Goal: Task Accomplishment & Management: Manage account settings

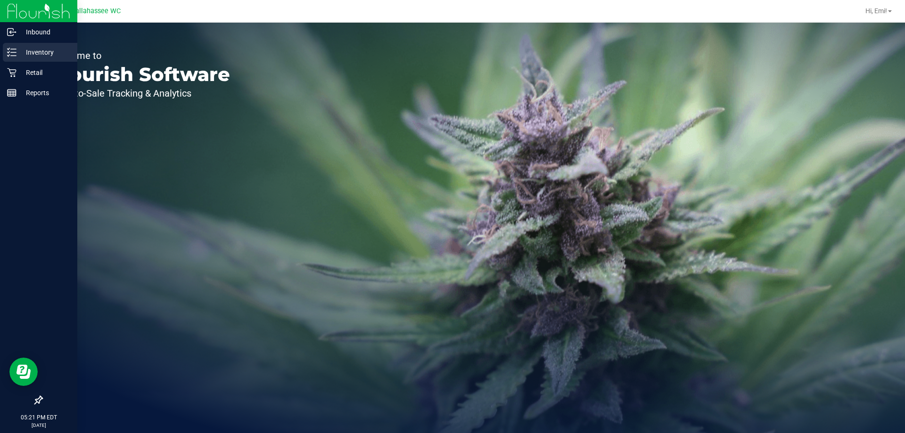
click at [48, 58] on div "Inventory" at bounding box center [40, 52] width 74 height 19
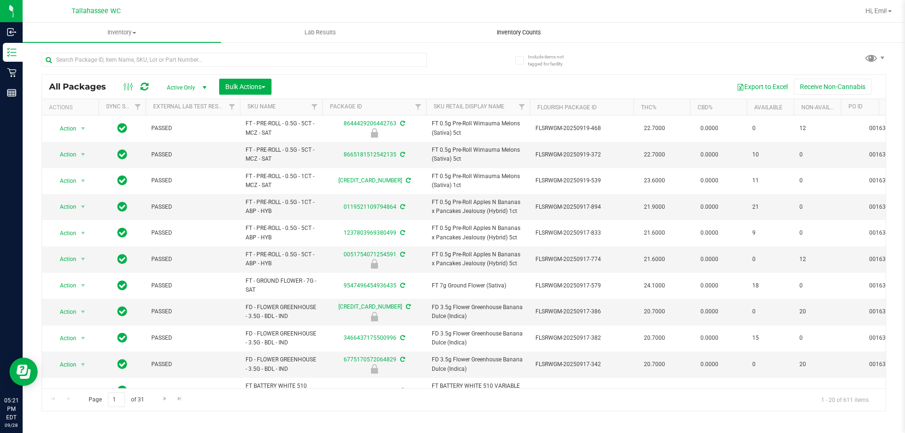
click at [513, 36] on span "Inventory Counts" at bounding box center [519, 32] width 70 height 8
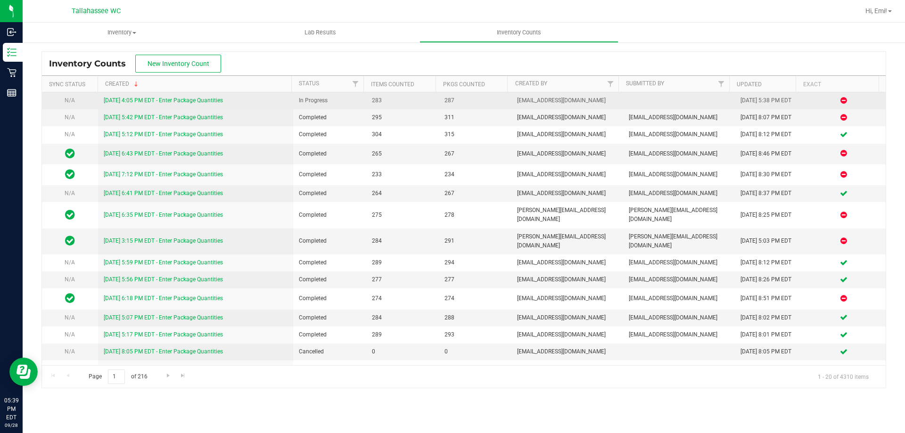
click at [198, 102] on link "[DATE] 4:05 PM EDT - Enter Package Quantities" at bounding box center [163, 100] width 119 height 7
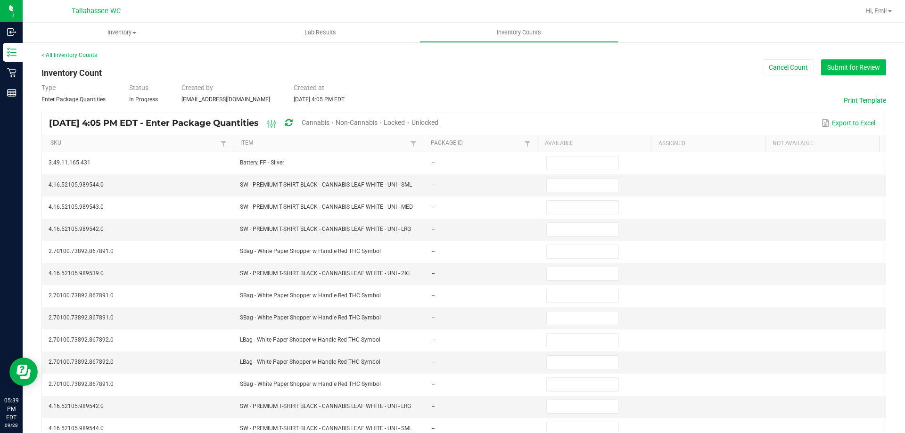
click at [849, 65] on button "Submit for Review" at bounding box center [853, 67] width 65 height 16
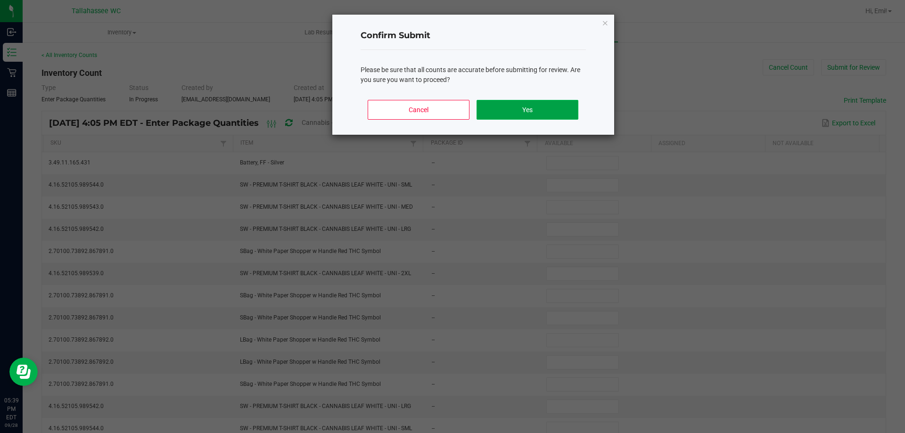
click at [540, 104] on button "Yes" at bounding box center [526, 110] width 101 height 20
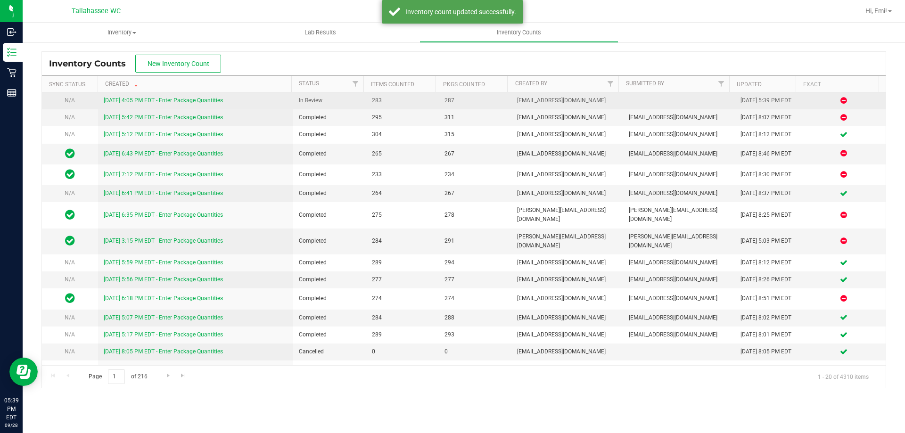
click at [216, 98] on link "9/28/25 4:05 PM EDT - Enter Package Quantities" at bounding box center [163, 100] width 119 height 7
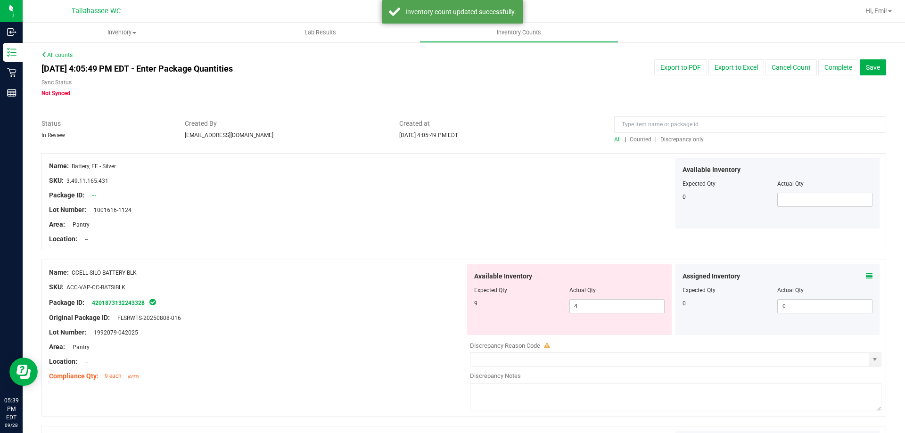
click at [683, 88] on div "Sep 28, 2025 4:05:49 PM EDT - Enter Package Quantities Sync Status Not Synced E…" at bounding box center [463, 78] width 859 height 38
click at [674, 139] on span "Discrepancy only" at bounding box center [681, 139] width 43 height 7
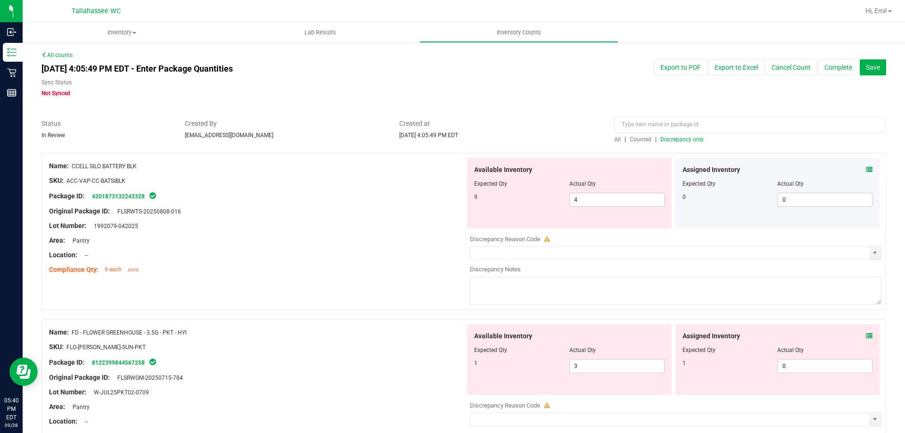
click at [866, 172] on icon at bounding box center [869, 169] width 7 height 7
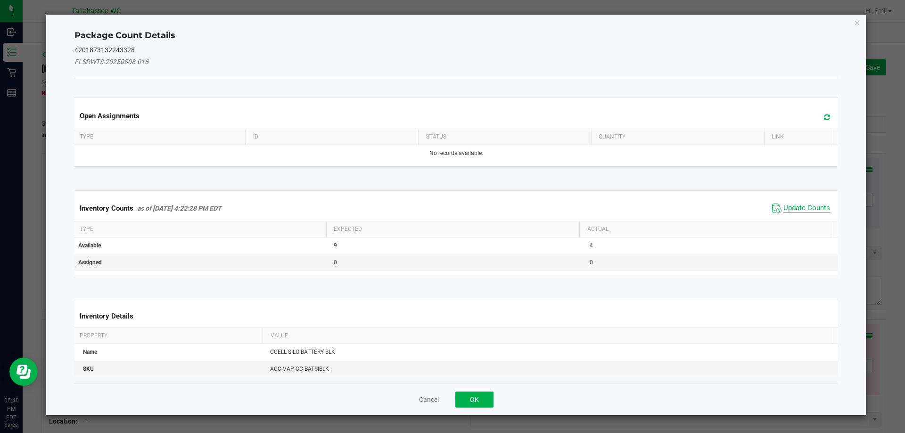
click at [805, 207] on span "Update Counts" at bounding box center [806, 208] width 47 height 9
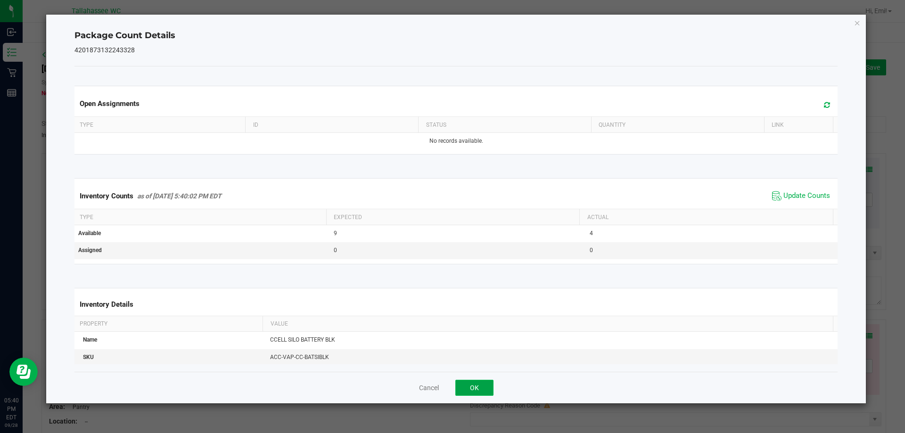
click at [465, 392] on button "OK" at bounding box center [474, 388] width 38 height 16
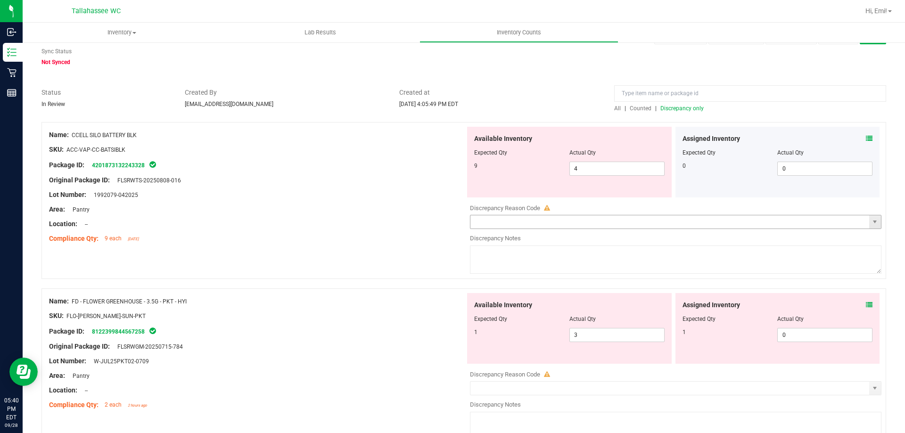
scroll to position [47, 0]
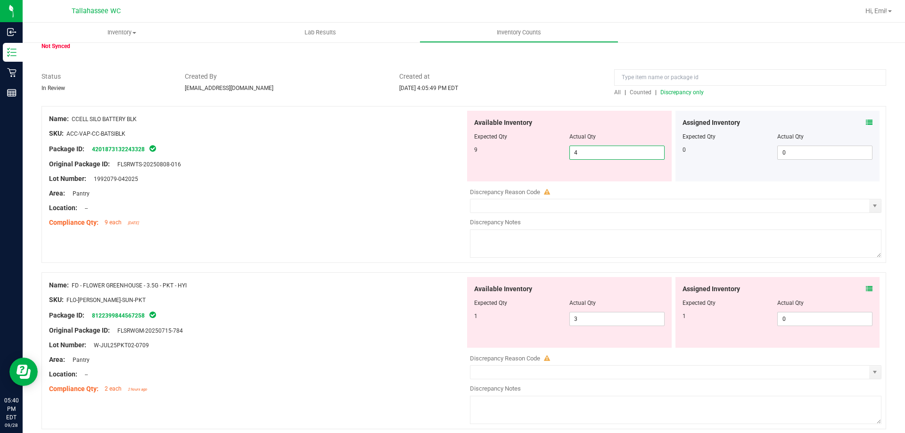
drag, startPoint x: 589, startPoint y: 152, endPoint x: 423, endPoint y: 155, distance: 166.4
click at [424, 155] on div "Name: CCELL SILO BATTERY BLK SKU: ACC-VAP-CC-BATSIBLK Package ID: 4201873132243…" at bounding box center [463, 184] width 844 height 157
type input "9"
click at [435, 177] on div "Lot Number: 1992079-042025" at bounding box center [257, 179] width 416 height 10
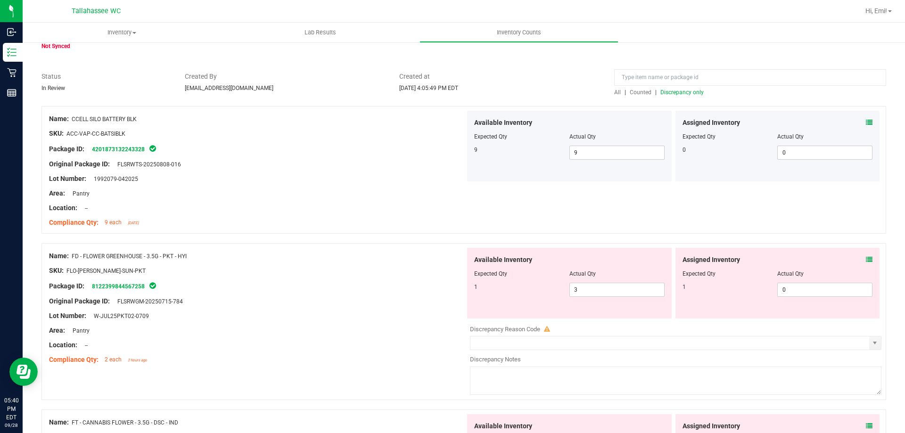
scroll to position [141, 0]
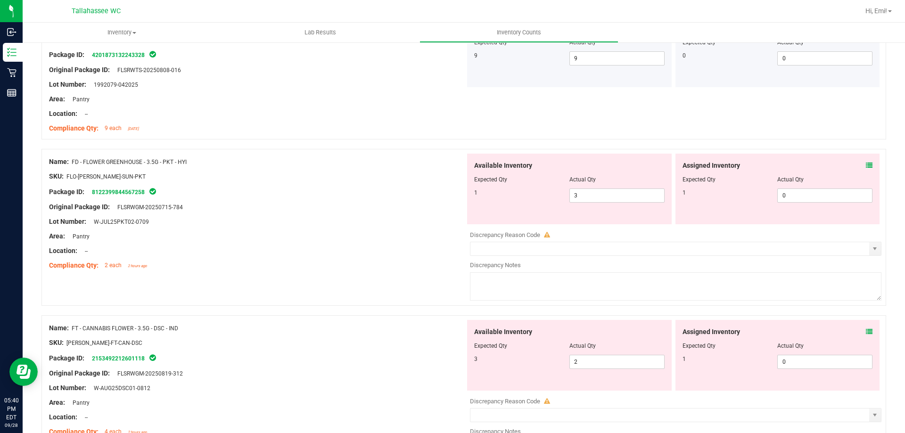
click at [866, 165] on icon at bounding box center [869, 165] width 7 height 7
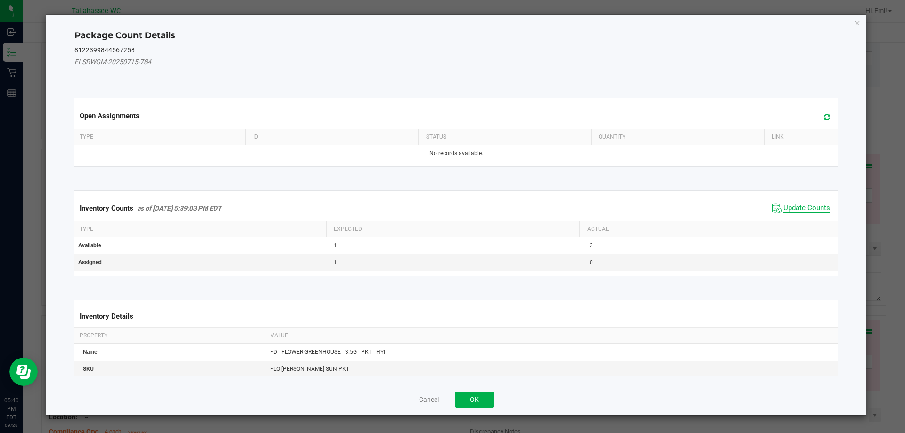
click at [786, 213] on span "Update Counts" at bounding box center [806, 208] width 47 height 9
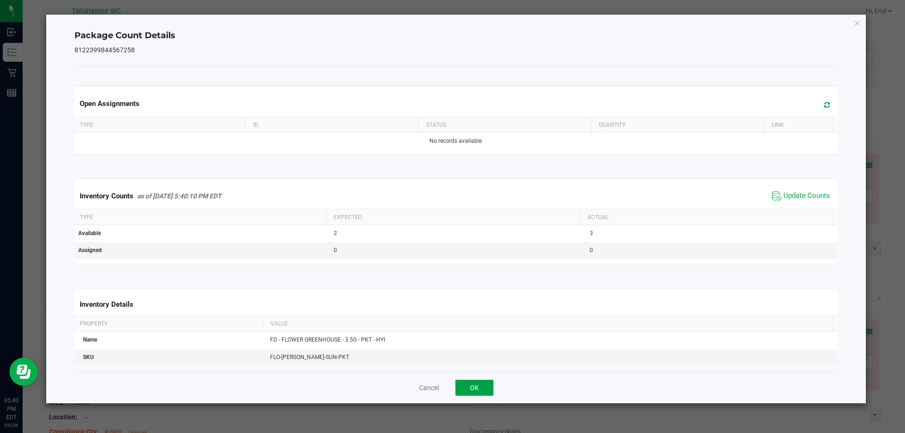
click at [478, 383] on button "OK" at bounding box center [474, 388] width 38 height 16
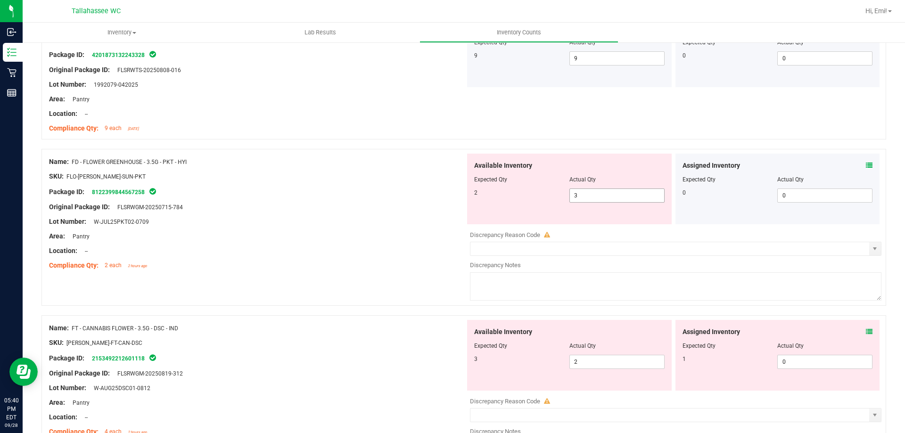
click at [583, 198] on span "3 3" at bounding box center [616, 195] width 95 height 14
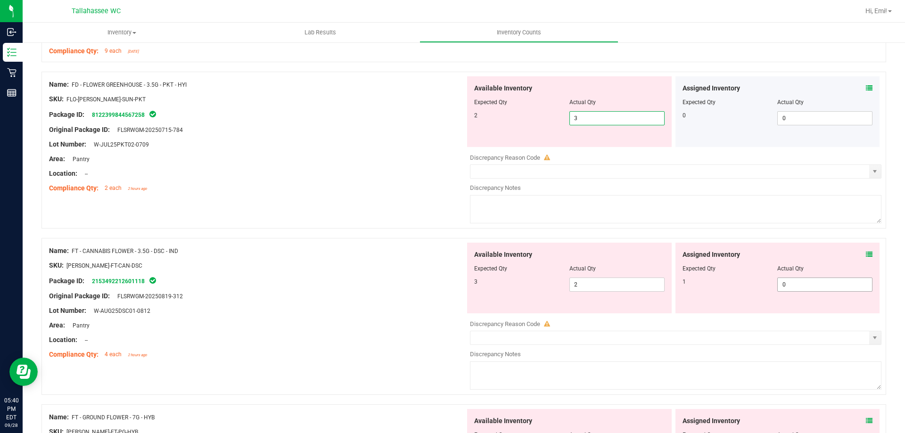
scroll to position [236, 0]
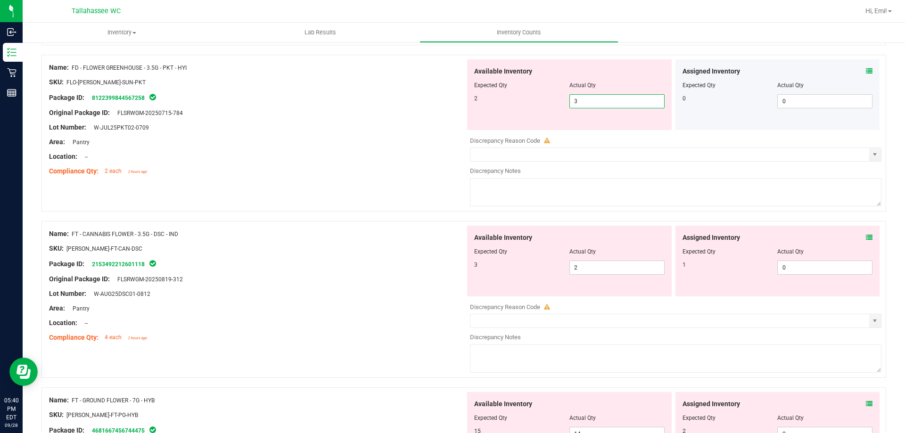
click at [865, 238] on div "Assigned Inventory Expected Qty Actual Qty 1 0 0" at bounding box center [777, 261] width 205 height 71
click at [866, 238] on icon at bounding box center [869, 237] width 7 height 7
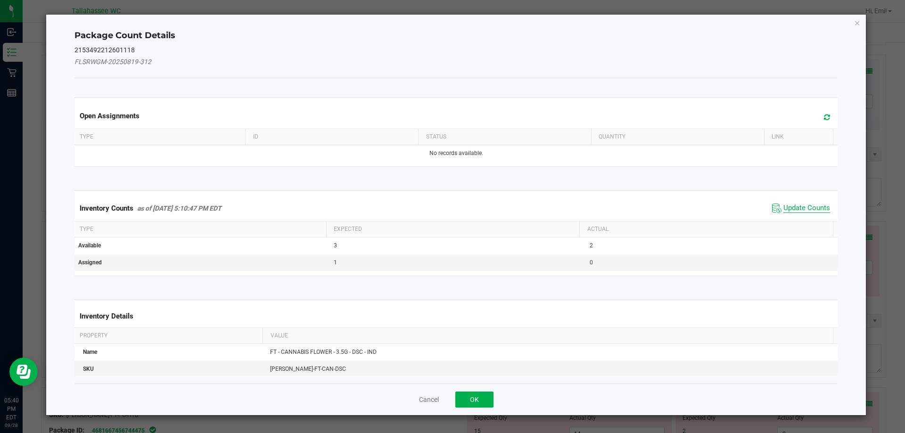
click at [785, 211] on span "Update Counts" at bounding box center [806, 208] width 47 height 9
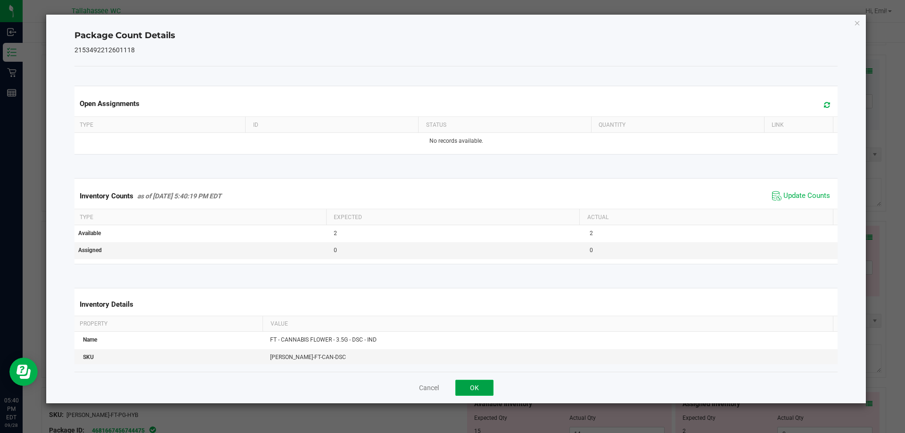
click at [465, 384] on button "OK" at bounding box center [474, 388] width 38 height 16
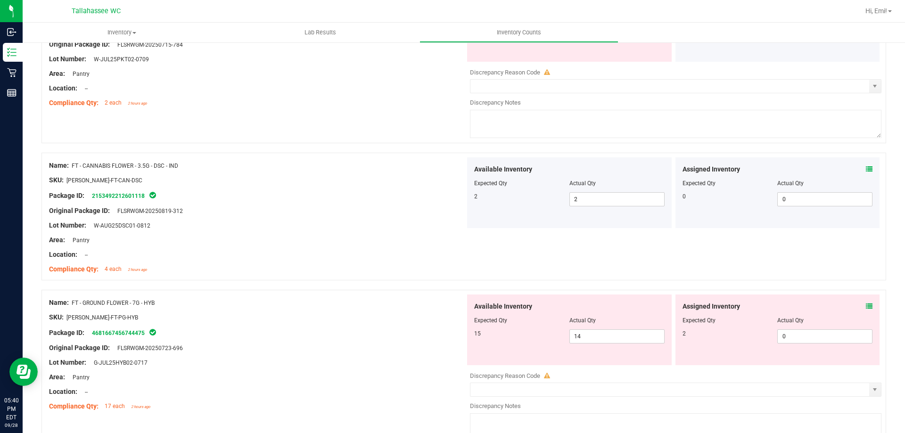
scroll to position [377, 0]
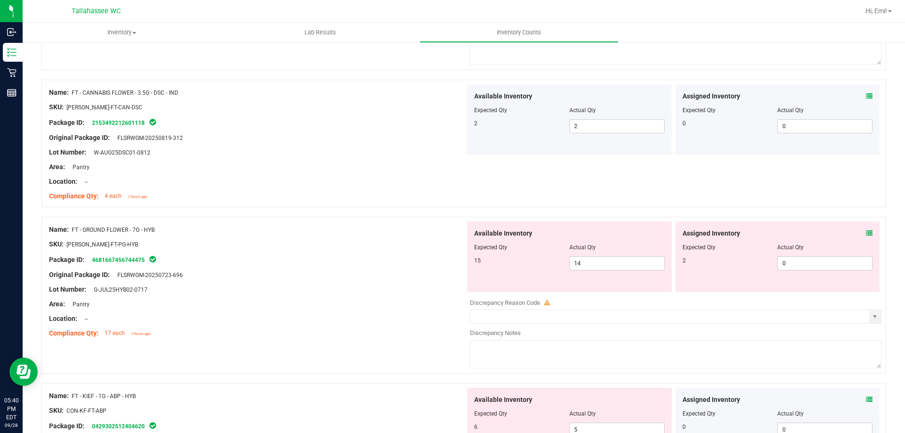
click at [866, 234] on icon at bounding box center [869, 233] width 7 height 7
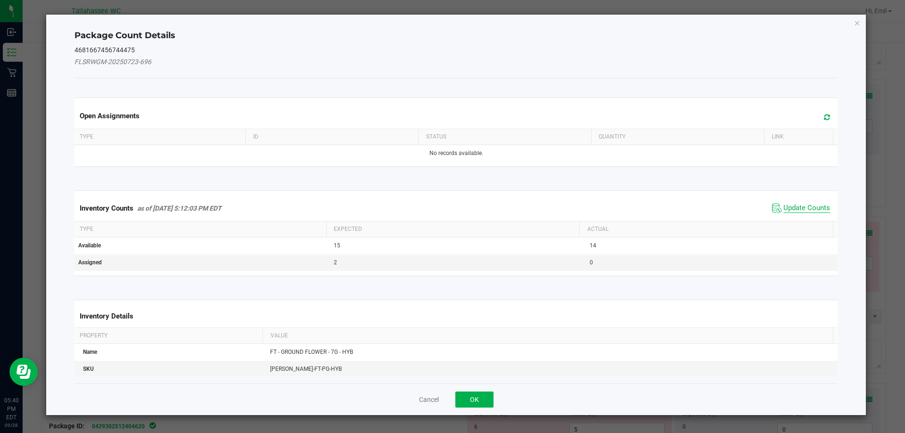
click at [817, 207] on span "Update Counts" at bounding box center [806, 208] width 47 height 9
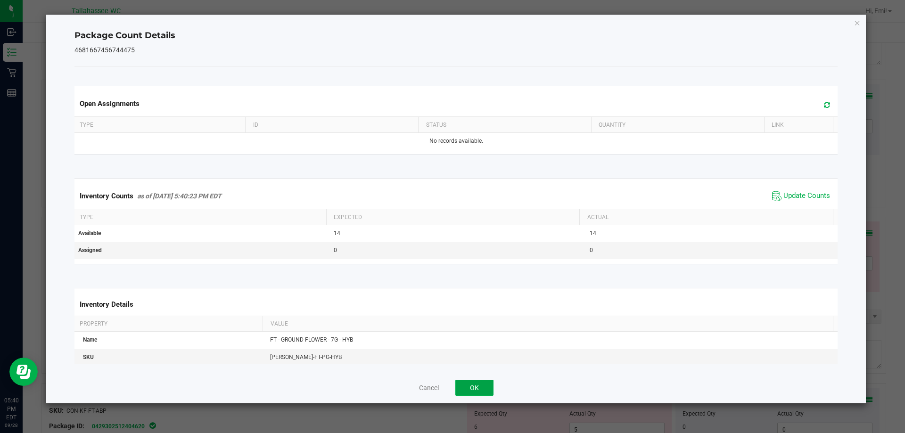
click at [482, 387] on button "OK" at bounding box center [474, 388] width 38 height 16
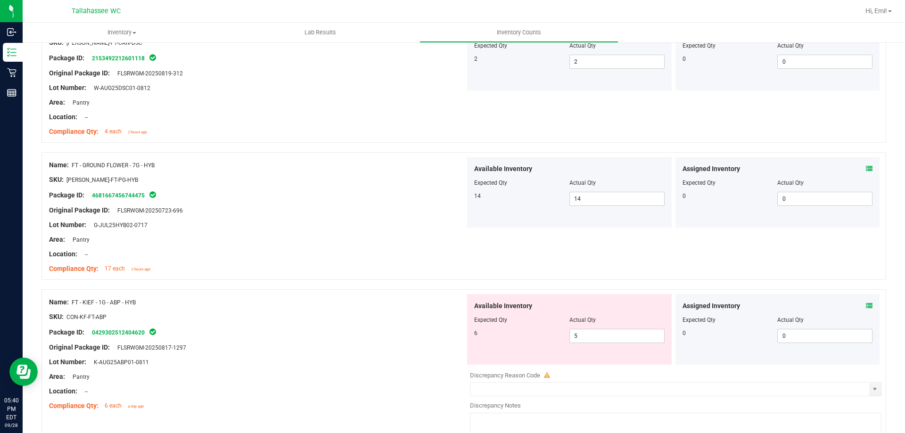
scroll to position [518, 0]
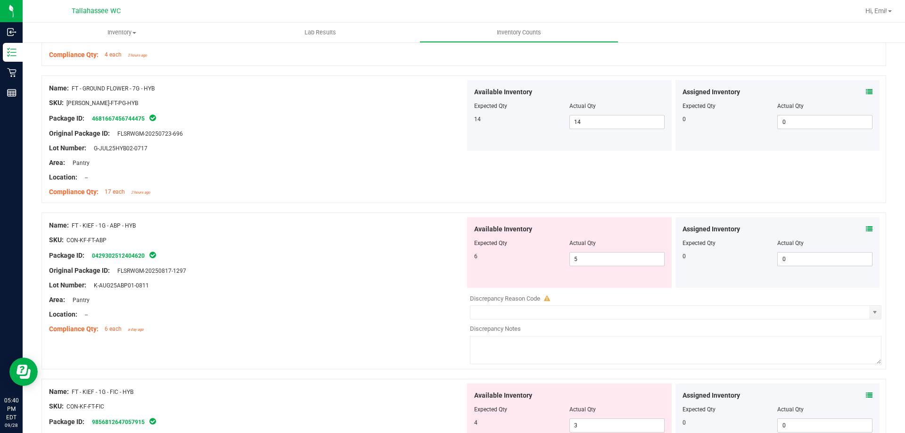
click at [866, 229] on icon at bounding box center [869, 229] width 7 height 7
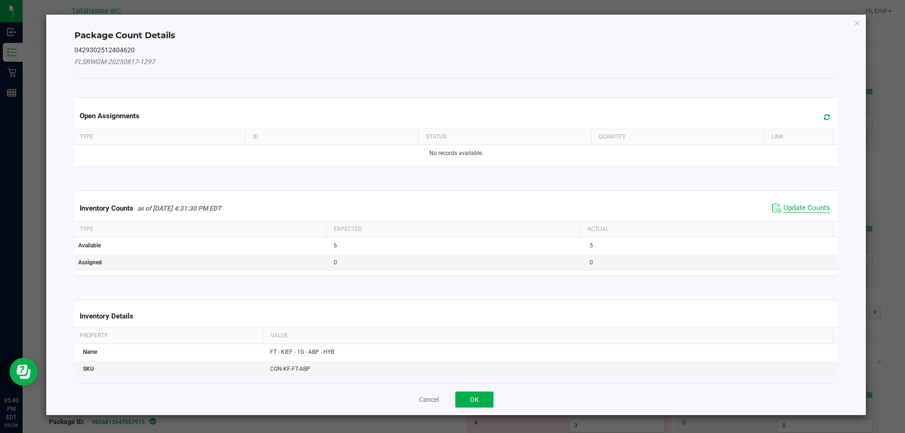
click at [814, 207] on span "Update Counts" at bounding box center [806, 208] width 47 height 9
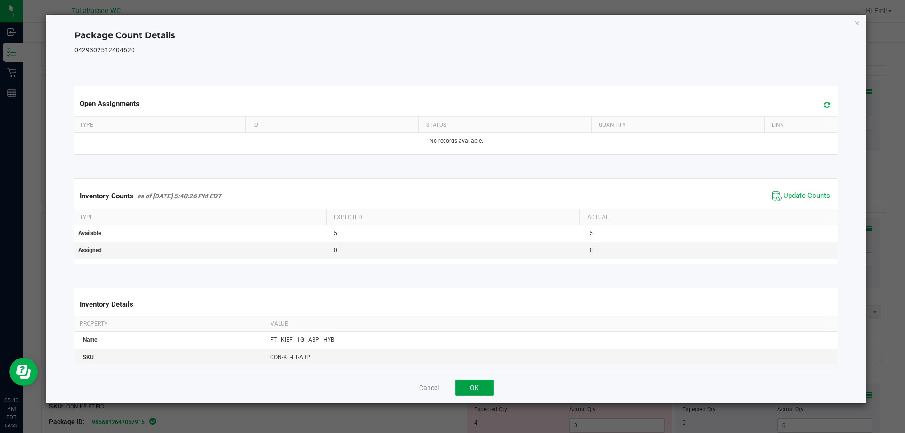
click at [484, 388] on button "OK" at bounding box center [474, 388] width 38 height 16
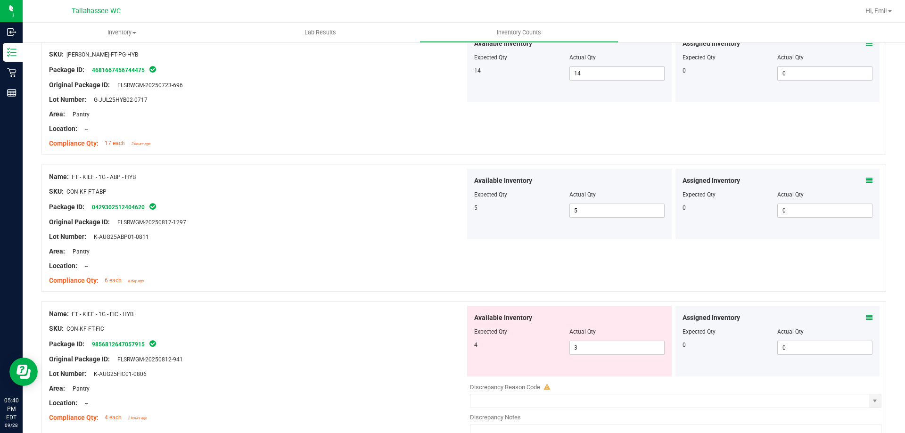
scroll to position [660, 0]
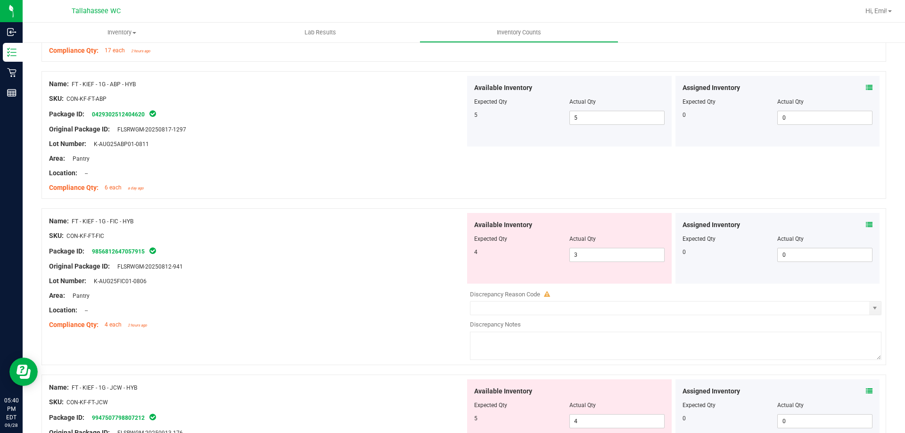
click at [866, 223] on icon at bounding box center [869, 224] width 7 height 7
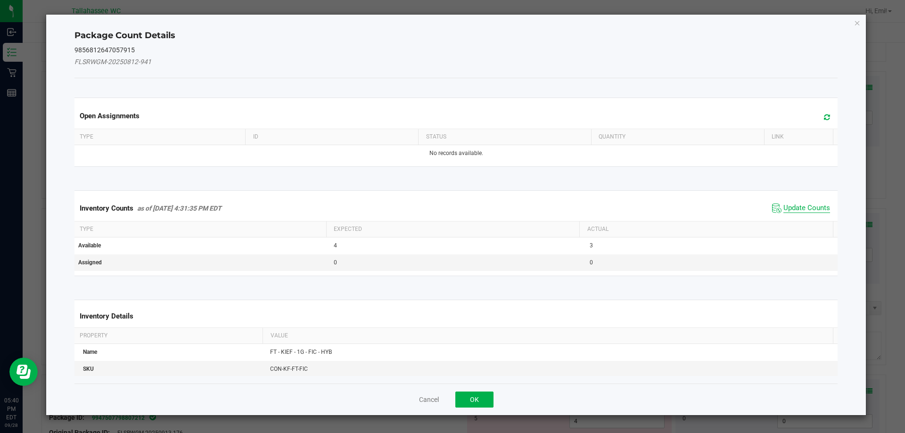
click at [798, 212] on span "Update Counts" at bounding box center [806, 208] width 47 height 9
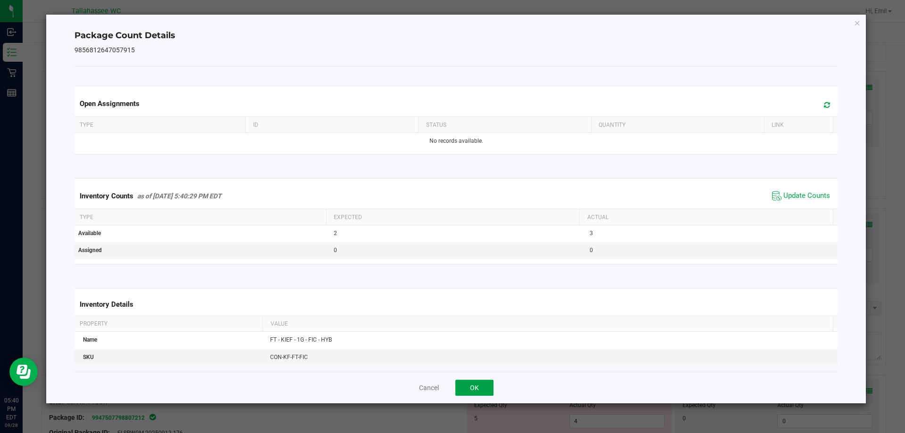
click at [480, 385] on button "OK" at bounding box center [474, 388] width 38 height 16
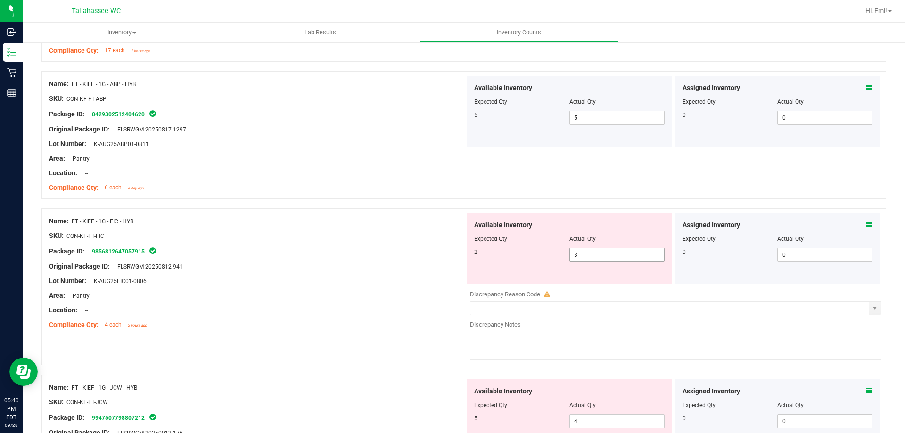
click at [586, 252] on span "3 3" at bounding box center [616, 255] width 95 height 14
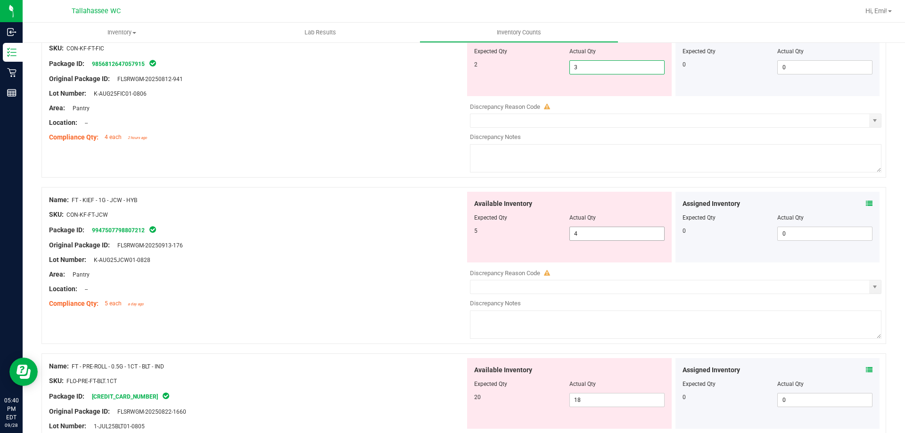
scroll to position [848, 0]
click at [866, 203] on icon at bounding box center [869, 202] width 7 height 7
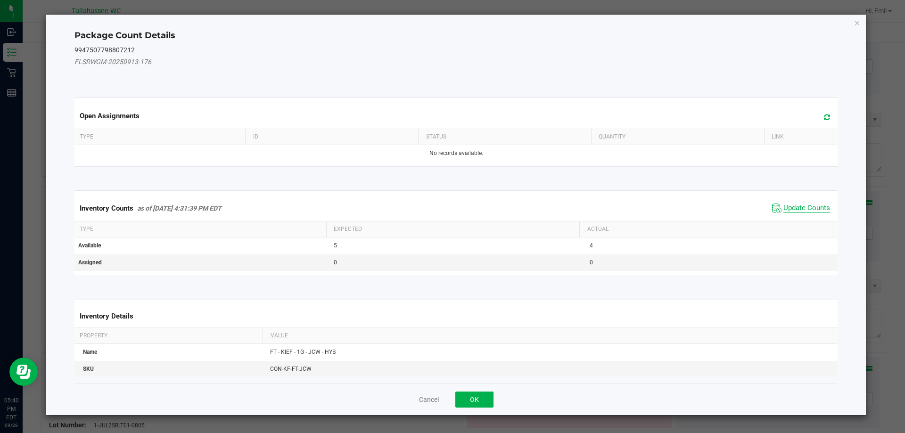
drag, startPoint x: 802, startPoint y: 211, endPoint x: 691, endPoint y: 280, distance: 131.7
click at [802, 211] on span "Update Counts" at bounding box center [806, 208] width 47 height 9
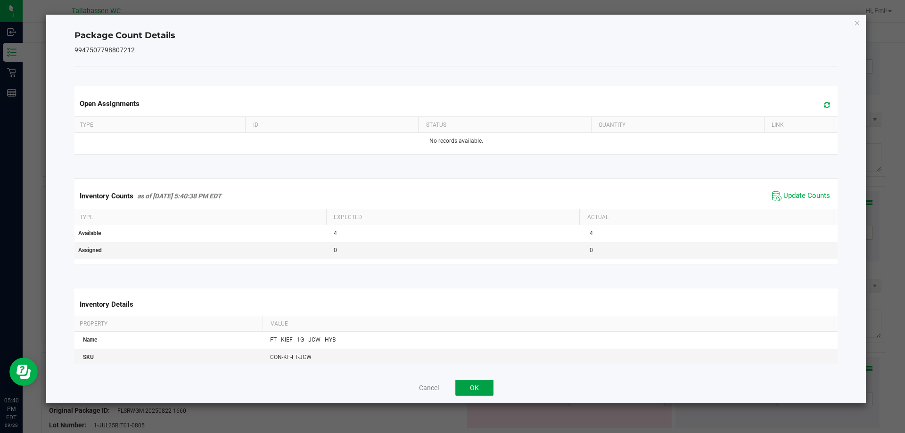
click at [486, 392] on button "OK" at bounding box center [474, 388] width 38 height 16
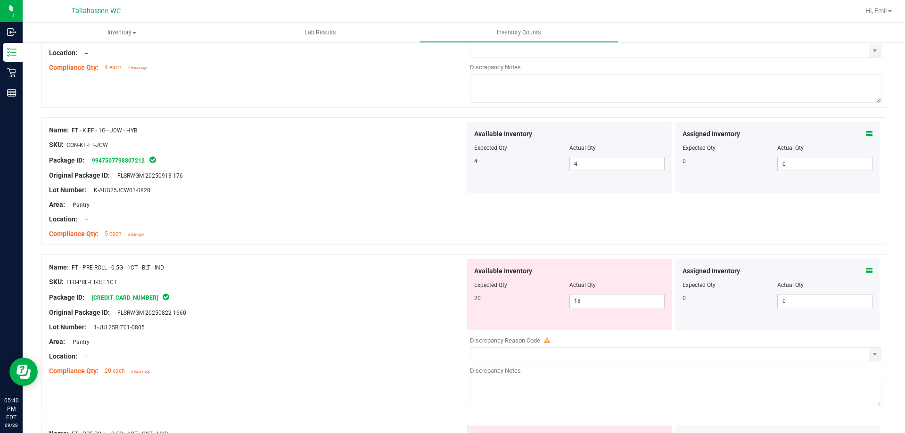
scroll to position [990, 0]
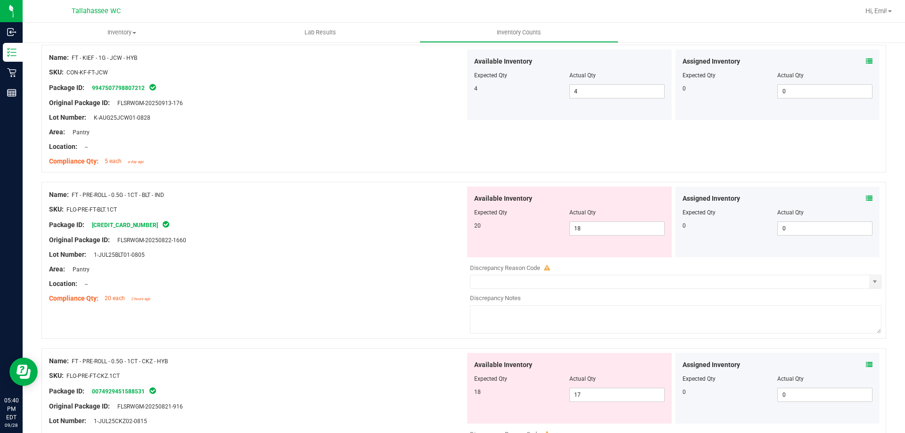
click at [866, 197] on icon at bounding box center [869, 198] width 7 height 7
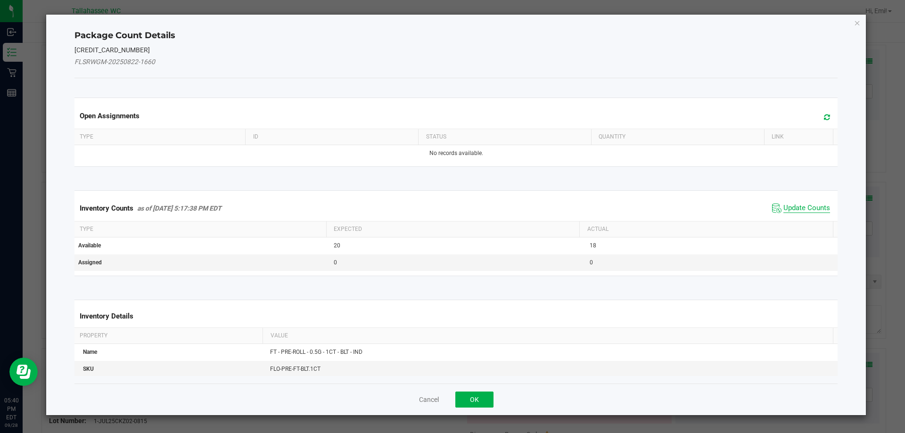
click at [798, 204] on span "Update Counts" at bounding box center [806, 208] width 47 height 9
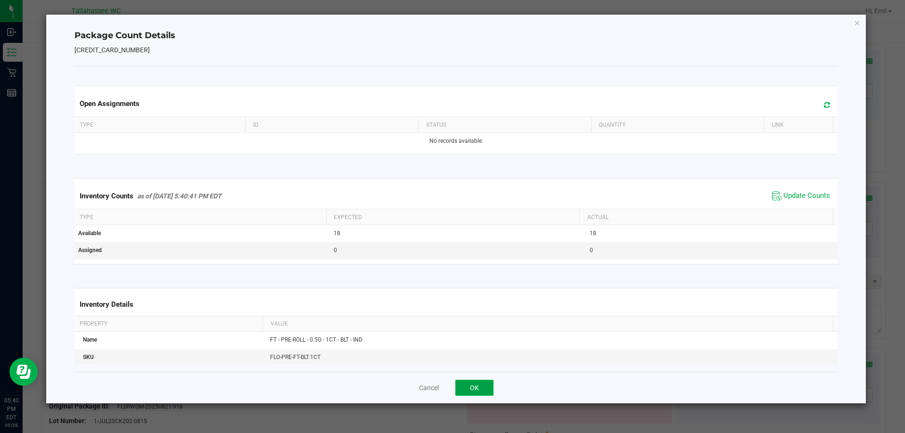
click at [483, 387] on button "OK" at bounding box center [474, 388] width 38 height 16
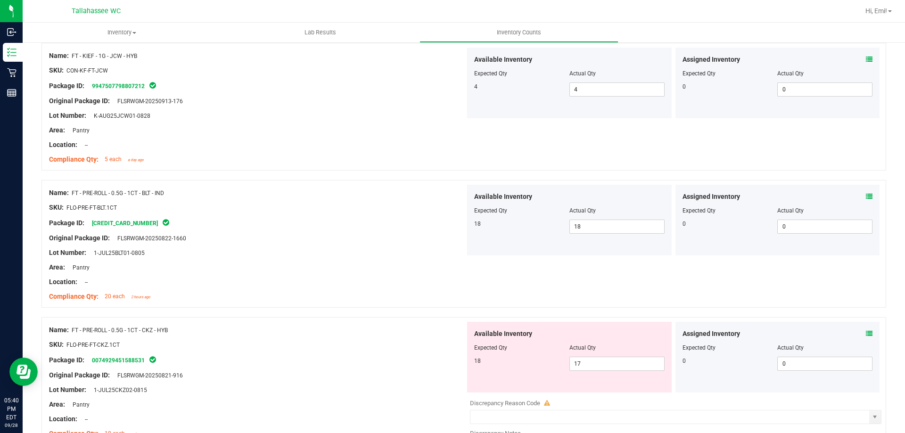
scroll to position [1131, 0]
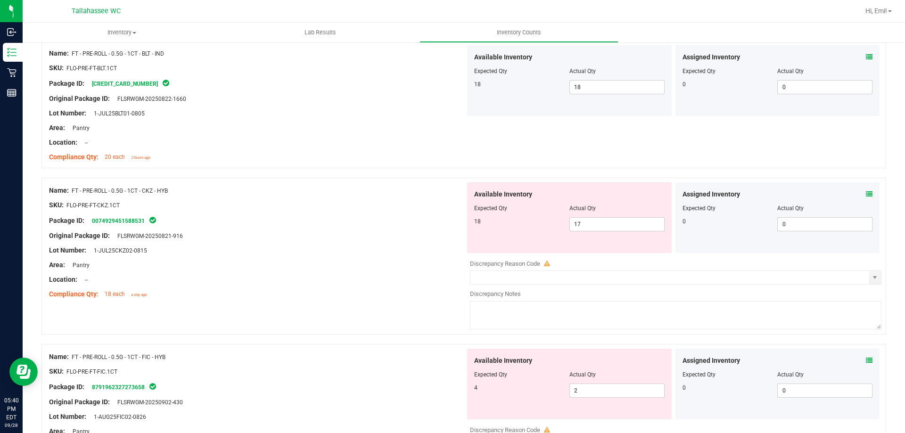
click at [866, 194] on icon at bounding box center [869, 194] width 7 height 7
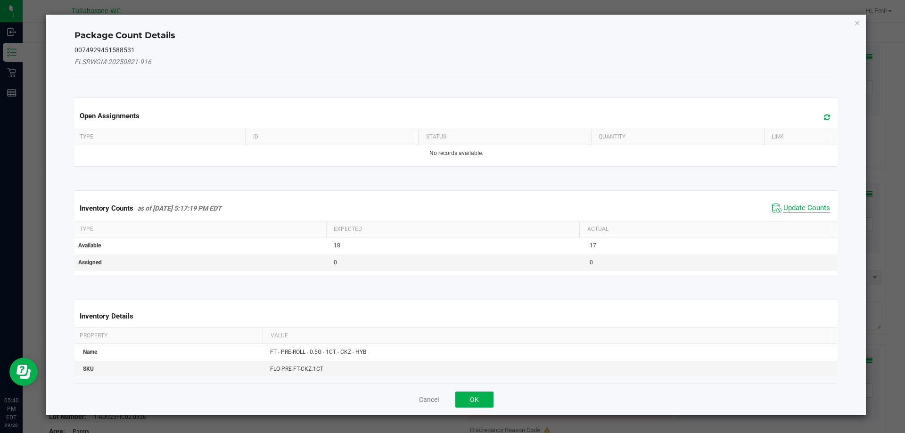
click at [803, 205] on span "Update Counts" at bounding box center [806, 208] width 47 height 9
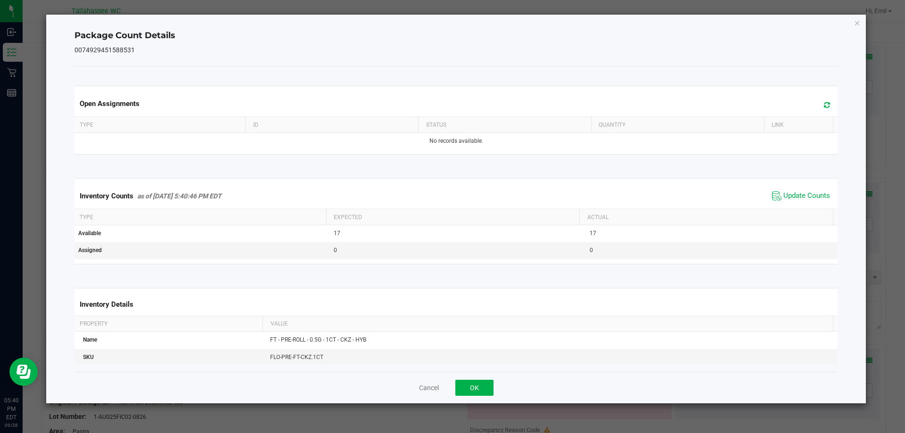
click at [466, 374] on div "Cancel OK" at bounding box center [455, 388] width 763 height 32
drag, startPoint x: 466, startPoint y: 376, endPoint x: 474, endPoint y: 383, distance: 10.7
click at [467, 376] on div "Cancel OK" at bounding box center [455, 388] width 763 height 32
click at [475, 383] on button "OK" at bounding box center [474, 388] width 38 height 16
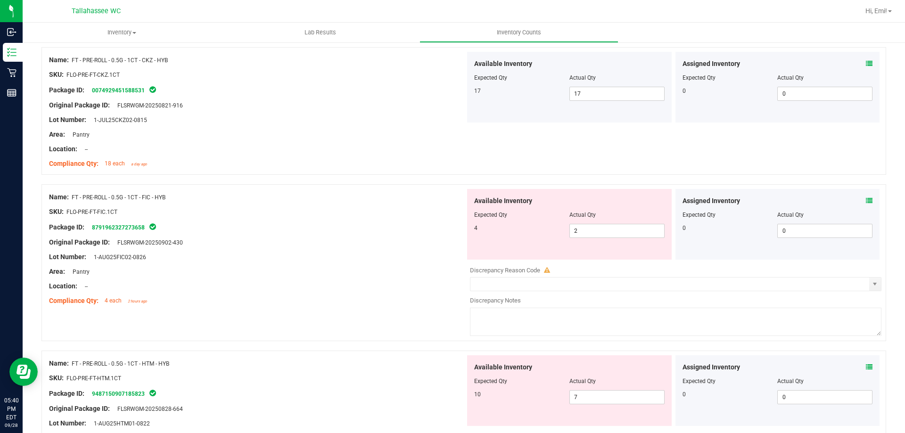
scroll to position [1272, 0]
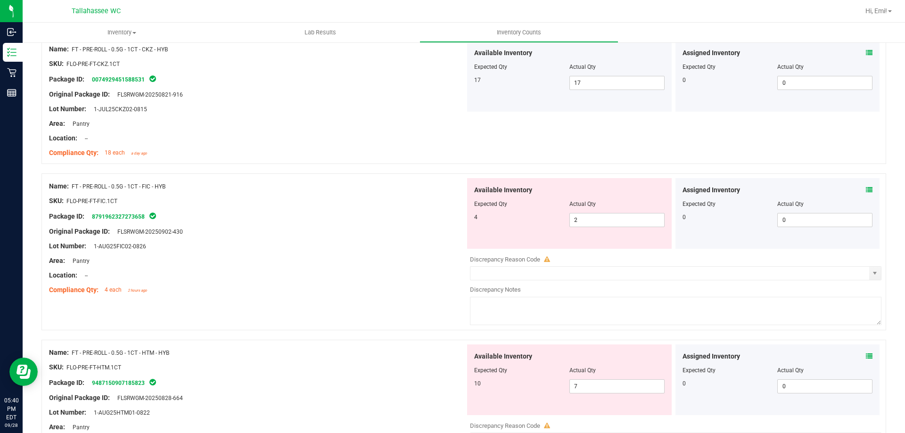
click at [866, 191] on icon at bounding box center [869, 190] width 7 height 7
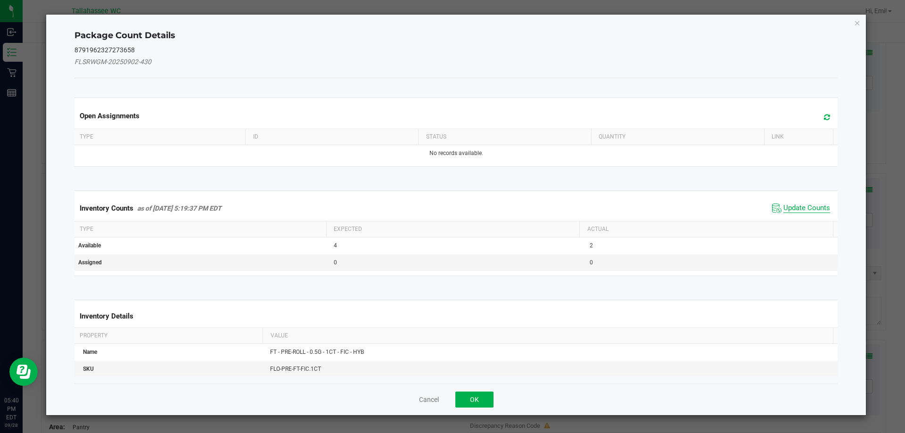
click at [810, 204] on span "Update Counts" at bounding box center [806, 208] width 47 height 9
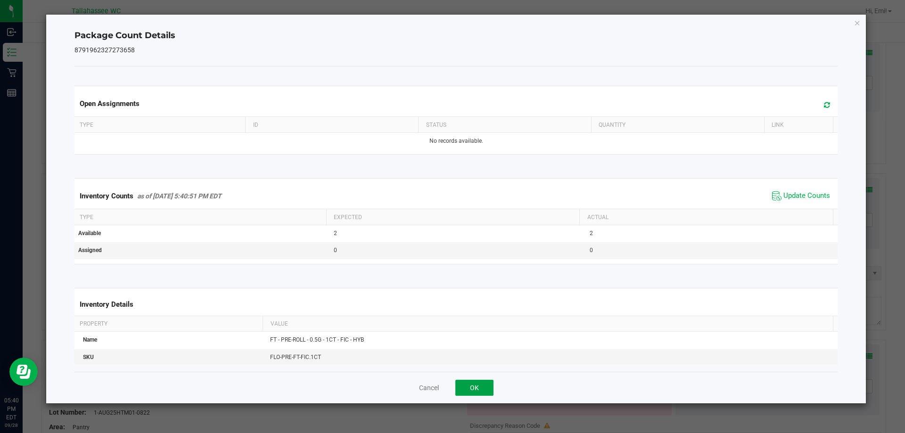
click at [489, 381] on button "OK" at bounding box center [474, 388] width 38 height 16
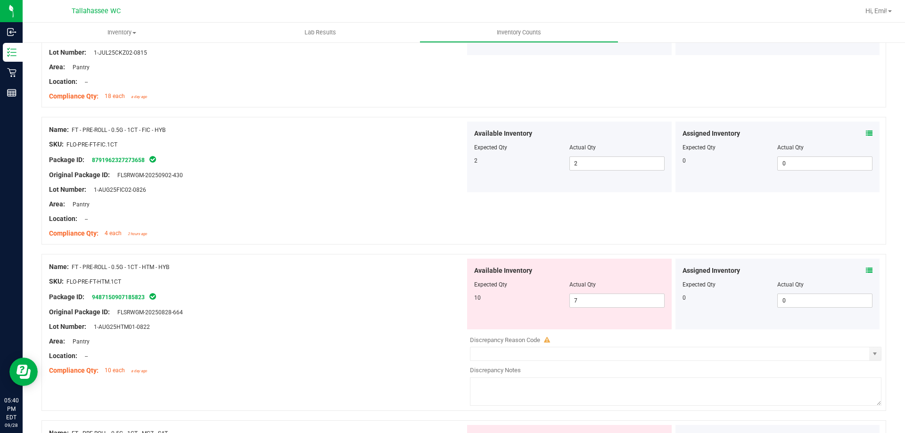
scroll to position [1414, 0]
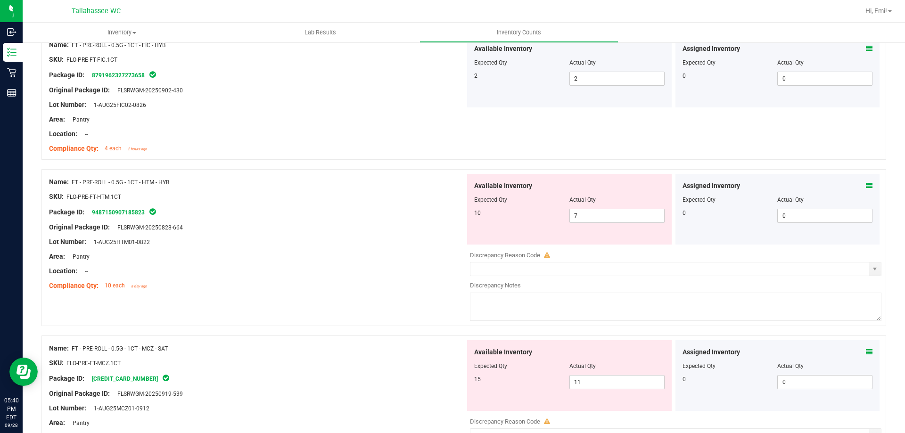
click at [866, 185] on icon at bounding box center [869, 185] width 7 height 7
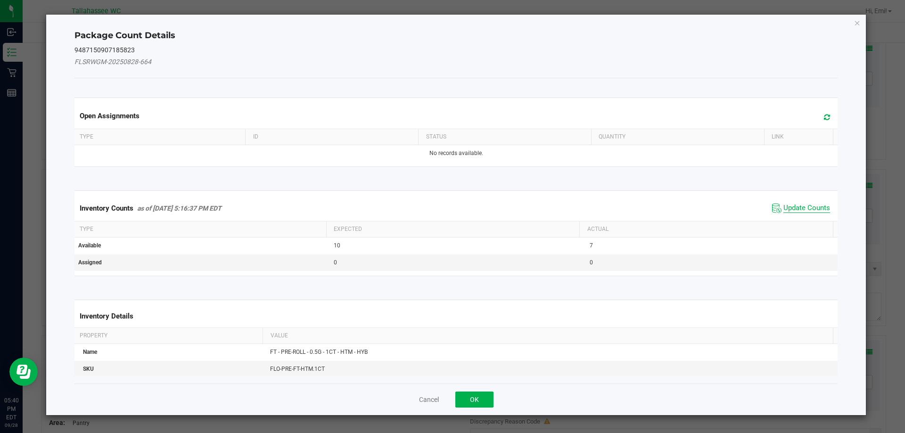
click at [785, 212] on span "Update Counts" at bounding box center [806, 208] width 47 height 9
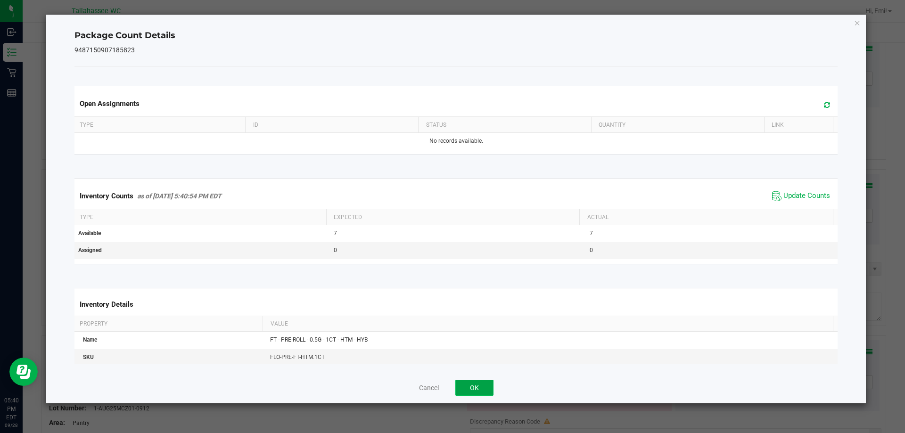
click at [470, 386] on button "OK" at bounding box center [474, 388] width 38 height 16
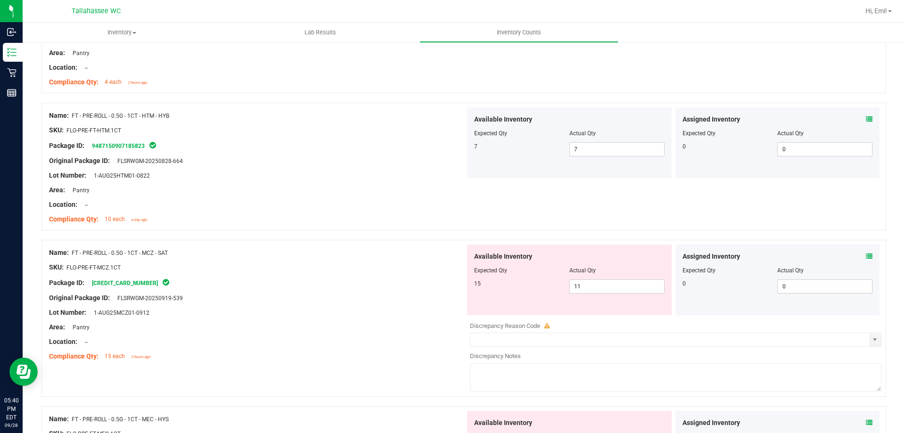
scroll to position [1555, 0]
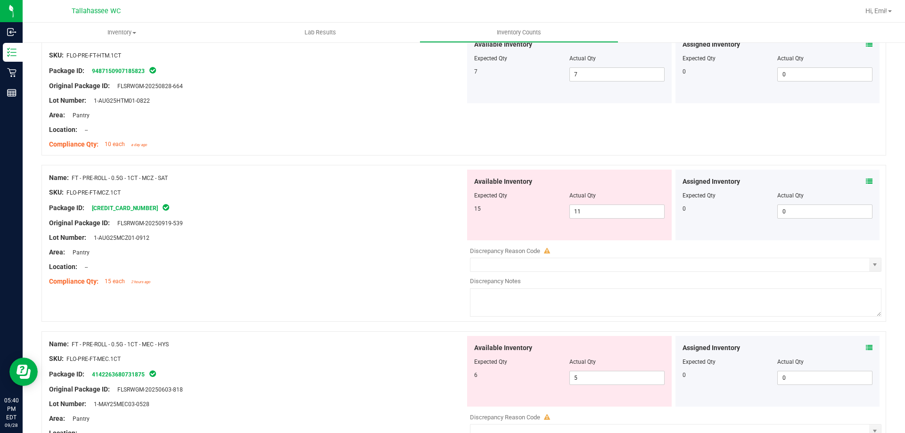
click at [863, 175] on div "Assigned Inventory Expected Qty Actual Qty 0 0 0" at bounding box center [777, 205] width 205 height 71
click at [866, 180] on icon at bounding box center [869, 181] width 7 height 7
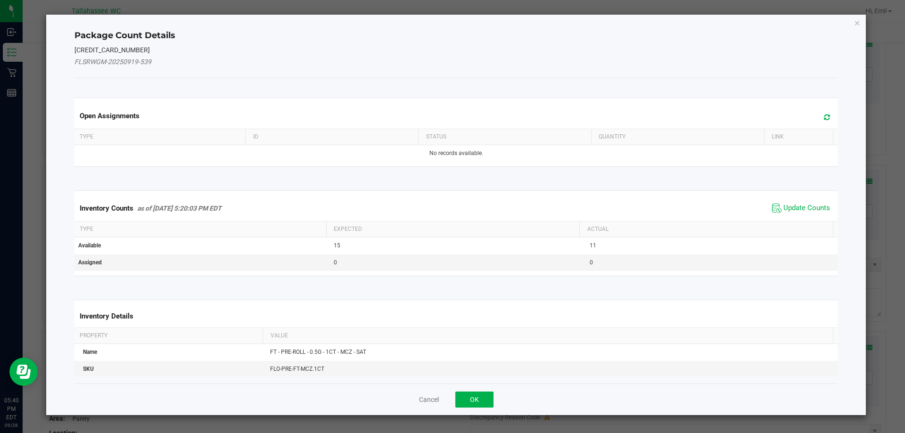
click at [786, 213] on span "Update Counts" at bounding box center [800, 208] width 63 height 14
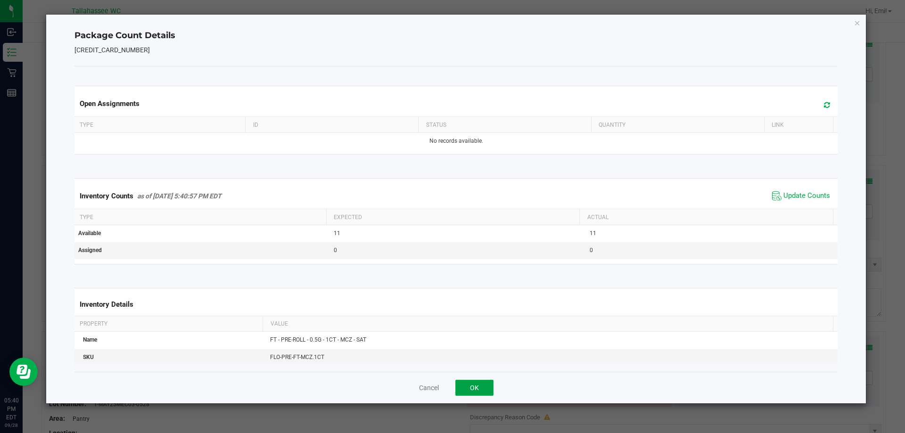
click at [487, 387] on button "OK" at bounding box center [474, 388] width 38 height 16
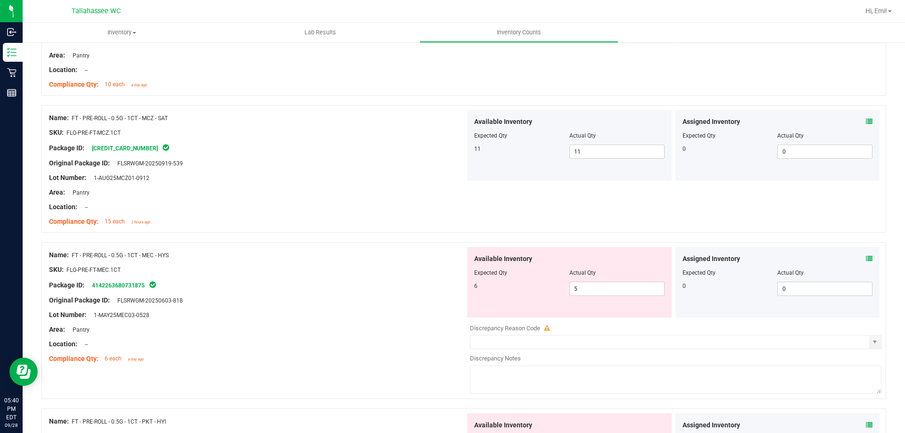
scroll to position [1649, 0]
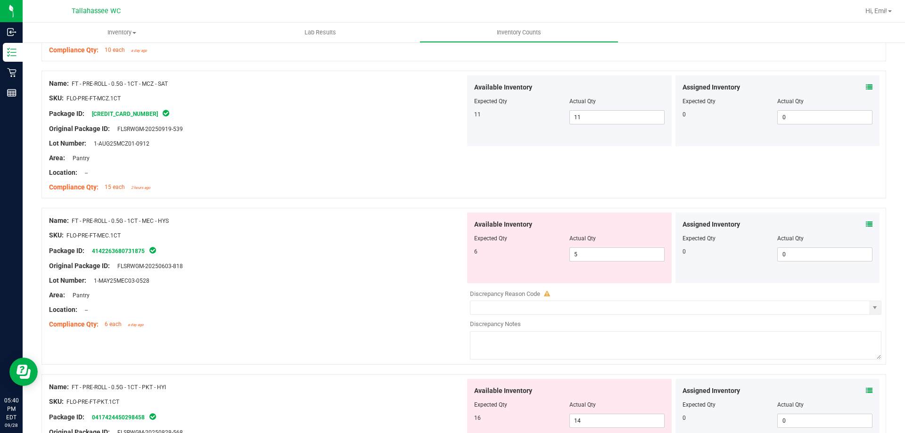
click at [866, 224] on icon at bounding box center [869, 224] width 7 height 7
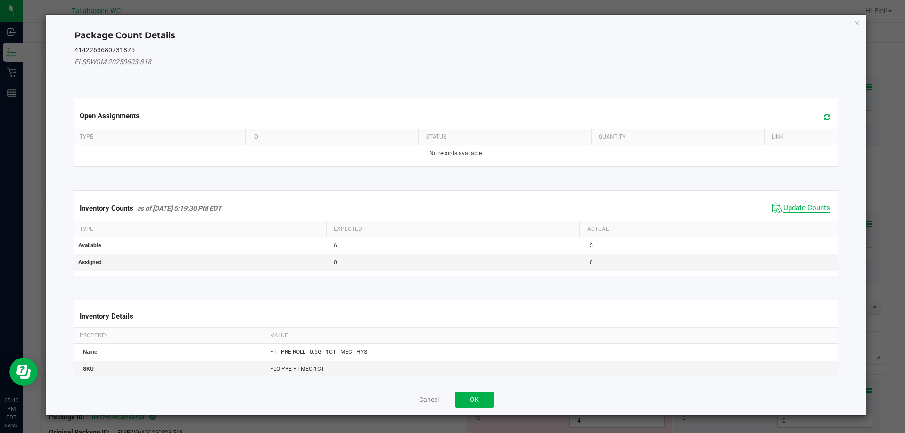
click at [800, 208] on span "Update Counts" at bounding box center [806, 208] width 47 height 9
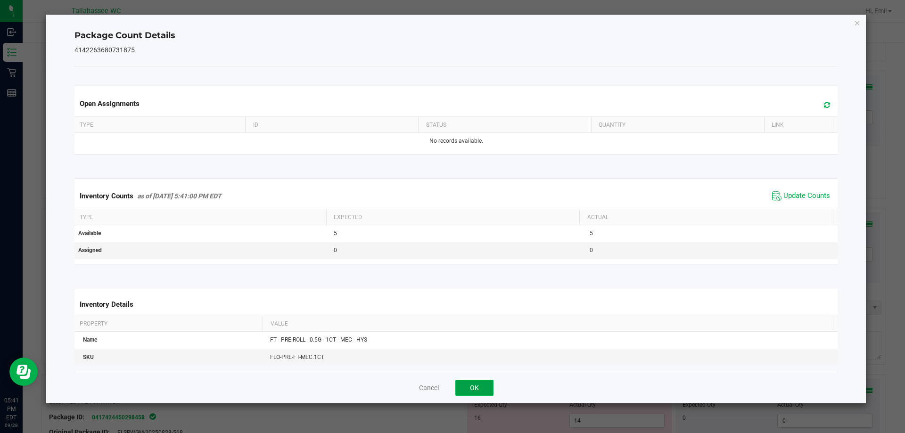
click at [482, 388] on button "OK" at bounding box center [474, 388] width 38 height 16
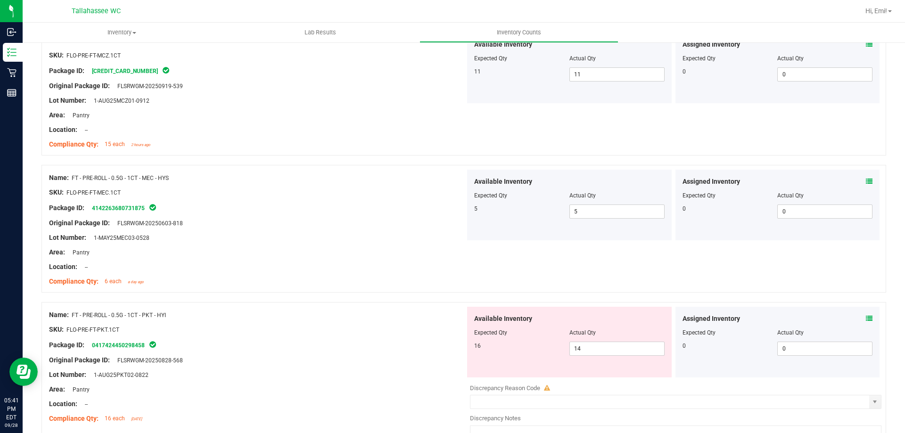
scroll to position [1791, 0]
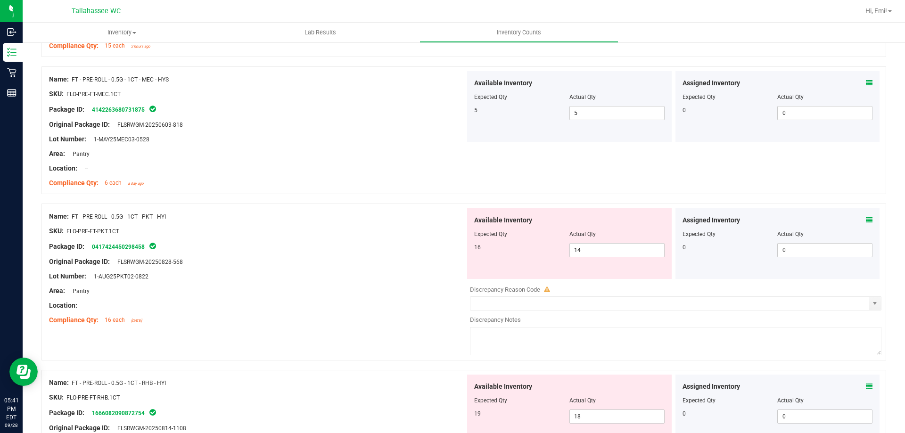
click at [866, 219] on div "Assigned Inventory Expected Qty Actual Qty 0 0 0" at bounding box center [777, 243] width 205 height 71
click at [866, 220] on icon at bounding box center [869, 220] width 7 height 7
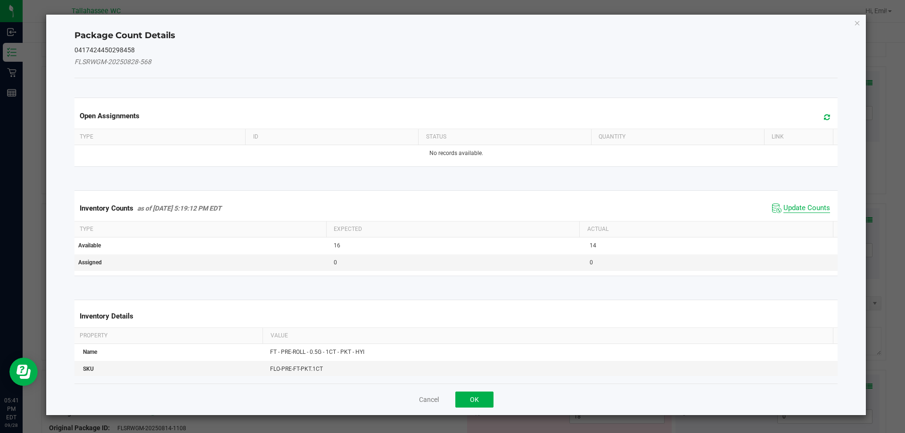
click at [783, 205] on span "Update Counts" at bounding box center [806, 208] width 47 height 9
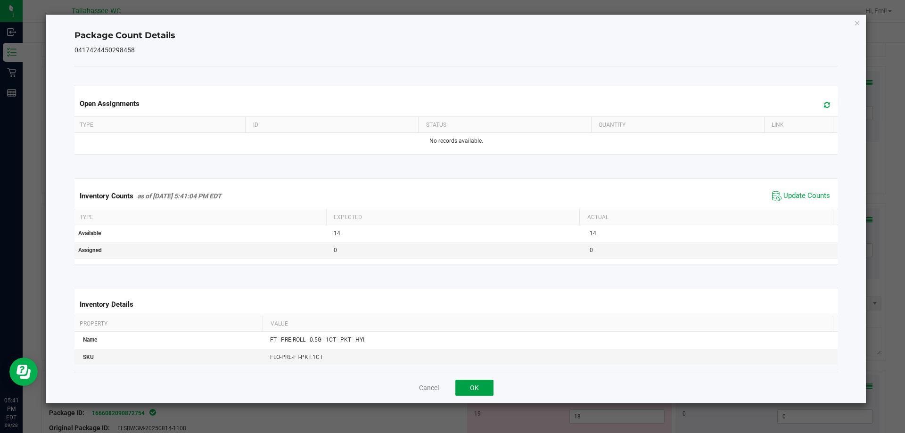
drag, startPoint x: 488, startPoint y: 388, endPoint x: 564, endPoint y: 330, distance: 95.8
click at [488, 387] on button "OK" at bounding box center [474, 388] width 38 height 16
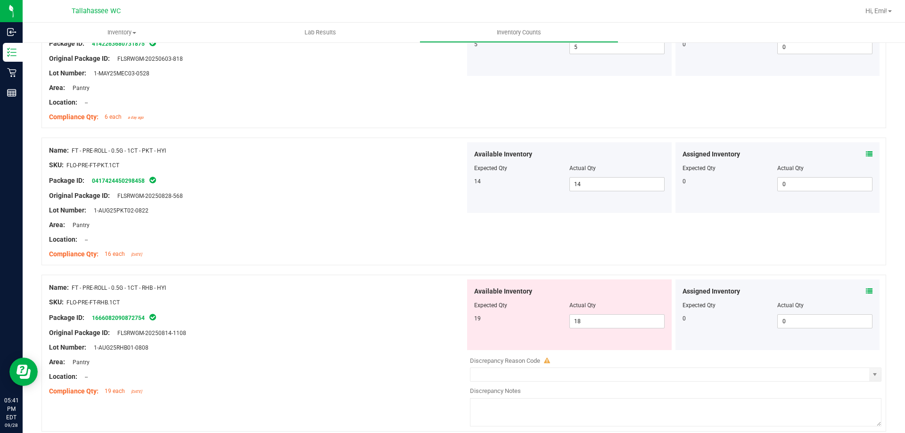
scroll to position [1932, 0]
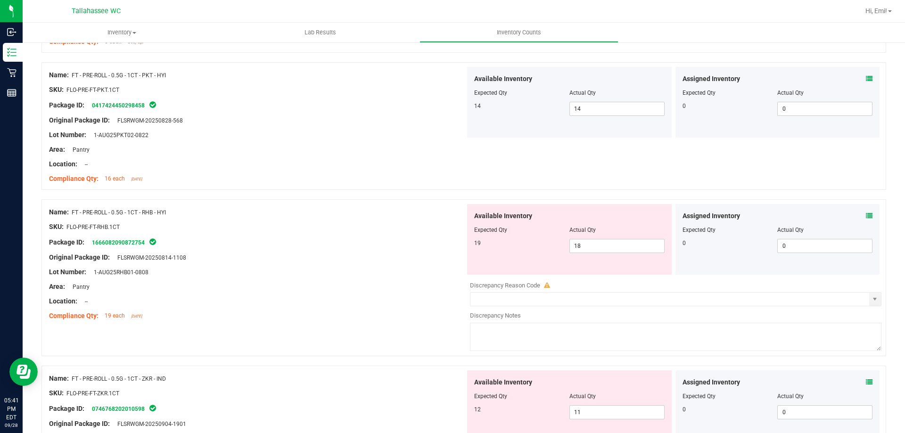
click at [866, 217] on icon at bounding box center [869, 216] width 7 height 7
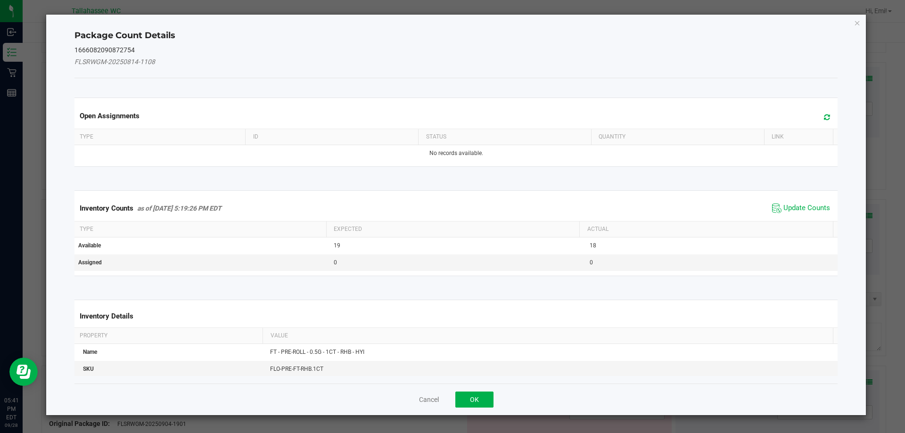
drag, startPoint x: 821, startPoint y: 212, endPoint x: 780, endPoint y: 225, distance: 42.5
click at [819, 212] on span "Update Counts" at bounding box center [806, 208] width 47 height 9
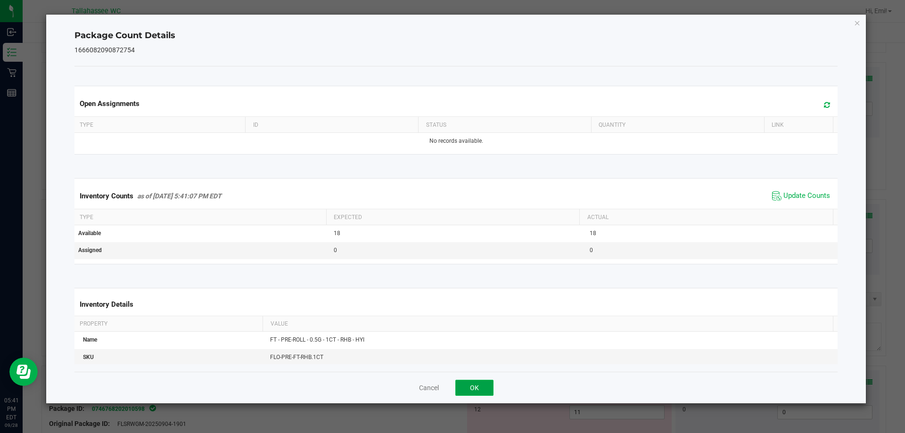
click at [476, 387] on button "OK" at bounding box center [474, 388] width 38 height 16
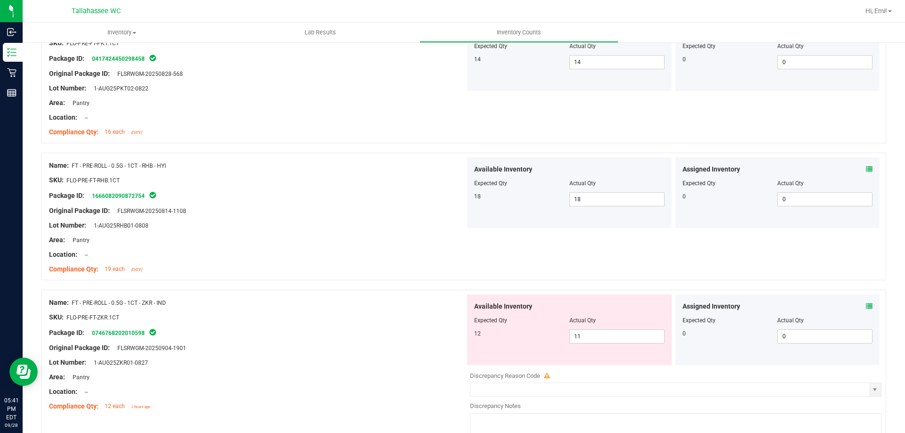
scroll to position [2073, 0]
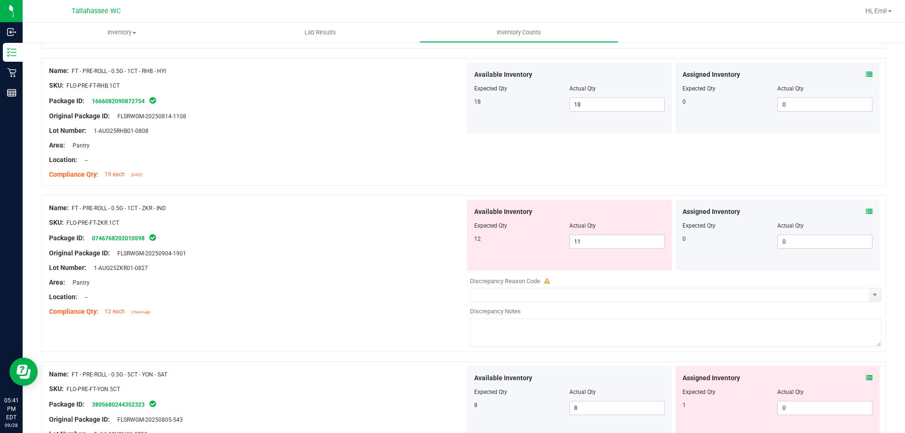
click at [866, 210] on icon at bounding box center [869, 211] width 7 height 7
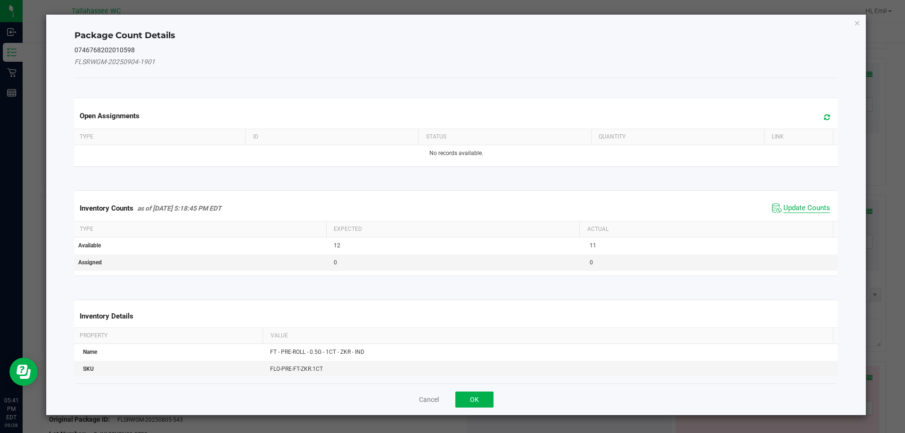
click at [783, 213] on span "Update Counts" at bounding box center [806, 208] width 47 height 9
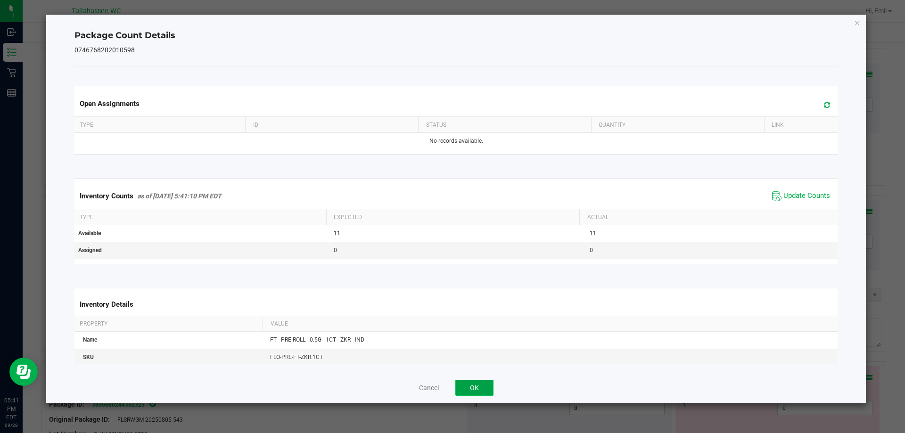
click at [491, 382] on button "OK" at bounding box center [474, 388] width 38 height 16
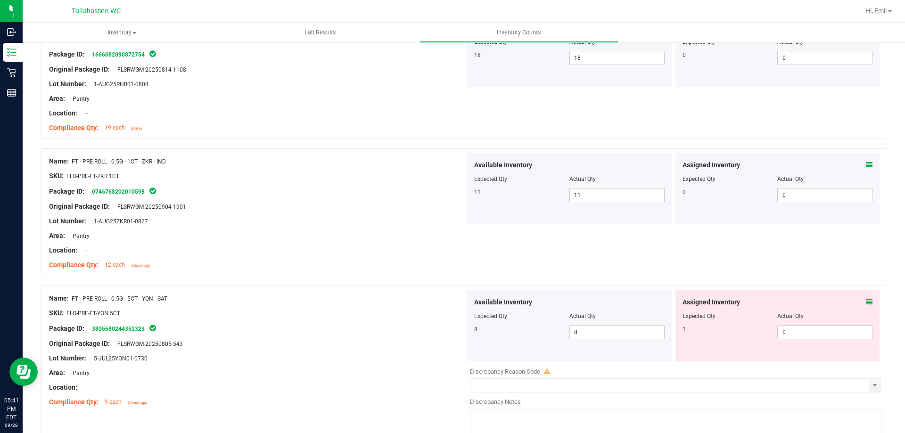
scroll to position [2215, 0]
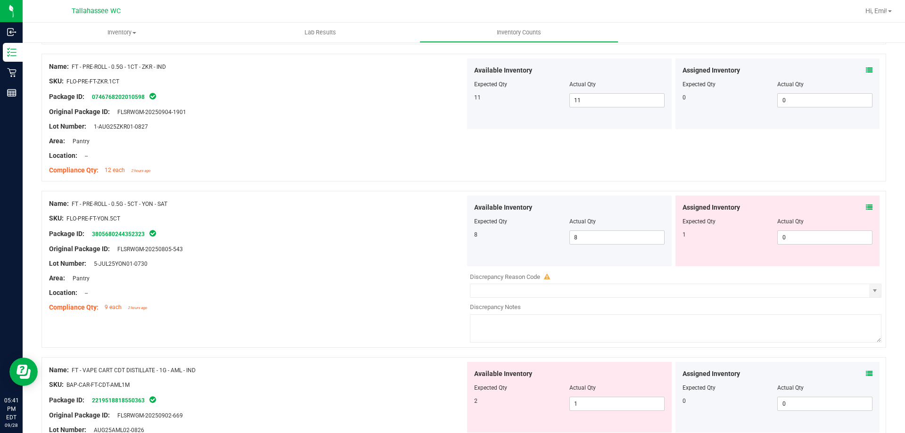
click at [866, 207] on icon at bounding box center [869, 207] width 7 height 7
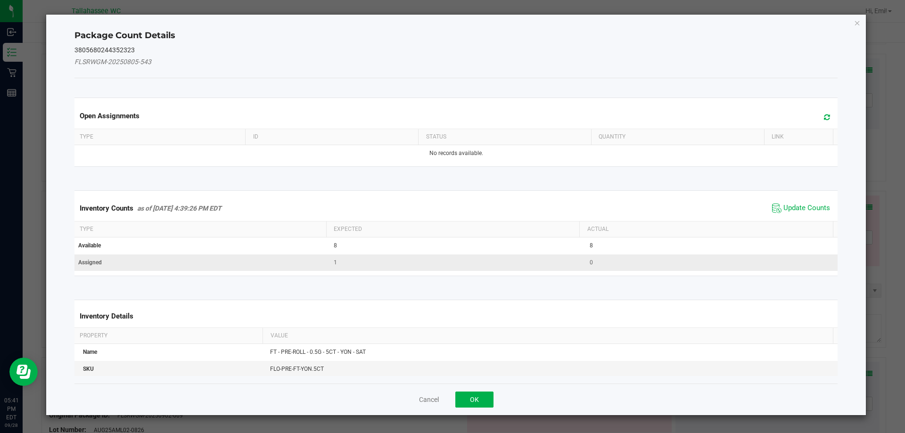
drag, startPoint x: 788, startPoint y: 212, endPoint x: 710, endPoint y: 256, distance: 90.3
click at [788, 213] on span "Update Counts" at bounding box center [806, 208] width 47 height 9
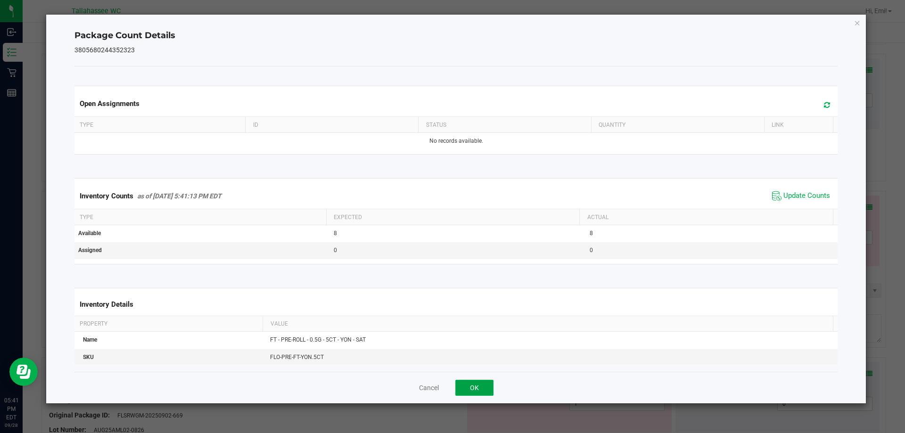
click at [486, 385] on button "OK" at bounding box center [474, 388] width 38 height 16
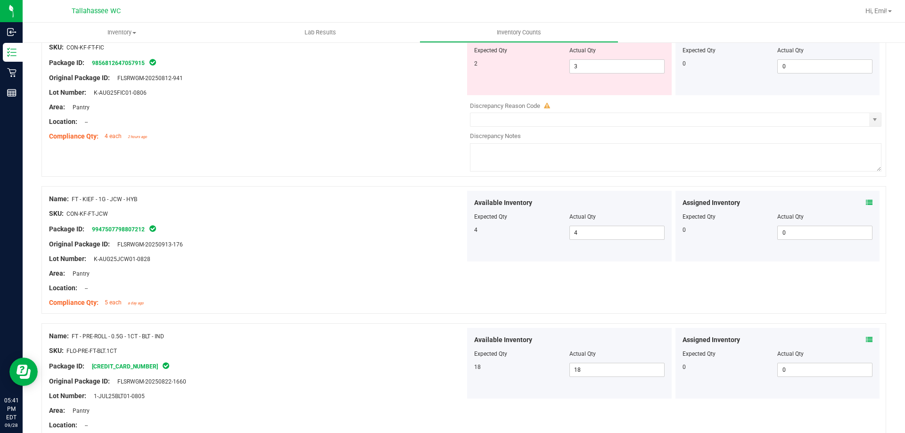
scroll to position [754, 0]
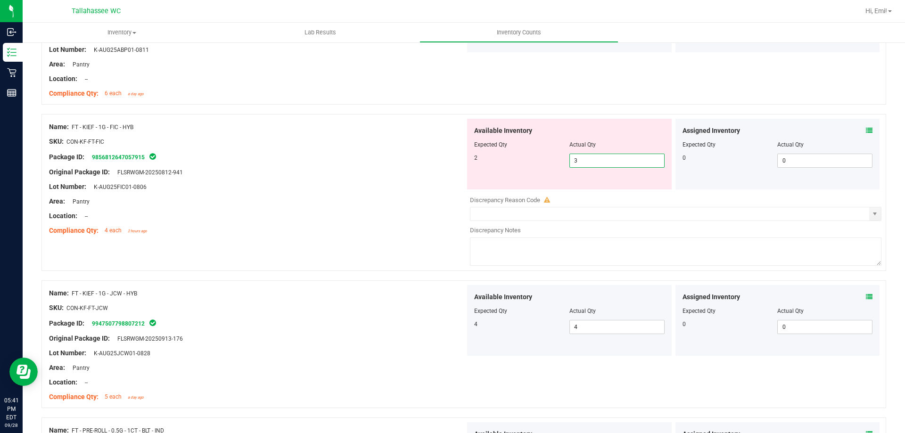
drag, startPoint x: 573, startPoint y: 157, endPoint x: 329, endPoint y: 161, distance: 243.6
click at [358, 157] on div "Name: FT - KIEF - 1G - FIC - HYB SKU: CON-KF-FT-FIC Package ID: 985681264705791…" at bounding box center [463, 192] width 844 height 157
type input "2"
click at [437, 183] on div "Lot Number: K-AUG25FIC01-0806" at bounding box center [257, 187] width 416 height 10
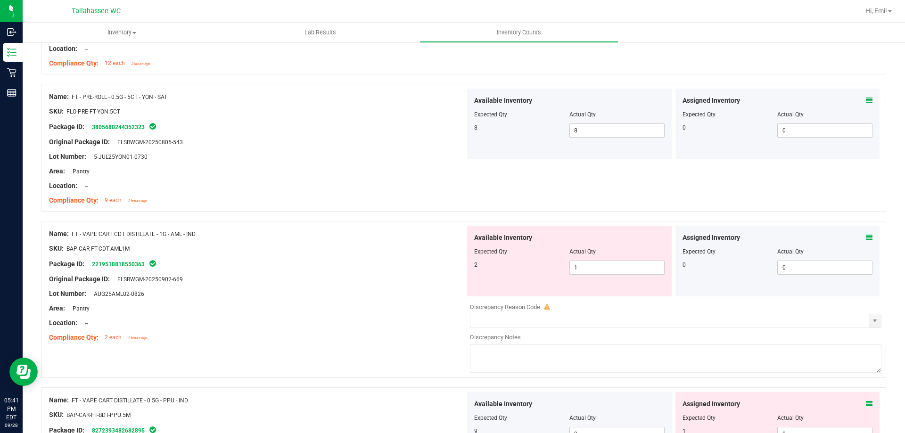
scroll to position [2309, 0]
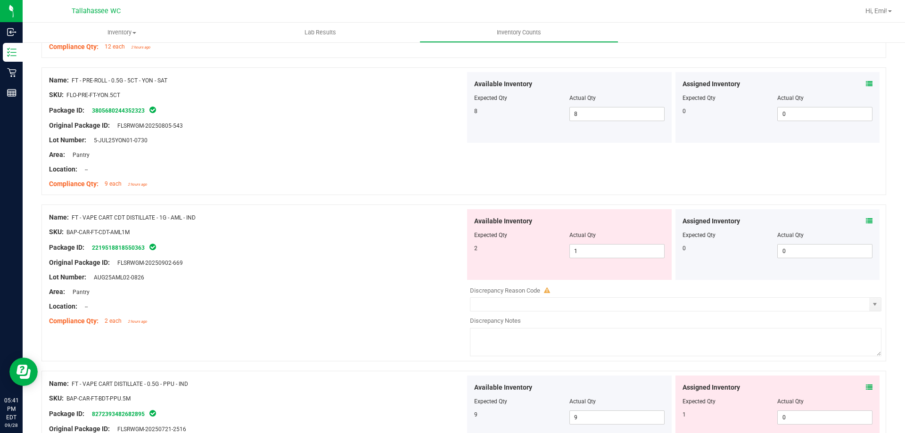
click at [866, 222] on icon at bounding box center [869, 221] width 7 height 7
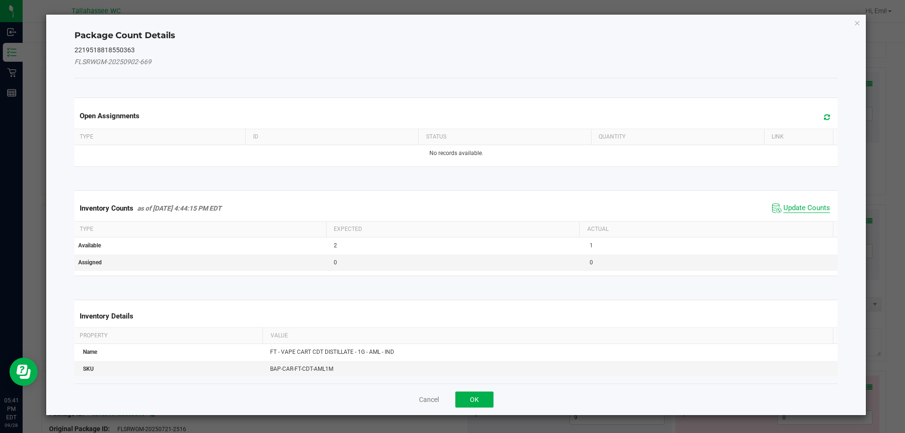
click at [785, 207] on span "Update Counts" at bounding box center [806, 208] width 47 height 9
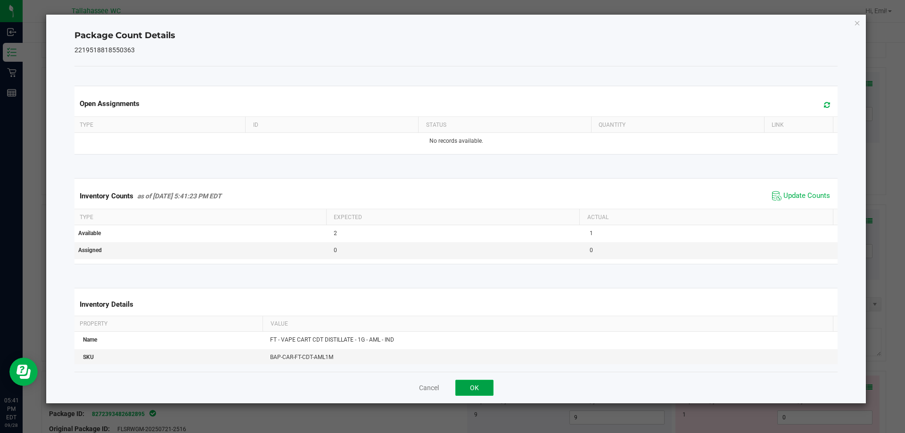
click at [483, 382] on button "OK" at bounding box center [474, 388] width 38 height 16
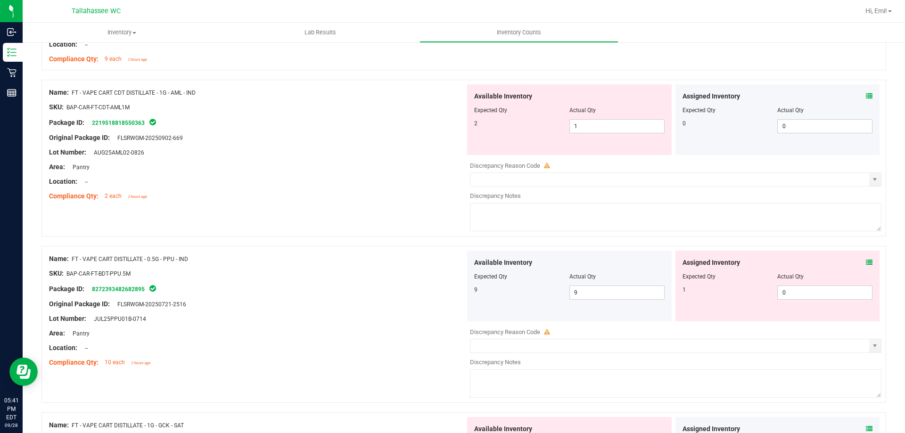
scroll to position [2450, 0]
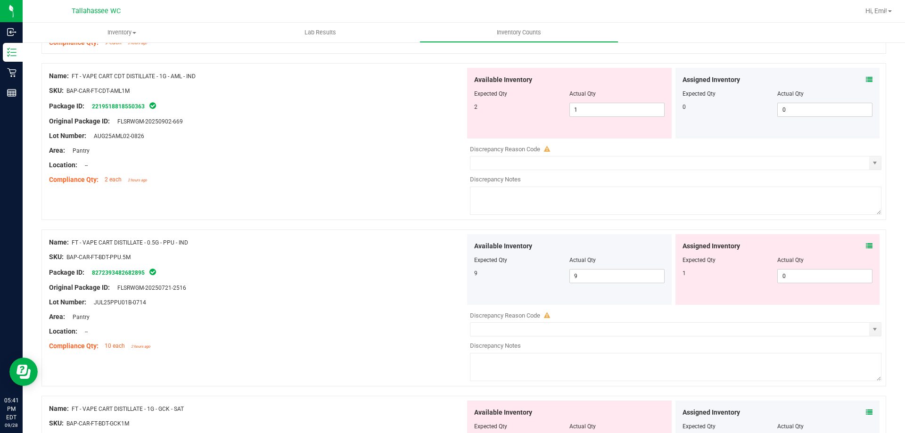
click at [866, 245] on div "Assigned Inventory Expected Qty Actual Qty 1 0 0" at bounding box center [777, 269] width 205 height 71
click at [866, 245] on icon at bounding box center [869, 246] width 7 height 7
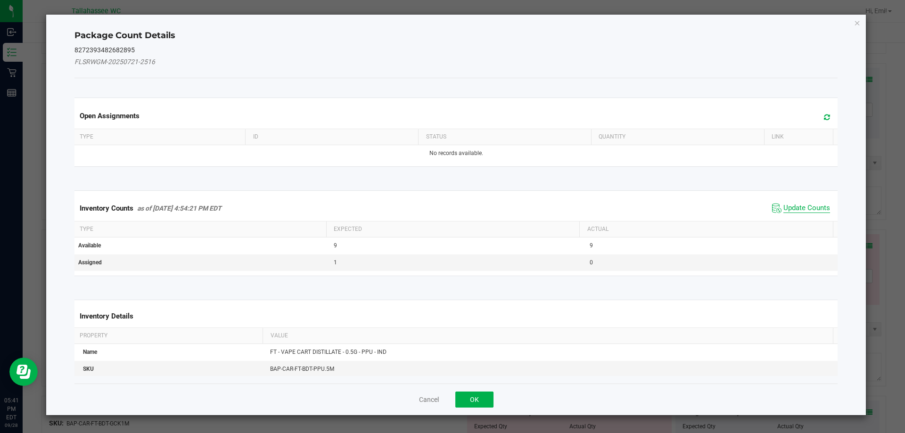
click at [793, 204] on span "Update Counts" at bounding box center [806, 208] width 47 height 9
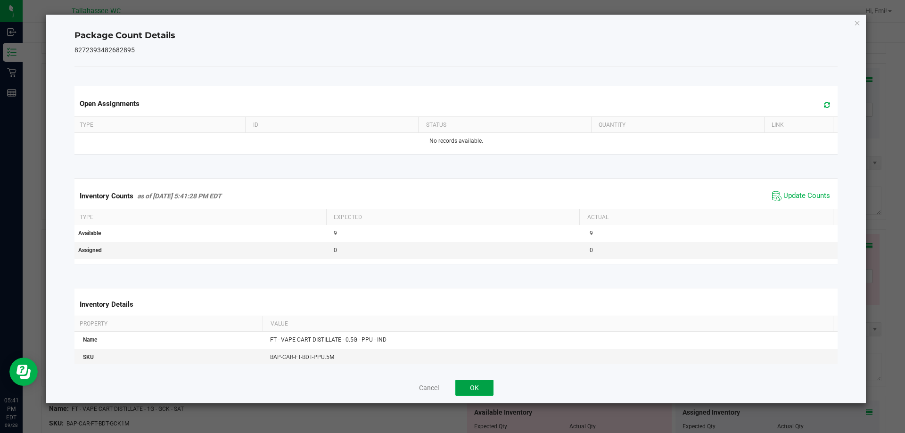
drag, startPoint x: 465, startPoint y: 387, endPoint x: 472, endPoint y: 384, distance: 7.2
click at [466, 387] on button "OK" at bounding box center [474, 388] width 38 height 16
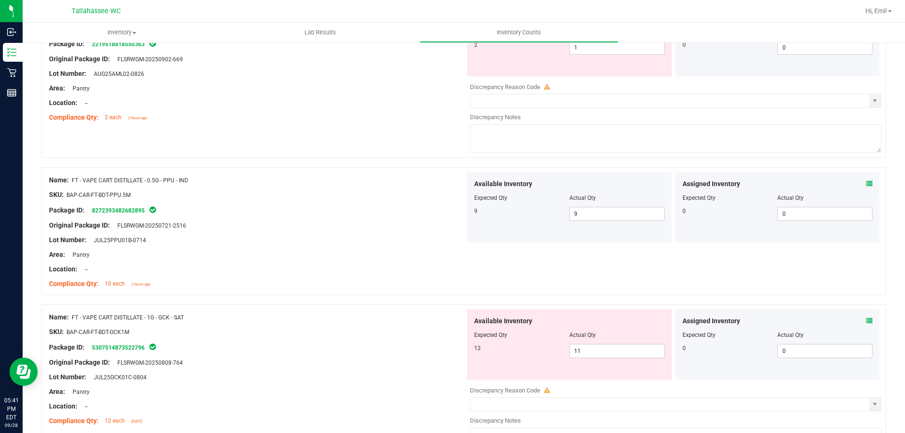
scroll to position [2582, 0]
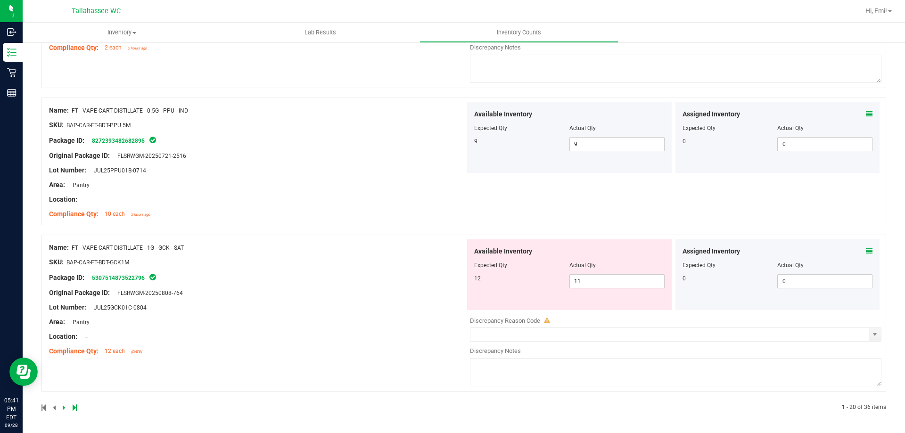
click at [866, 250] on icon at bounding box center [869, 251] width 7 height 7
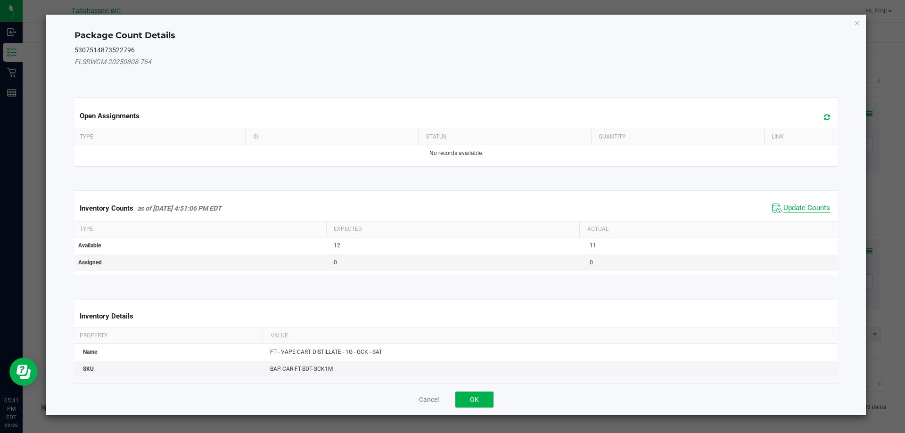
click at [792, 206] on span "Update Counts" at bounding box center [806, 208] width 47 height 9
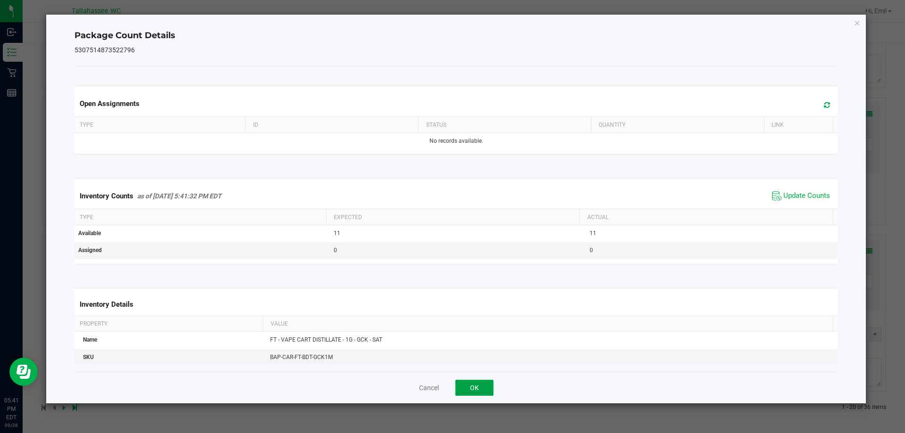
click at [481, 383] on button "OK" at bounding box center [474, 388] width 38 height 16
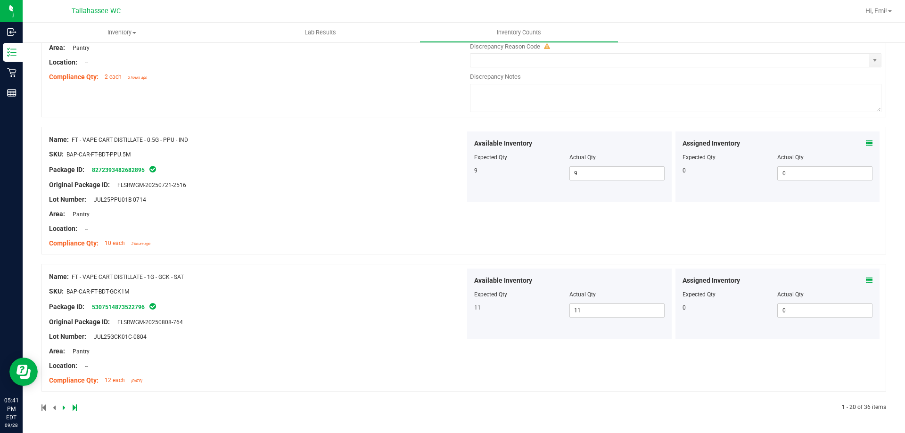
click at [74, 407] on icon at bounding box center [75, 408] width 4 height 6
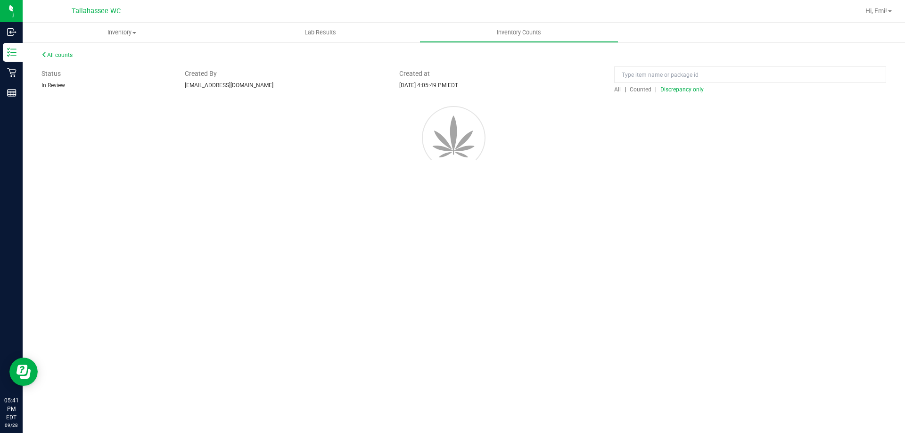
scroll to position [0, 0]
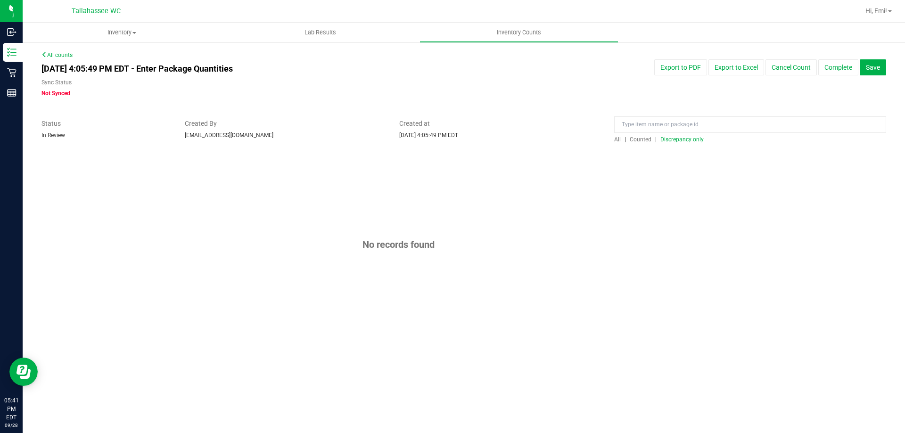
click at [228, 265] on div "No records found" at bounding box center [463, 244] width 844 height 183
click at [681, 141] on span "Discrepancy only" at bounding box center [681, 139] width 43 height 7
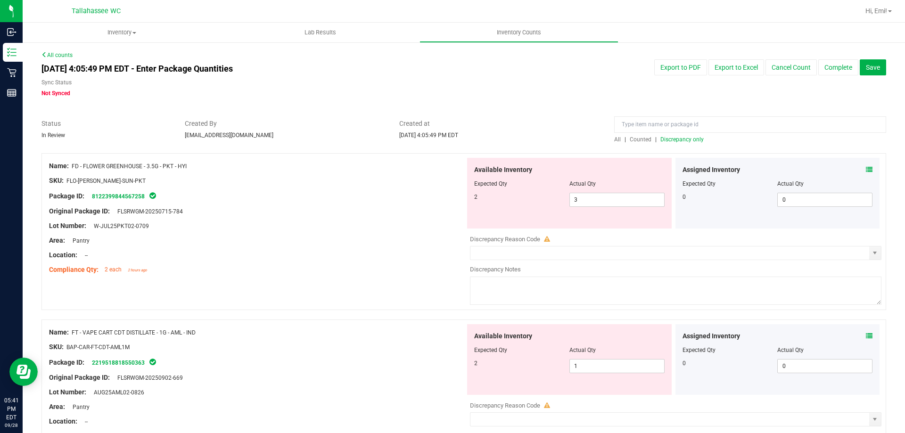
click at [679, 140] on span "Discrepancy only" at bounding box center [681, 139] width 43 height 7
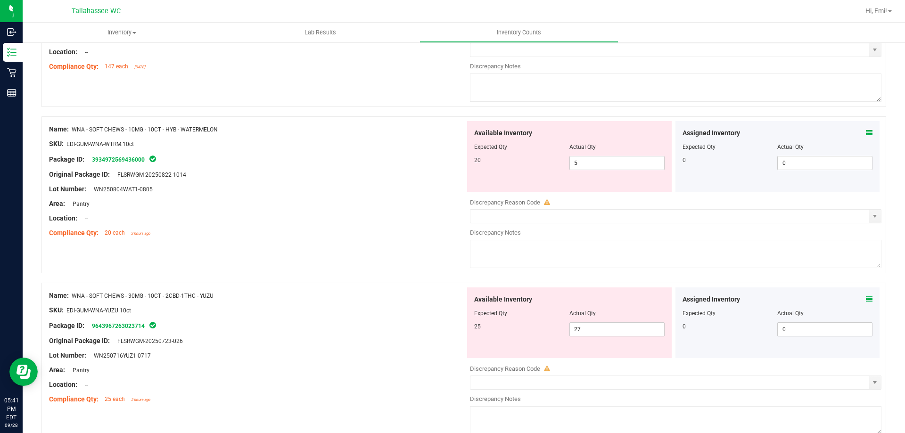
scroll to position [2746, 0]
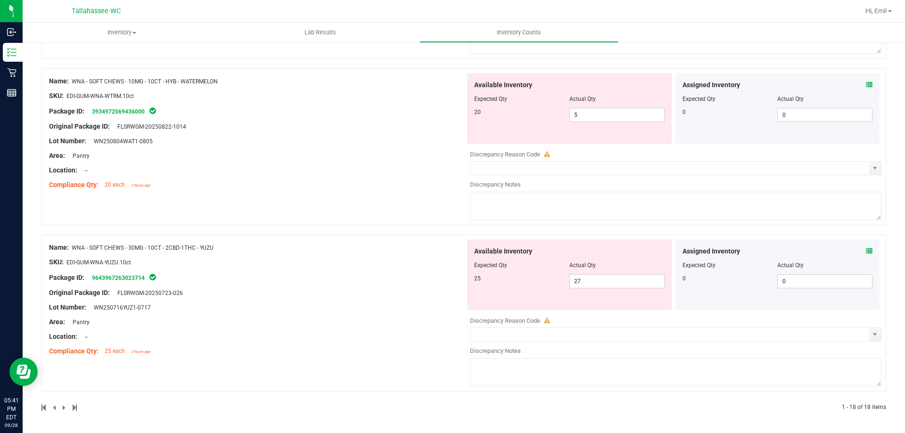
click at [866, 252] on div "Assigned Inventory Expected Qty Actual Qty 0 0 0" at bounding box center [777, 274] width 205 height 71
click at [866, 252] on icon at bounding box center [869, 251] width 7 height 7
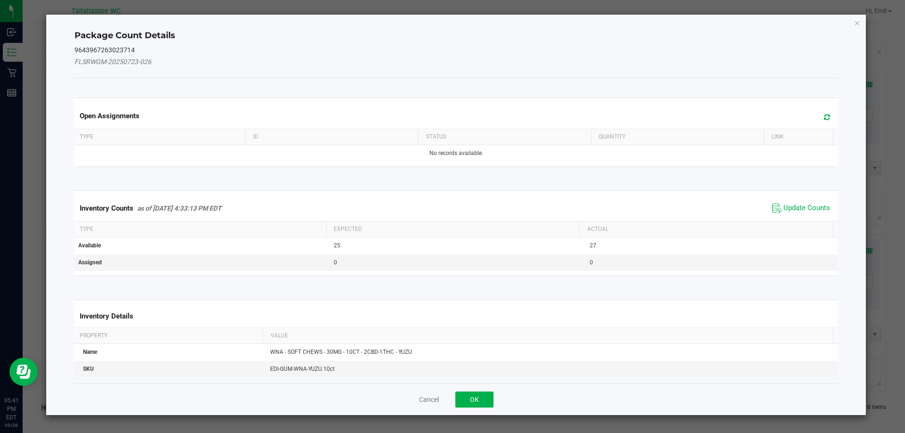
click at [790, 213] on span "Update Counts" at bounding box center [800, 208] width 63 height 14
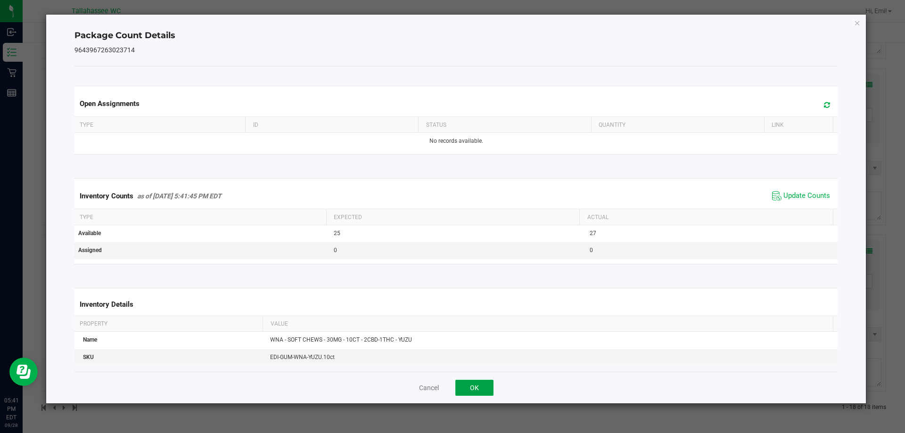
click at [489, 383] on button "OK" at bounding box center [474, 388] width 38 height 16
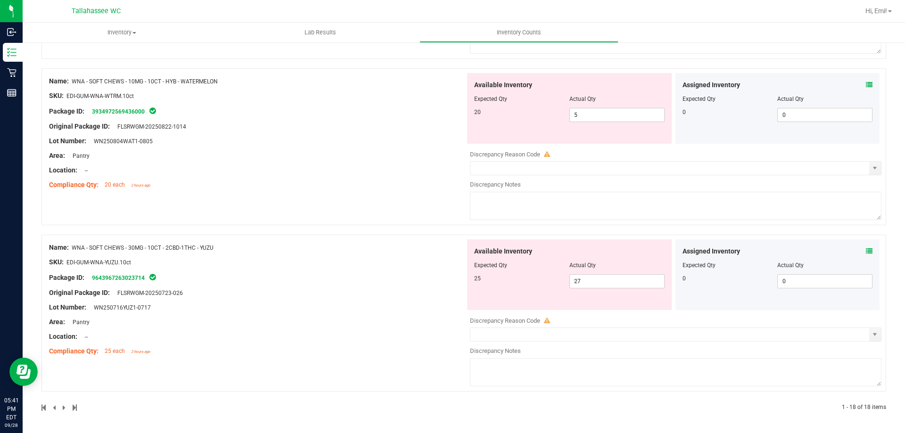
scroll to position [2652, 0]
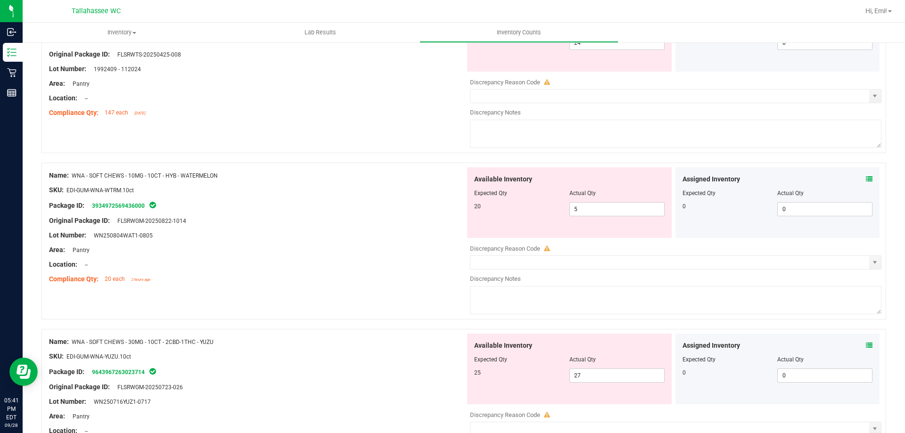
click at [866, 179] on icon at bounding box center [869, 179] width 7 height 7
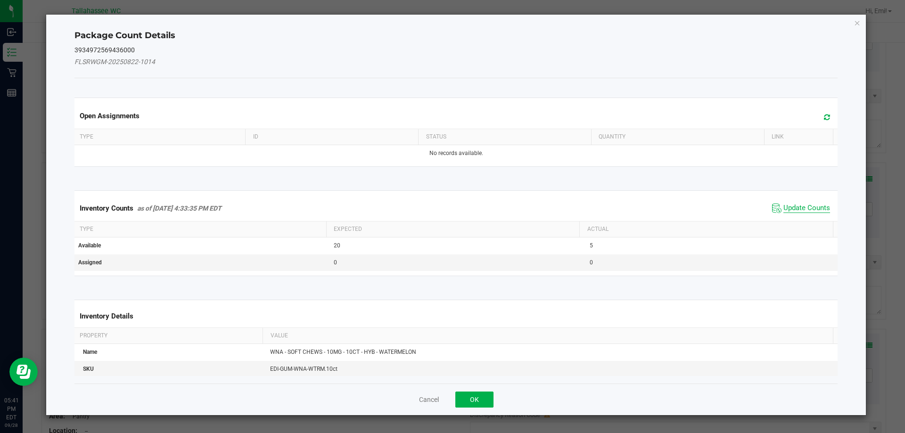
click at [783, 204] on span "Update Counts" at bounding box center [806, 208] width 47 height 9
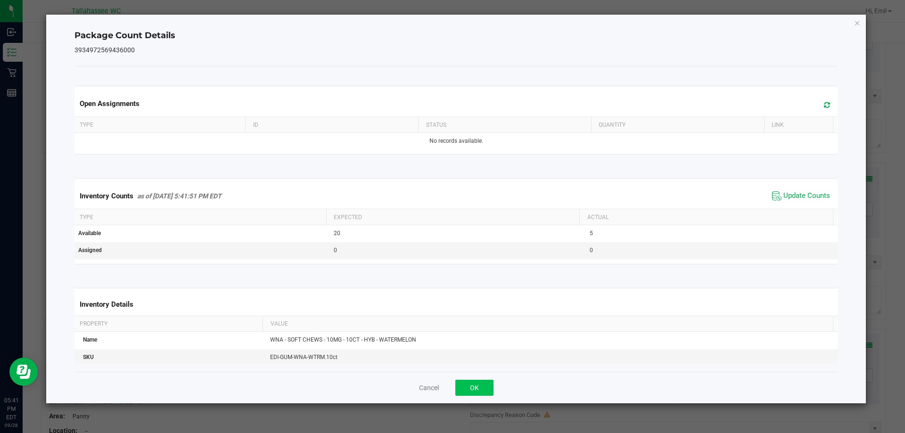
click at [493, 389] on div "Cancel OK" at bounding box center [455, 388] width 763 height 32
click at [490, 387] on button "OK" at bounding box center [474, 388] width 38 height 16
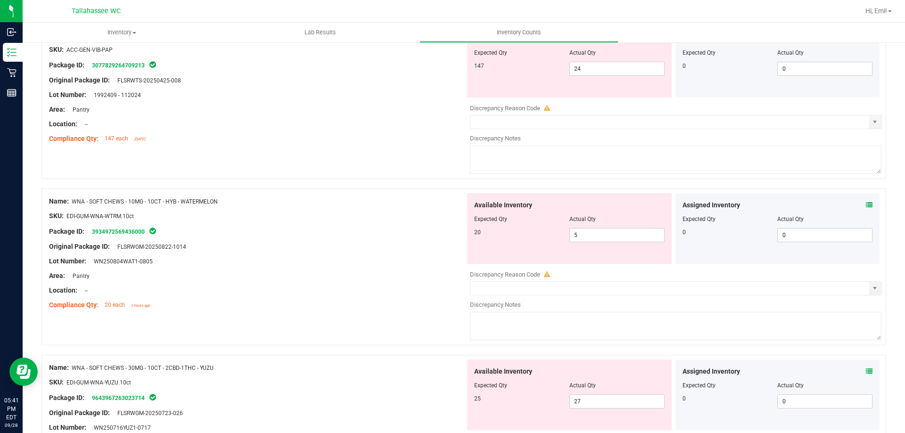
scroll to position [2605, 0]
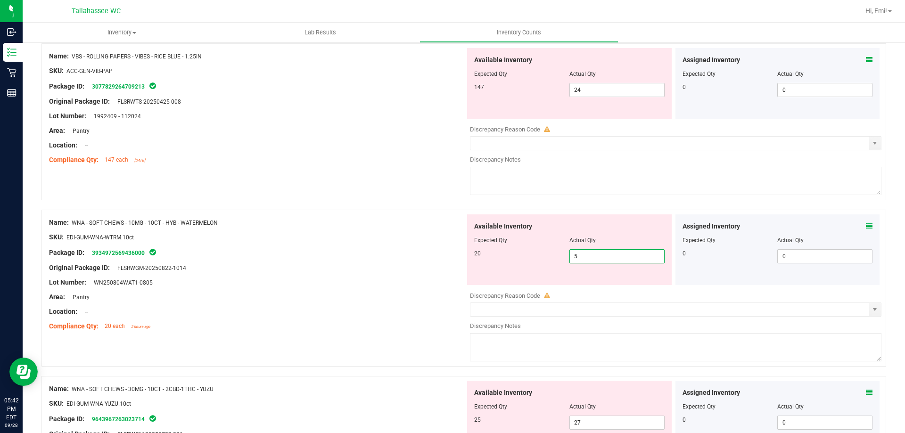
drag, startPoint x: 600, startPoint y: 256, endPoint x: 135, endPoint y: 302, distance: 467.3
click at [138, 301] on div "Name: WNA - SOFT CHEWS - 10MG - 10CT - HYB - WATERMELON SKU: EDI-GUM-WNA-WTRM.1…" at bounding box center [463, 288] width 844 height 157
type input "20"
click at [341, 290] on div at bounding box center [257, 289] width 416 height 5
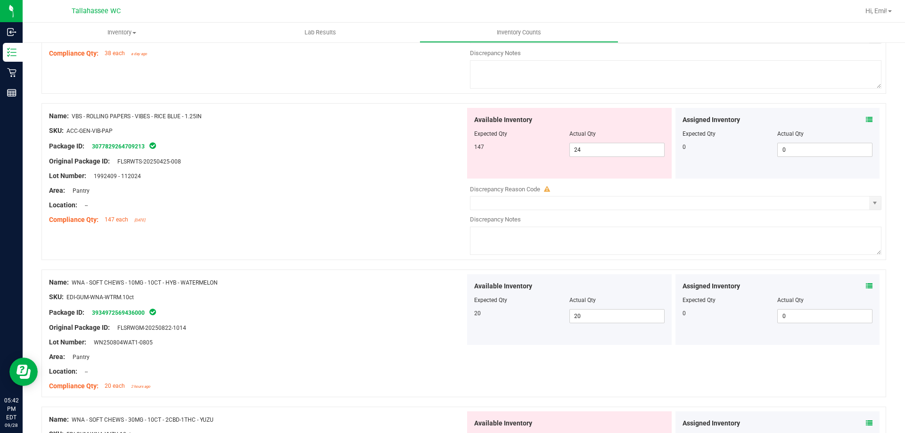
scroll to position [2463, 0]
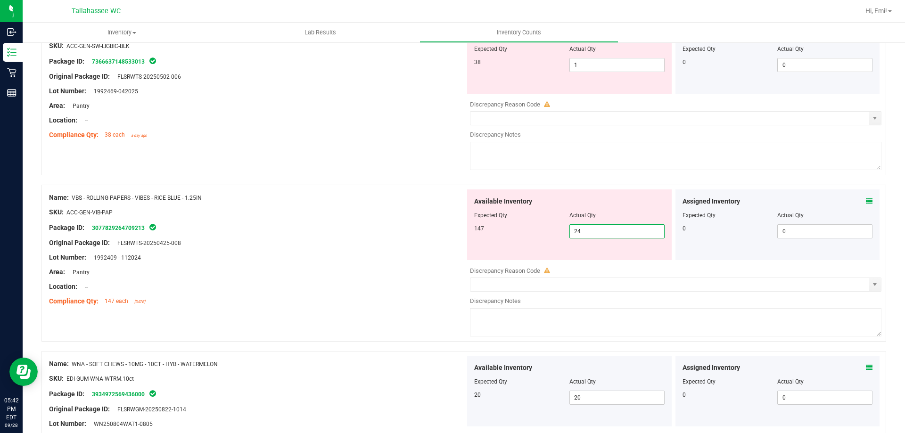
drag, startPoint x: 536, startPoint y: 228, endPoint x: 438, endPoint y: 234, distance: 98.2
click at [441, 233] on div "Name: VBS - ROLLING PAPERS - VIBES - RICE BLUE - 1.25IN SKU: ACC-GEN-VIB-PAP Pa…" at bounding box center [463, 263] width 844 height 157
type input "147"
click at [392, 258] on div "Lot Number: 1992409 - 112024" at bounding box center [257, 258] width 416 height 10
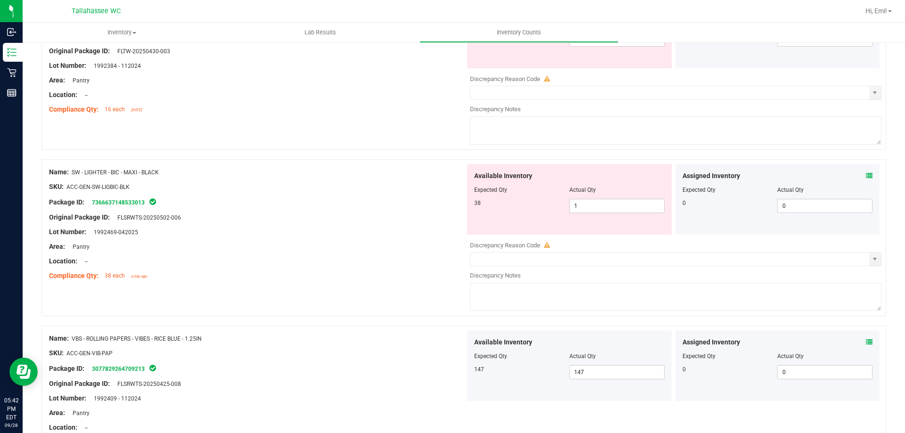
scroll to position [2322, 0]
drag, startPoint x: 595, startPoint y: 206, endPoint x: 439, endPoint y: 209, distance: 156.5
click at [442, 209] on div "Name: SW - LIGHTER - BIC - MAXI - BLACK SKU: ACC-GEN-SW-LIGBIC-BLK Package ID: …" at bounding box center [463, 238] width 844 height 157
type input "38"
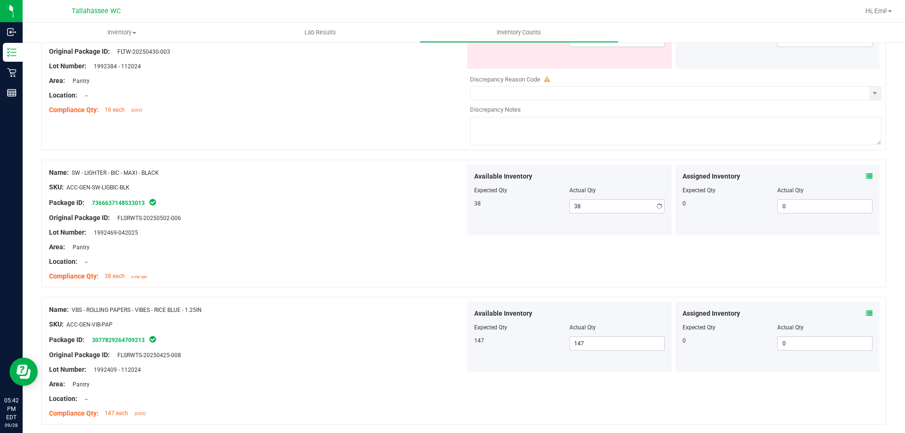
click at [303, 223] on div at bounding box center [257, 225] width 416 height 5
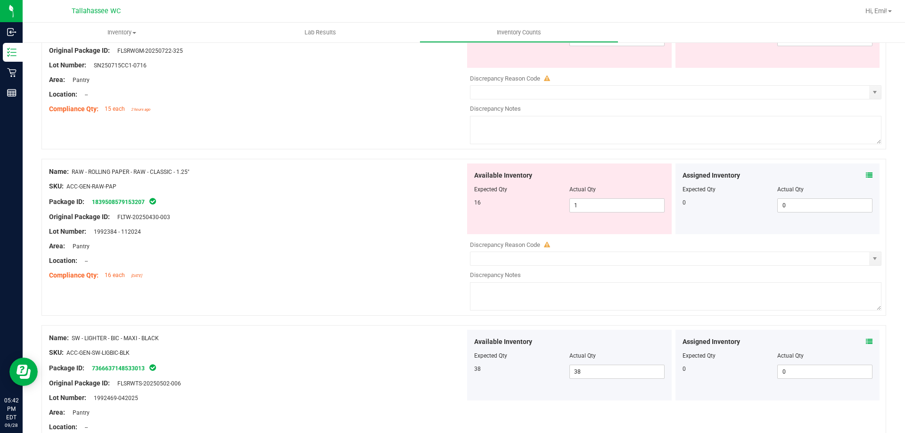
scroll to position [2134, 0]
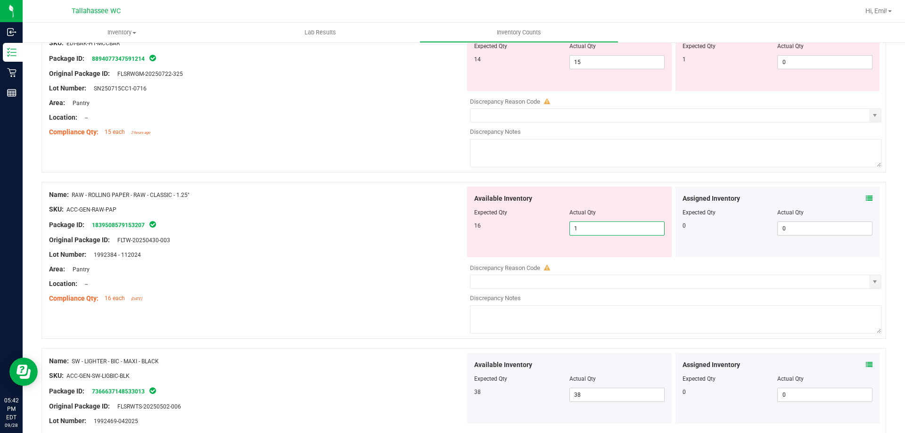
drag, startPoint x: 614, startPoint y: 230, endPoint x: 477, endPoint y: 233, distance: 136.7
click at [480, 232] on div "16 1 1" at bounding box center [569, 228] width 190 height 14
type input "16"
click at [294, 230] on div at bounding box center [257, 232] width 416 height 5
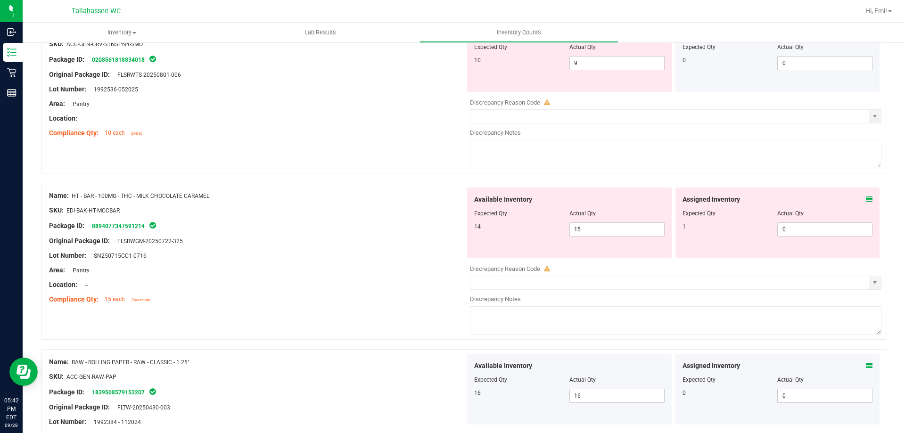
scroll to position [1945, 0]
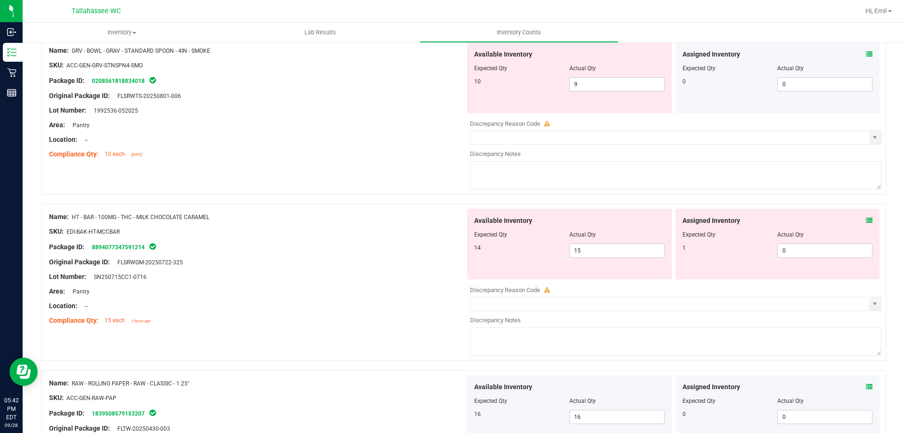
click at [866, 218] on icon at bounding box center [869, 220] width 7 height 7
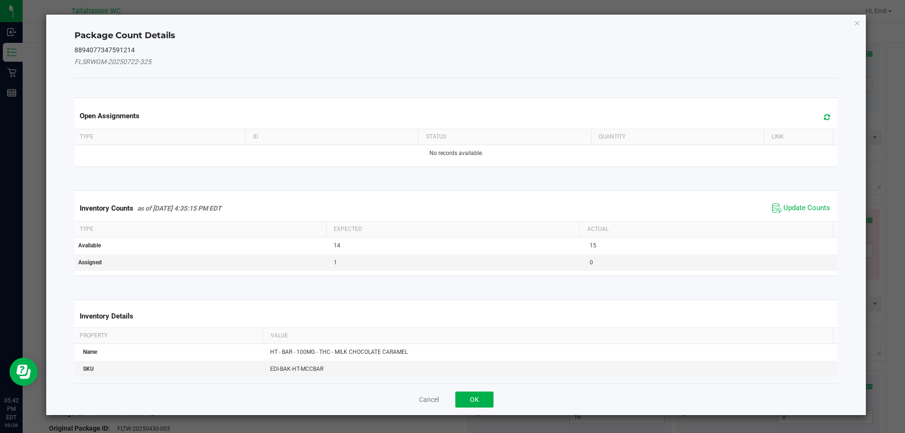
drag, startPoint x: 794, startPoint y: 208, endPoint x: 774, endPoint y: 223, distance: 25.3
click at [794, 208] on span "Update Counts" at bounding box center [806, 208] width 47 height 9
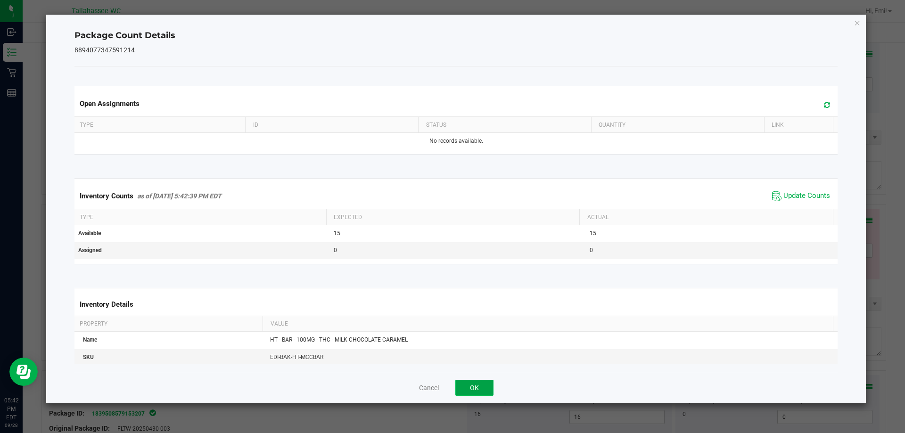
click at [491, 387] on button "OK" at bounding box center [474, 388] width 38 height 16
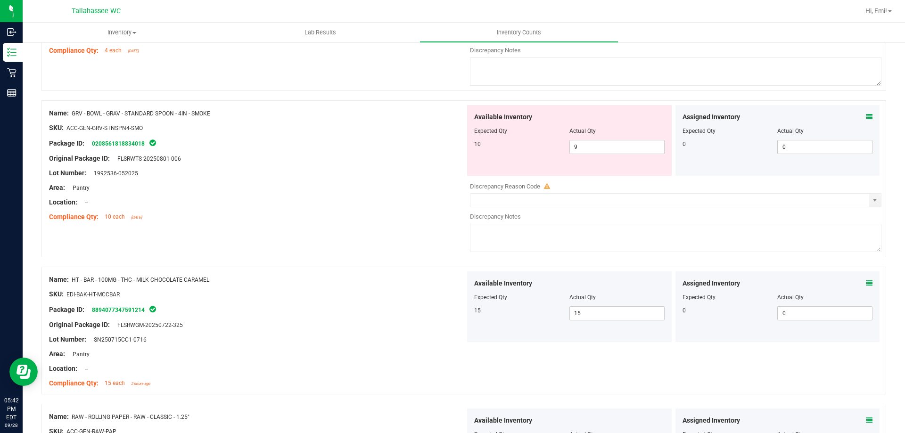
scroll to position [1804, 0]
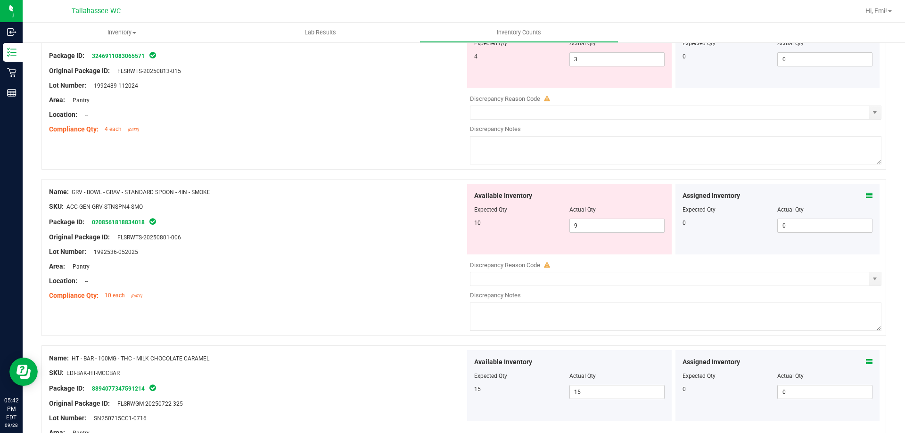
click at [866, 196] on icon at bounding box center [869, 195] width 7 height 7
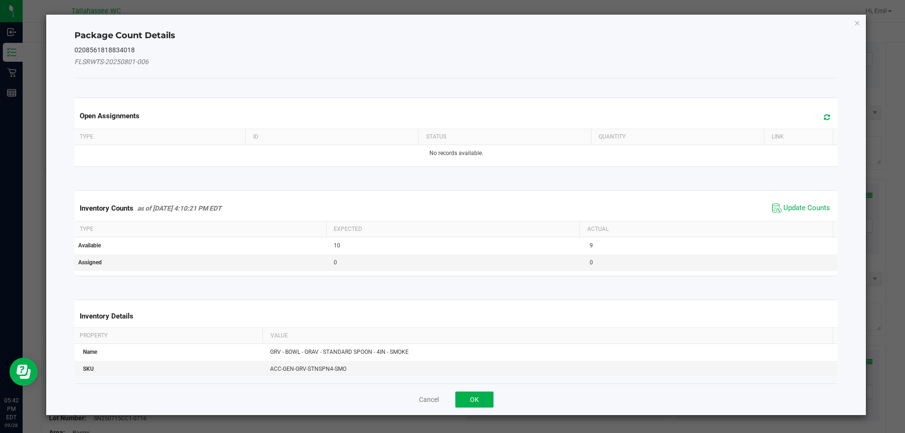
click at [804, 214] on span "Update Counts" at bounding box center [800, 208] width 63 height 14
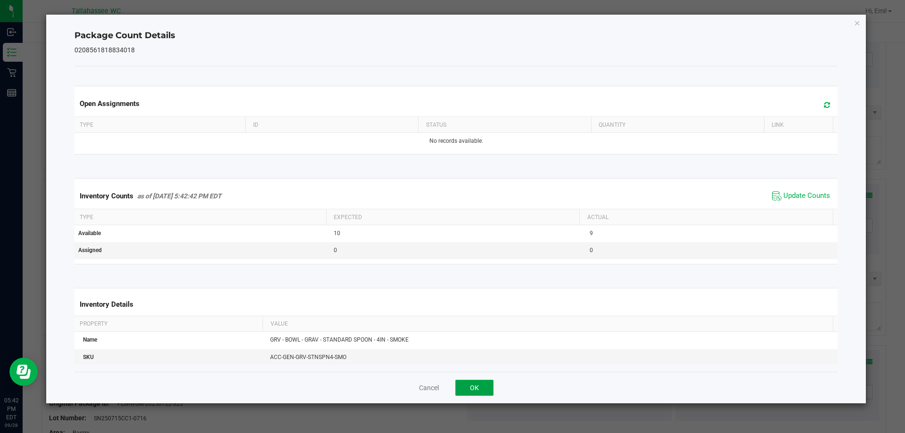
click at [491, 389] on button "OK" at bounding box center [474, 388] width 38 height 16
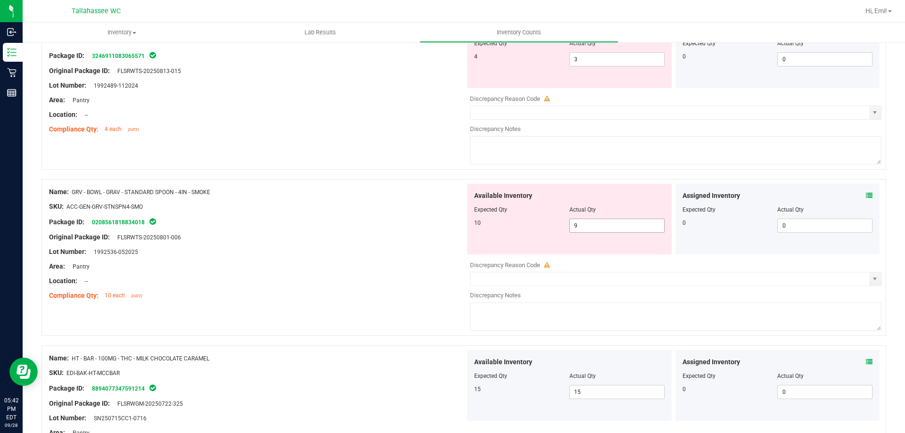
drag, startPoint x: 600, startPoint y: 223, endPoint x: 389, endPoint y: 237, distance: 211.5
click at [391, 237] on div "Name: GRV - BOWL - GRAV - STANDARD SPOON - 4IN - SMOKE SKU: ACC-GEN-GRV-STNSPN4…" at bounding box center [463, 257] width 844 height 157
type input "4"
type input "10"
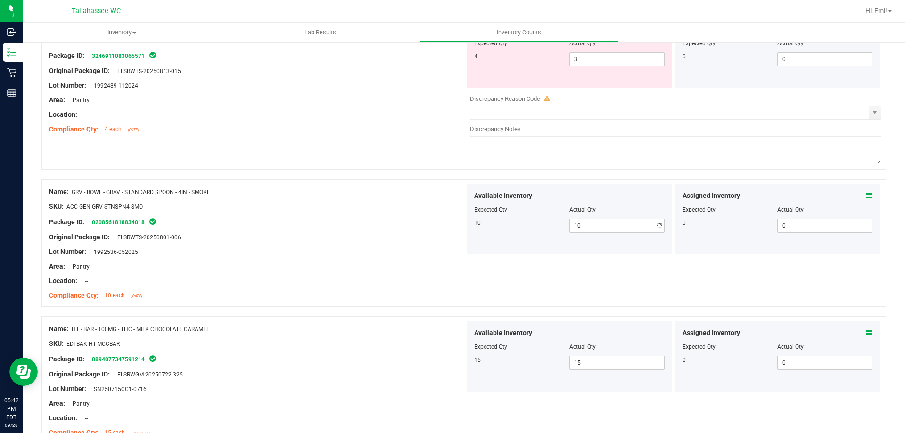
click at [386, 214] on div at bounding box center [257, 214] width 416 height 5
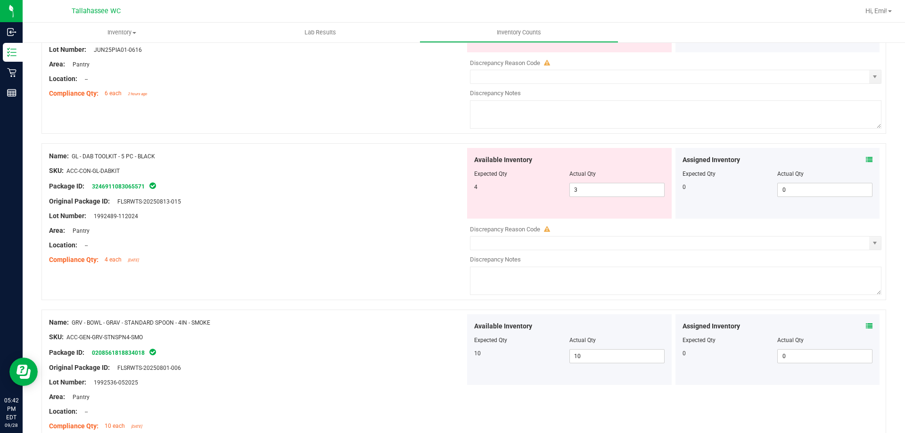
scroll to position [1662, 0]
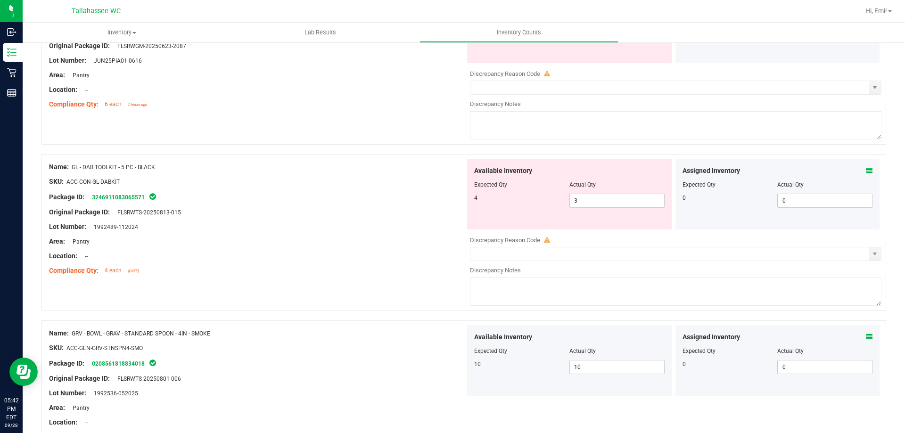
click at [866, 173] on icon at bounding box center [869, 170] width 7 height 7
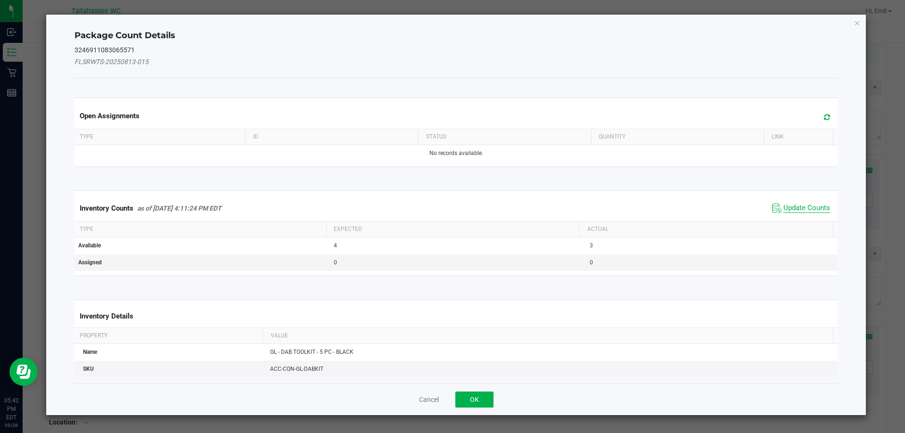
click at [783, 211] on span "Update Counts" at bounding box center [806, 208] width 47 height 9
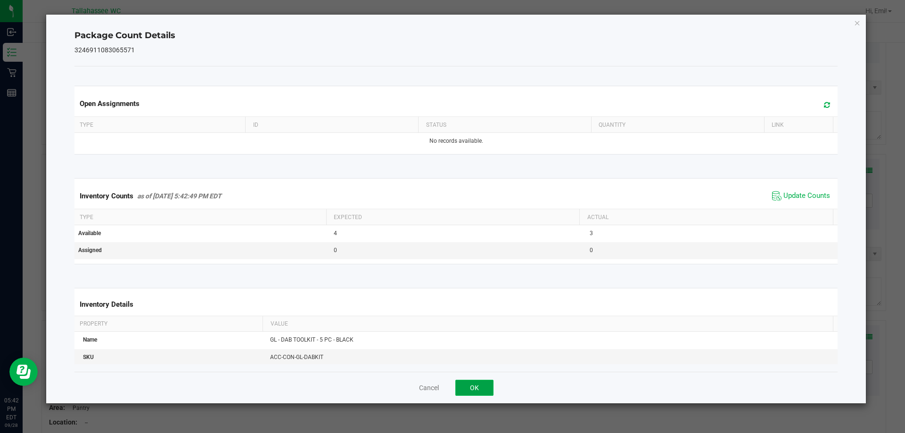
click at [477, 385] on button "OK" at bounding box center [474, 388] width 38 height 16
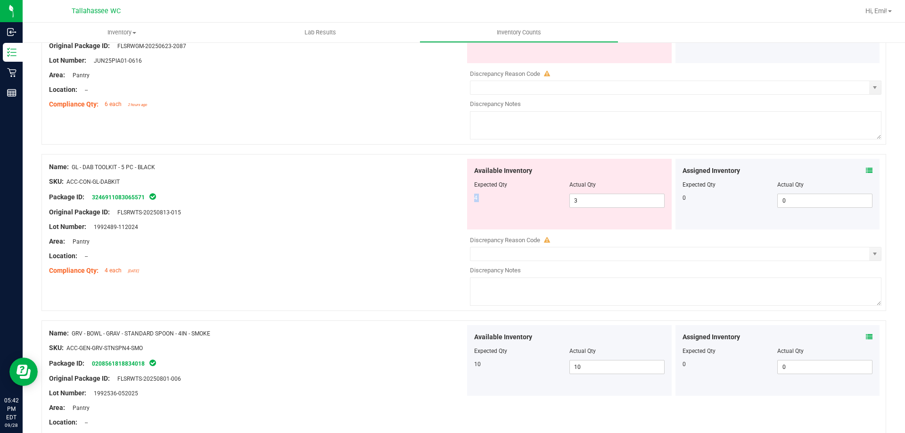
drag, startPoint x: 595, startPoint y: 199, endPoint x: 561, endPoint y: 206, distance: 34.7
click at [561, 206] on div "Available Inventory Expected Qty Actual Qty 4 3 3" at bounding box center [569, 194] width 205 height 71
click at [561, 206] on div "4 3 3" at bounding box center [569, 201] width 190 height 14
drag, startPoint x: 595, startPoint y: 204, endPoint x: 490, endPoint y: 204, distance: 105.5
click at [490, 204] on div "4 3 3" at bounding box center [569, 201] width 190 height 14
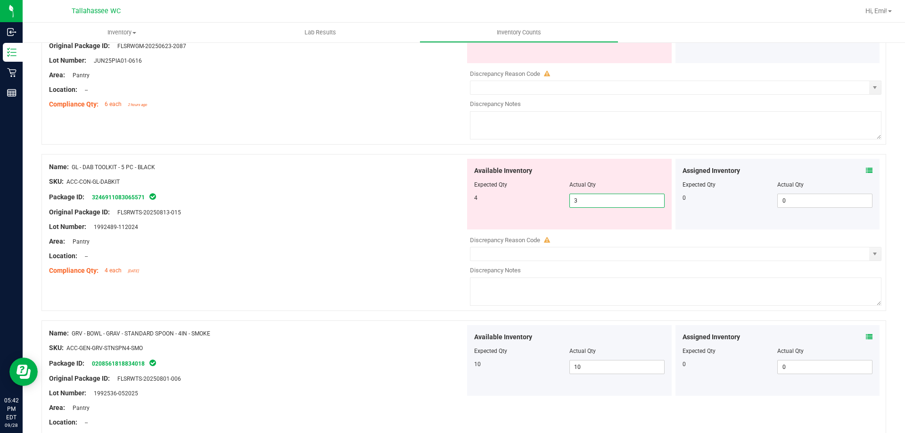
type input "4"
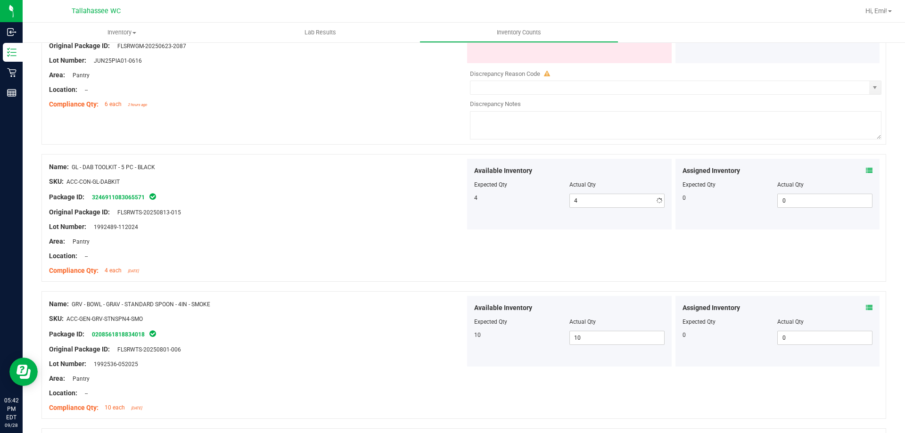
click at [361, 188] on div at bounding box center [257, 189] width 416 height 5
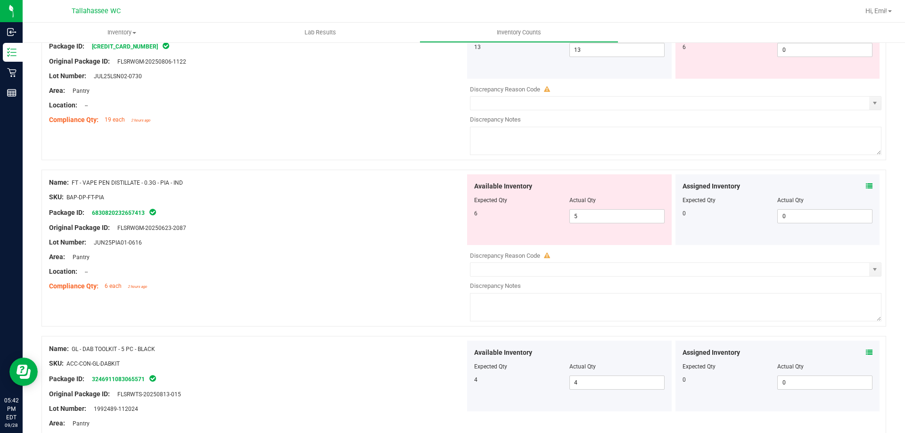
scroll to position [1474, 0]
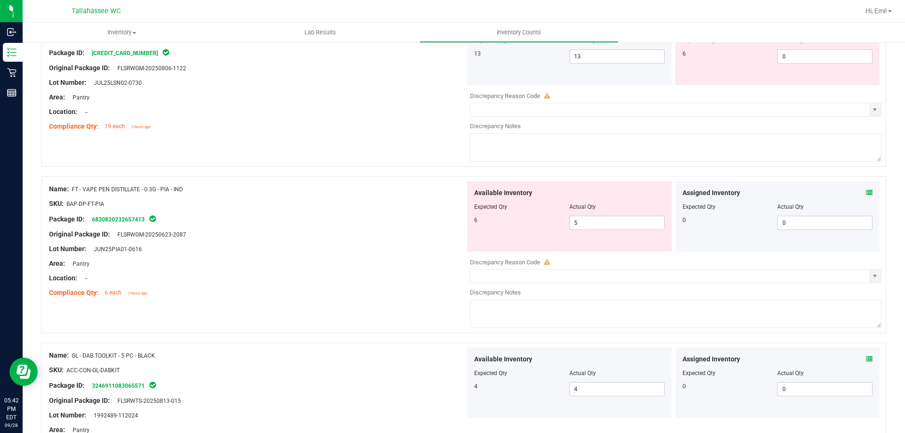
click at [866, 194] on icon at bounding box center [869, 192] width 7 height 7
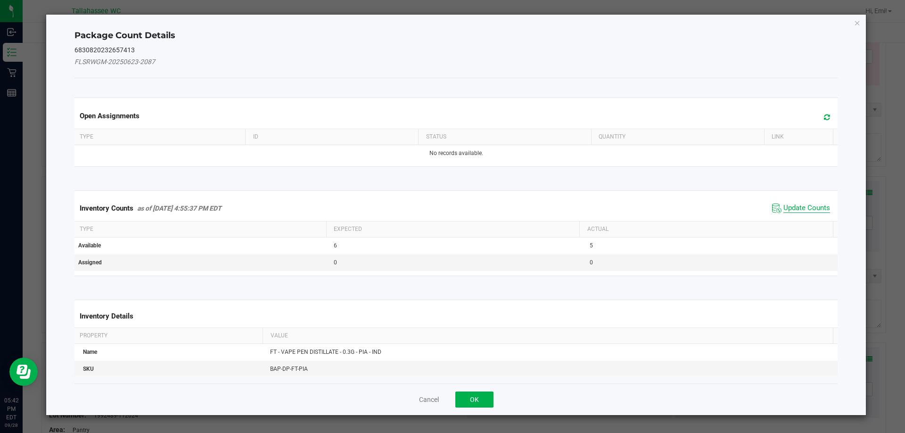
click at [816, 211] on span "Update Counts" at bounding box center [806, 208] width 47 height 9
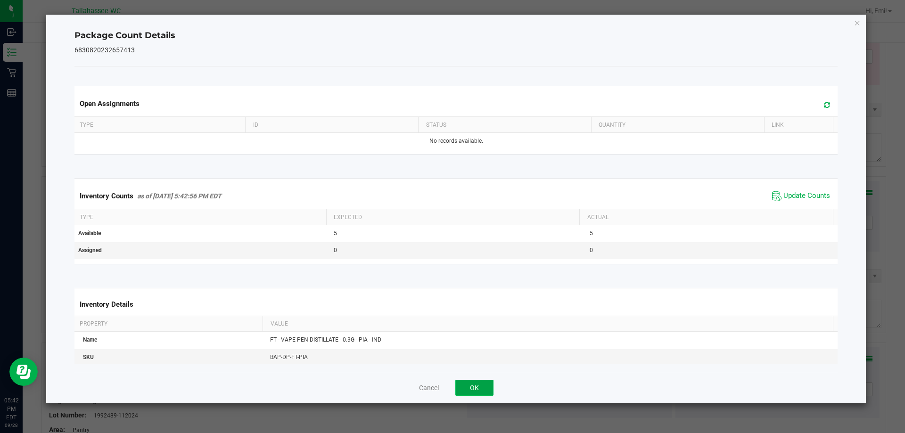
click at [484, 382] on button "OK" at bounding box center [474, 388] width 38 height 16
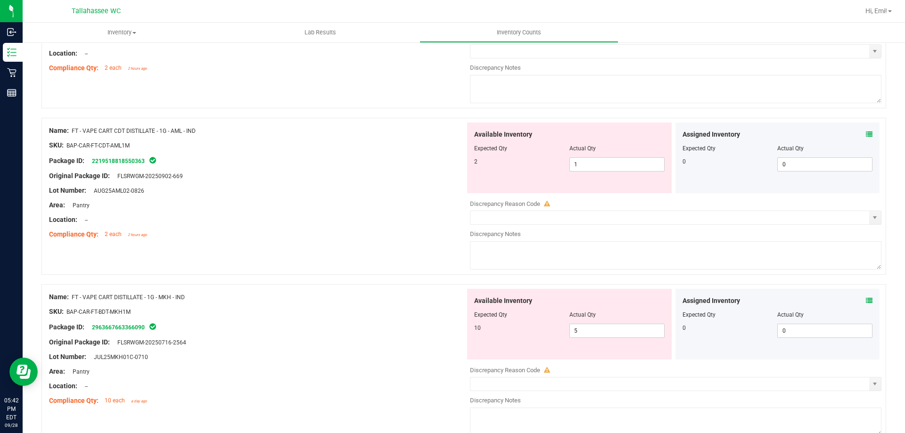
scroll to position [0, 0]
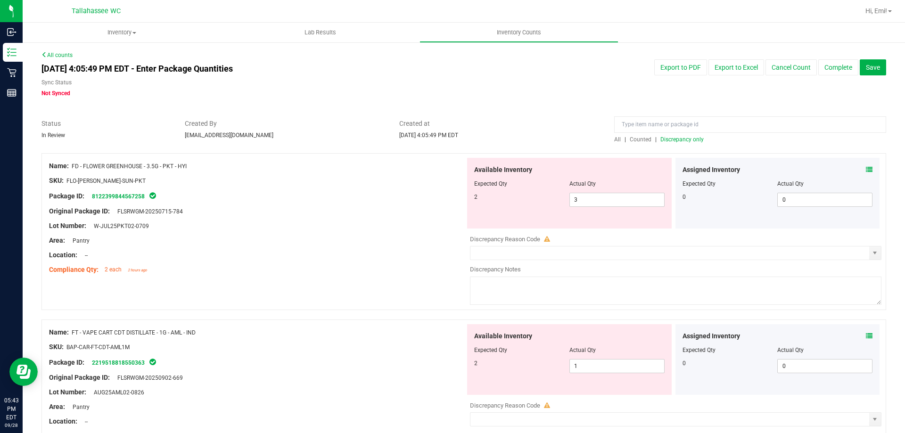
click at [684, 136] on span "Discrepancy only" at bounding box center [681, 139] width 43 height 7
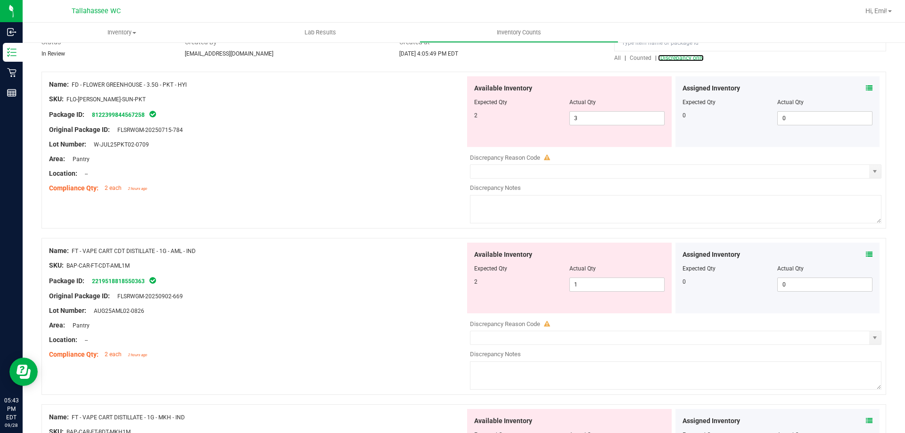
scroll to position [188, 0]
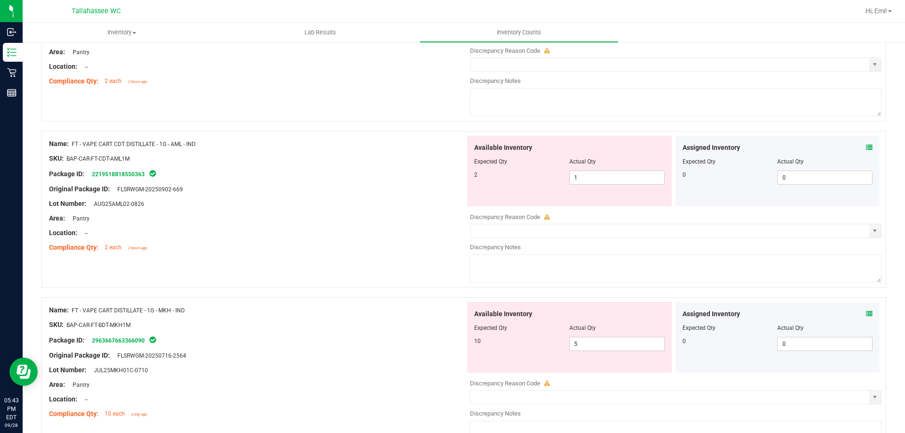
click at [866, 150] on icon at bounding box center [869, 147] width 7 height 7
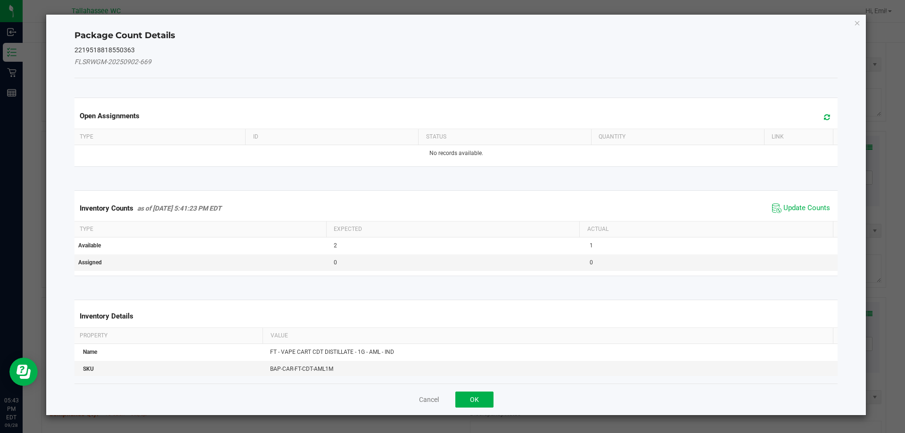
click at [793, 203] on span "Update Counts" at bounding box center [800, 208] width 63 height 14
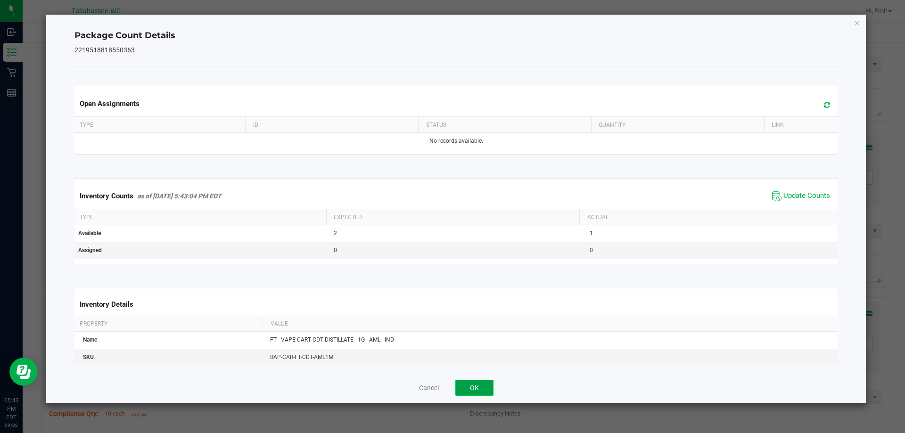
click at [479, 389] on button "OK" at bounding box center [474, 388] width 38 height 16
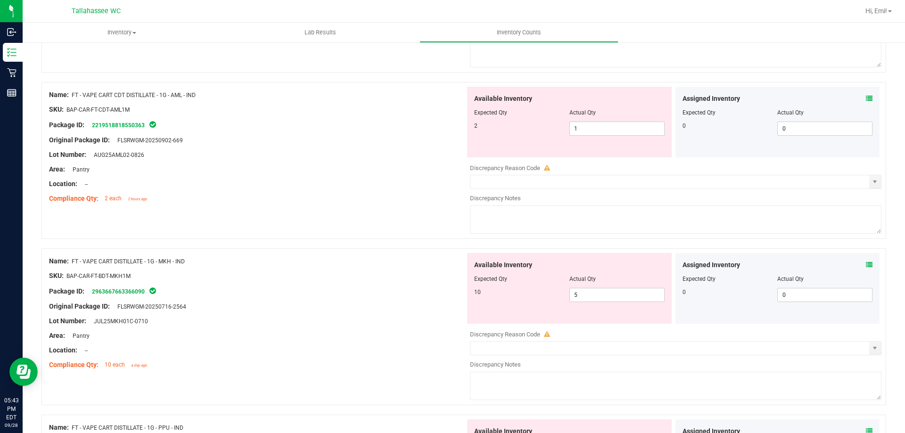
scroll to position [283, 0]
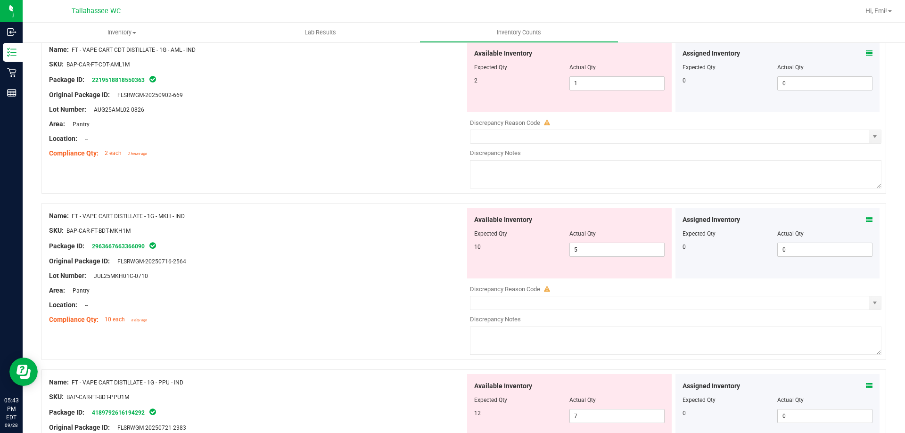
click at [866, 218] on icon at bounding box center [869, 219] width 7 height 7
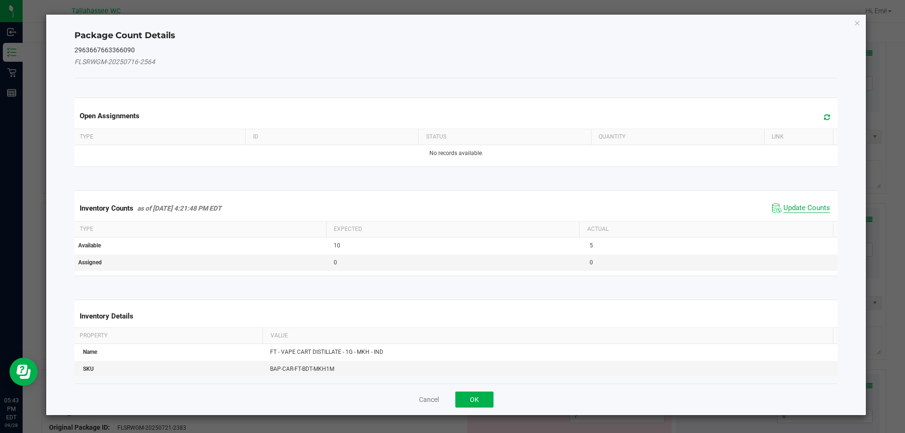
click at [783, 204] on span "Update Counts" at bounding box center [806, 208] width 47 height 9
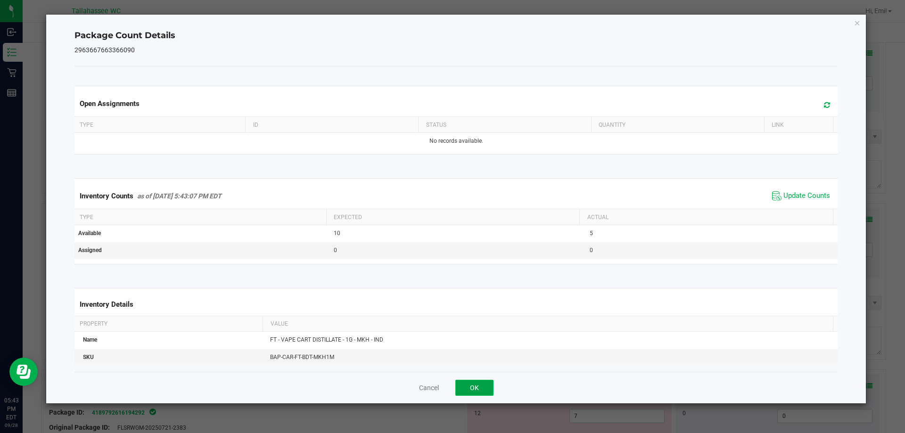
click at [476, 391] on button "OK" at bounding box center [474, 388] width 38 height 16
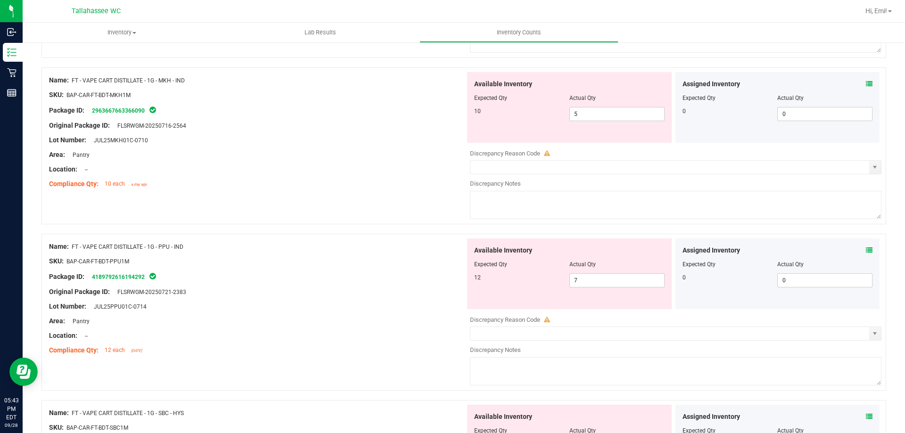
scroll to position [424, 0]
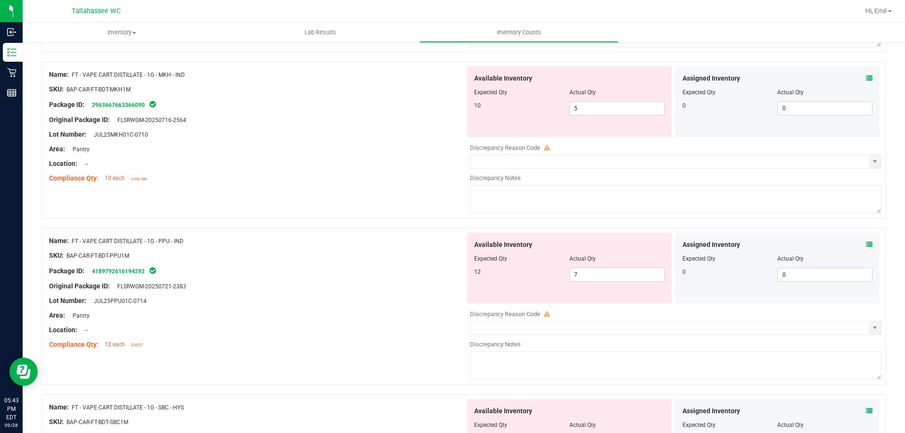
click at [866, 241] on icon at bounding box center [869, 244] width 7 height 7
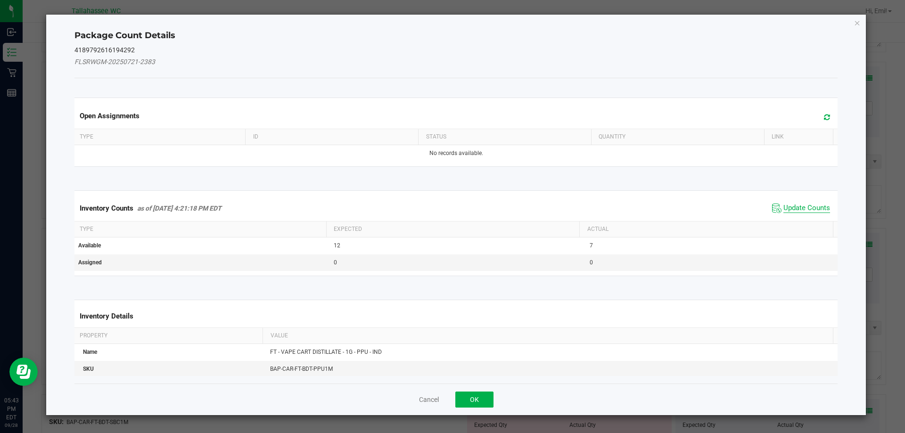
click at [783, 210] on span "Update Counts" at bounding box center [806, 208] width 47 height 9
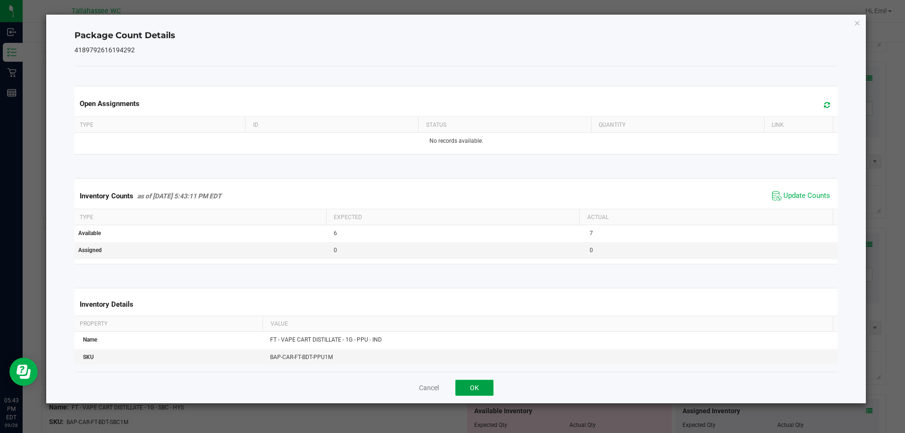
click at [483, 387] on button "OK" at bounding box center [474, 388] width 38 height 16
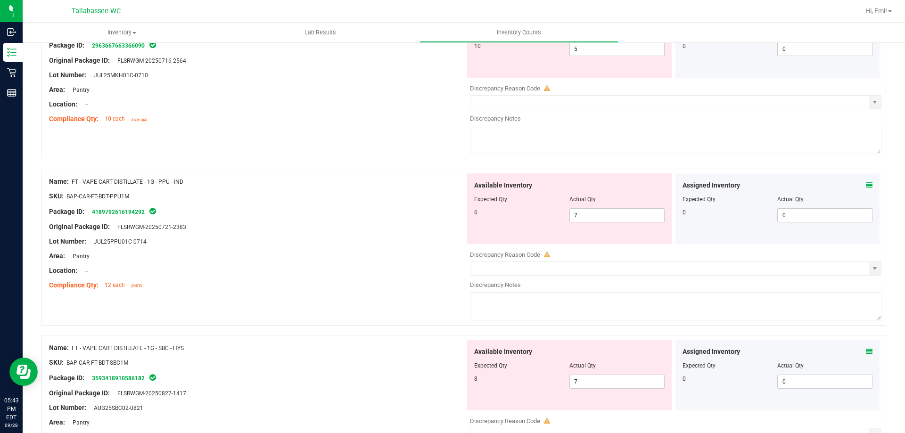
scroll to position [565, 0]
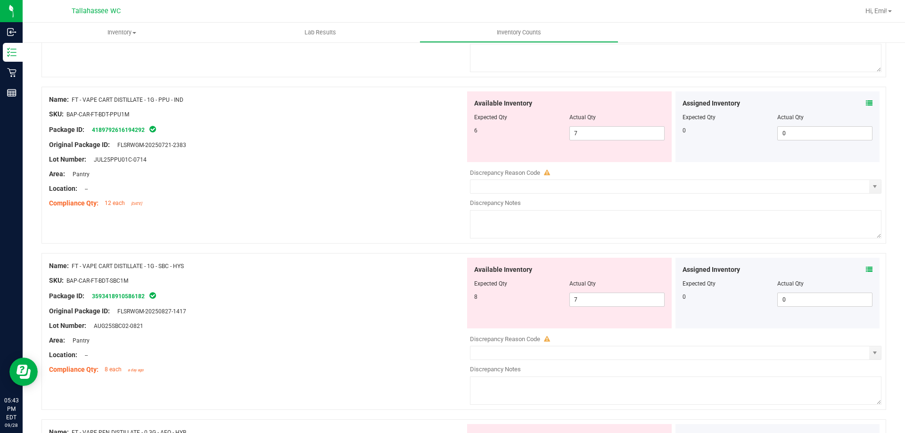
click at [866, 270] on icon at bounding box center [869, 269] width 7 height 7
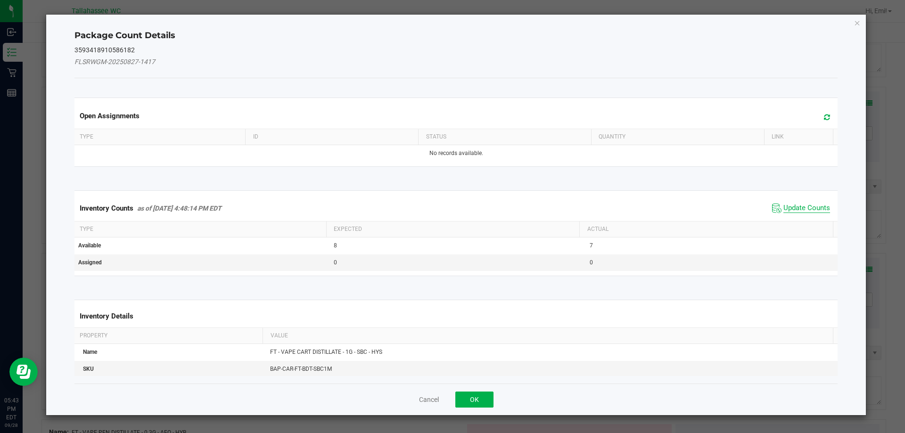
click at [783, 205] on span "Update Counts" at bounding box center [806, 208] width 47 height 9
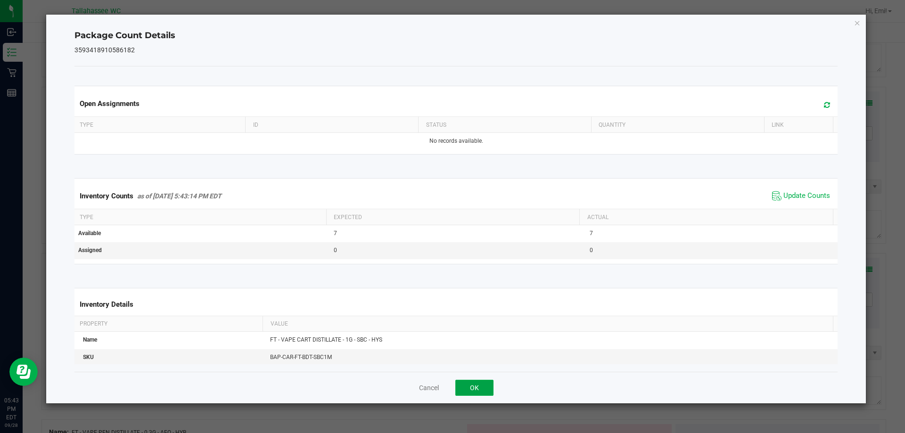
click at [481, 392] on button "OK" at bounding box center [474, 388] width 38 height 16
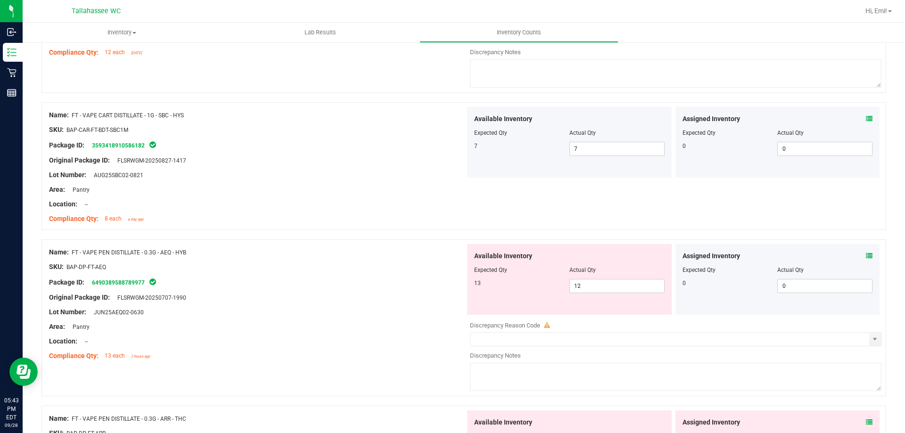
scroll to position [754, 0]
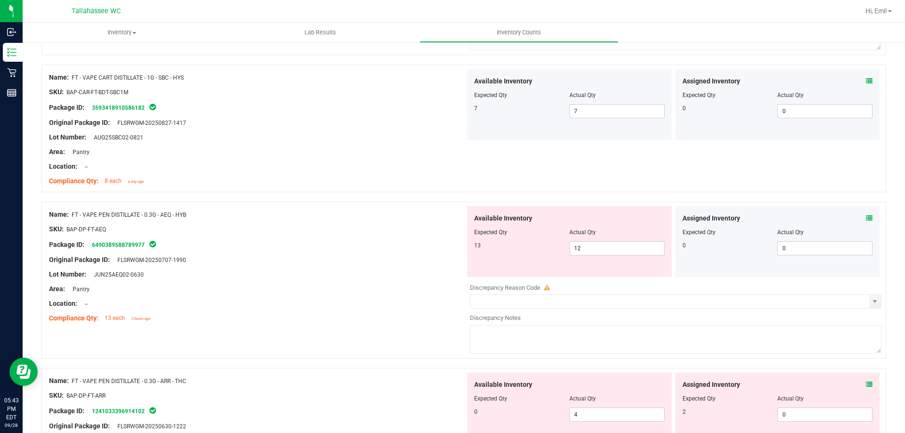
click at [866, 220] on icon at bounding box center [869, 218] width 7 height 7
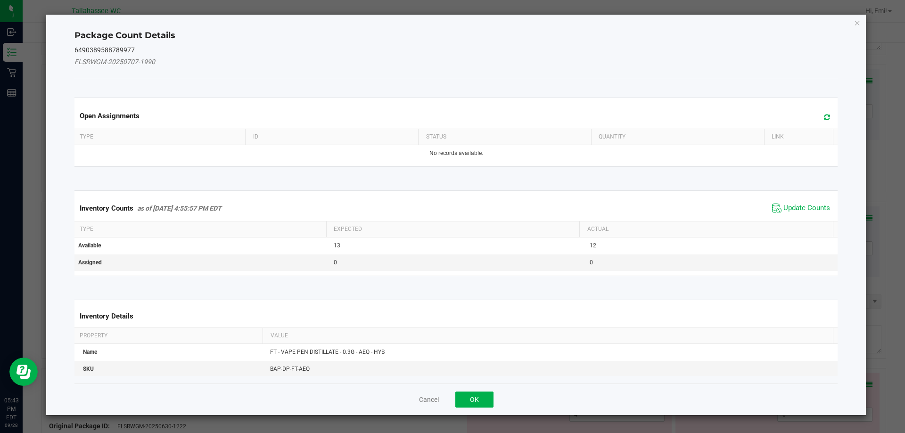
click at [792, 214] on span "Update Counts" at bounding box center [800, 208] width 63 height 14
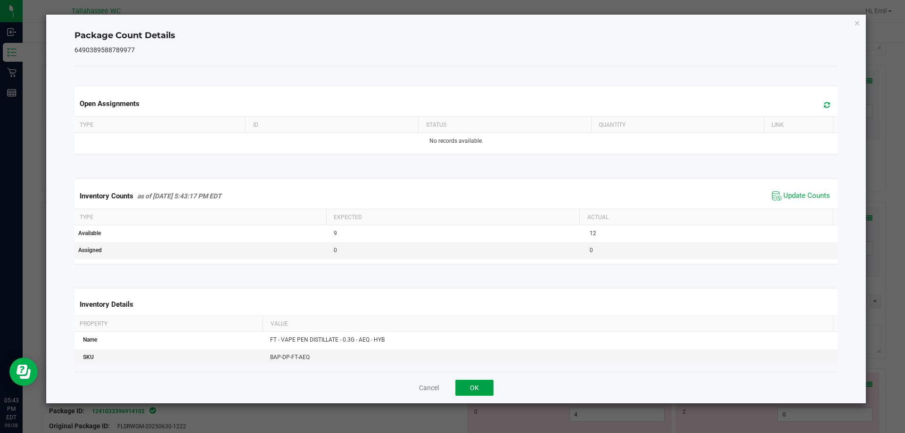
click at [471, 392] on button "OK" at bounding box center [474, 388] width 38 height 16
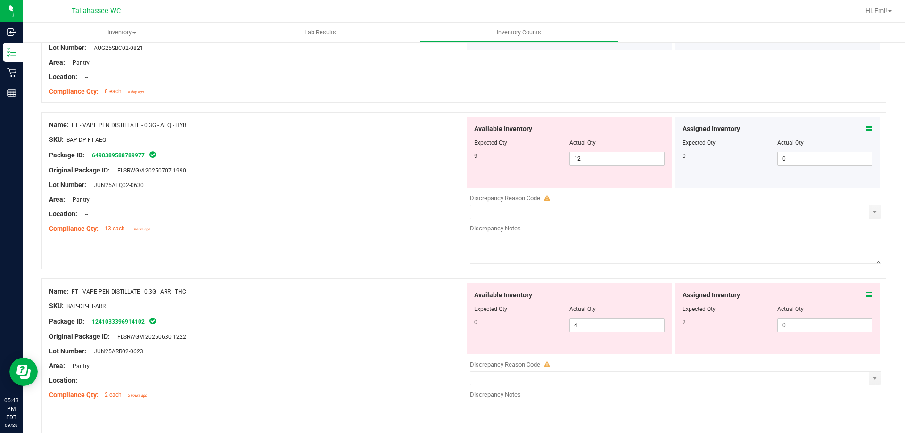
scroll to position [895, 0]
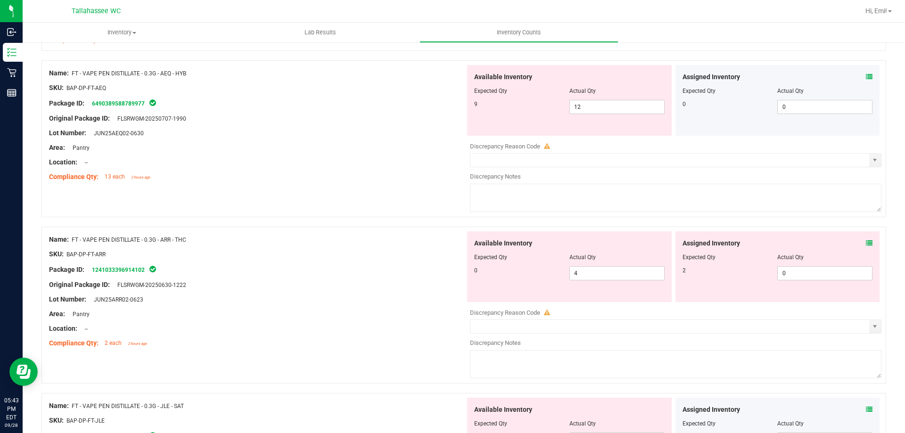
click at [866, 241] on icon at bounding box center [869, 243] width 7 height 7
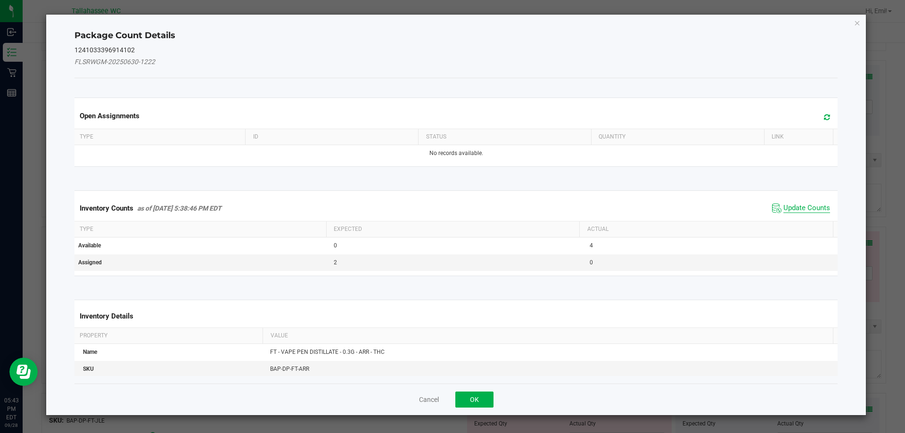
click at [801, 209] on span "Update Counts" at bounding box center [806, 208] width 47 height 9
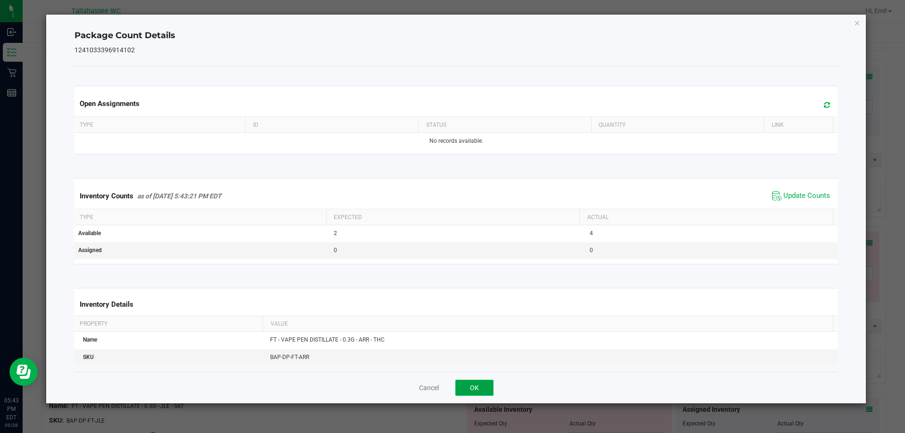
click at [475, 390] on button "OK" at bounding box center [474, 388] width 38 height 16
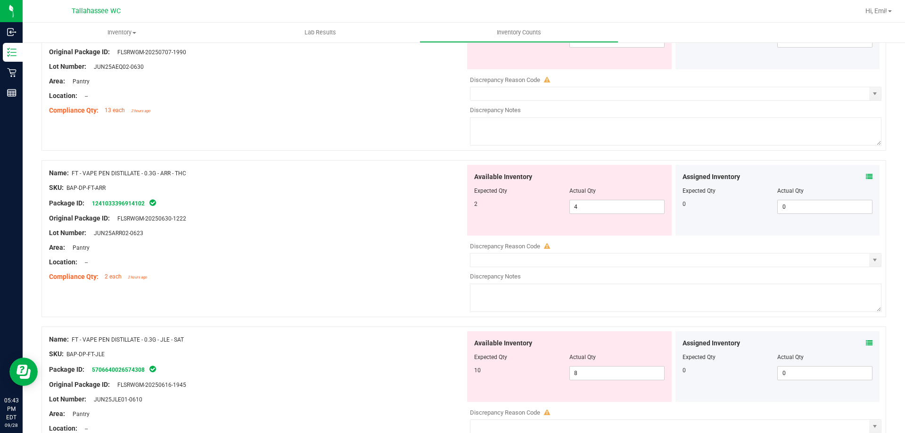
scroll to position [1037, 0]
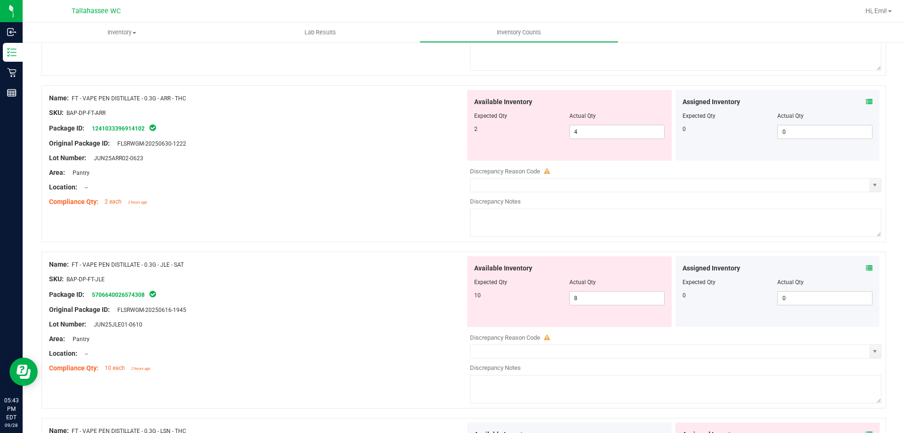
click at [866, 265] on icon at bounding box center [869, 268] width 7 height 7
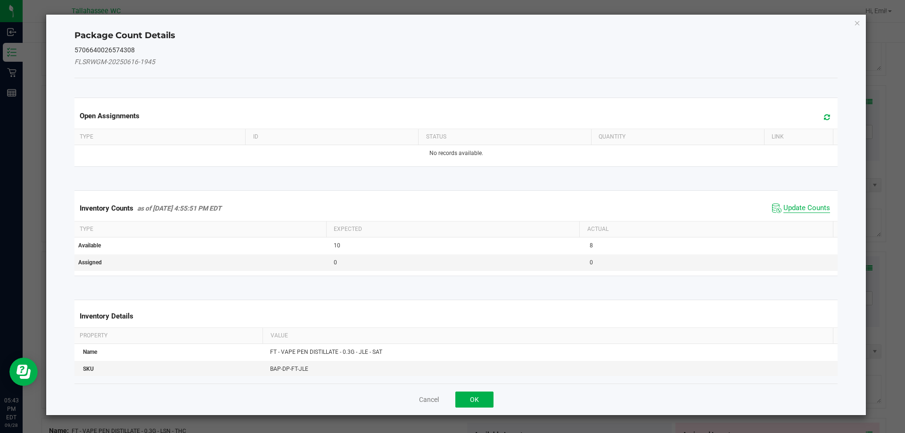
click at [786, 206] on span "Update Counts" at bounding box center [806, 208] width 47 height 9
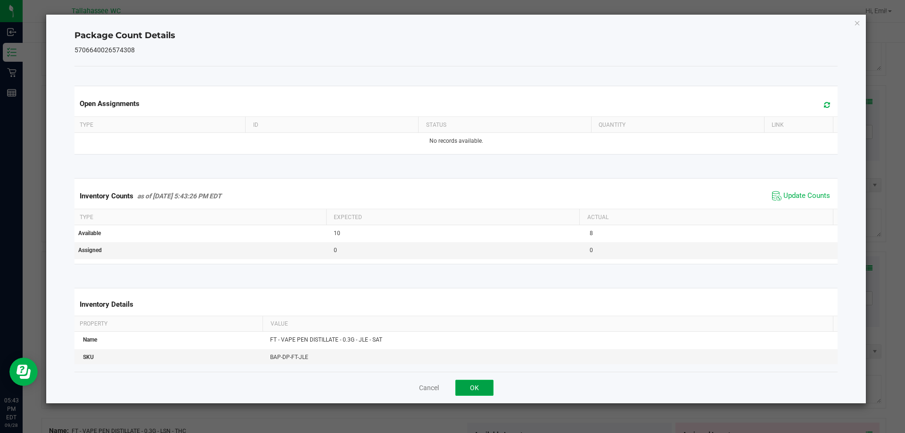
click at [473, 394] on button "OK" at bounding box center [474, 388] width 38 height 16
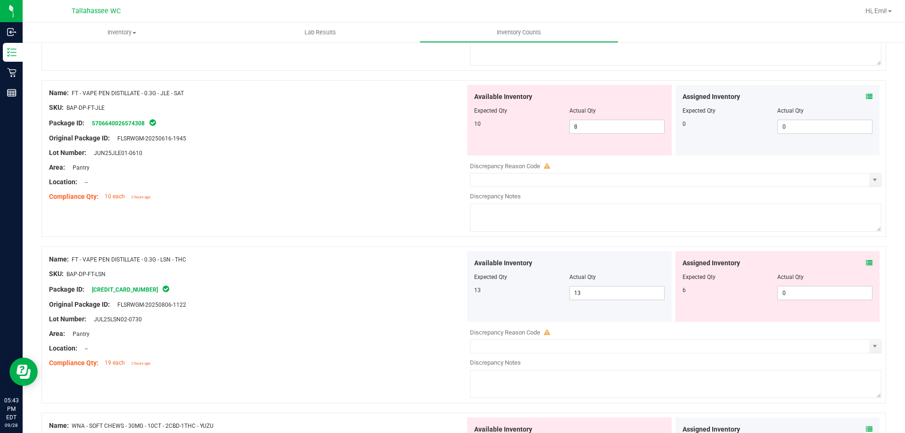
scroll to position [1225, 0]
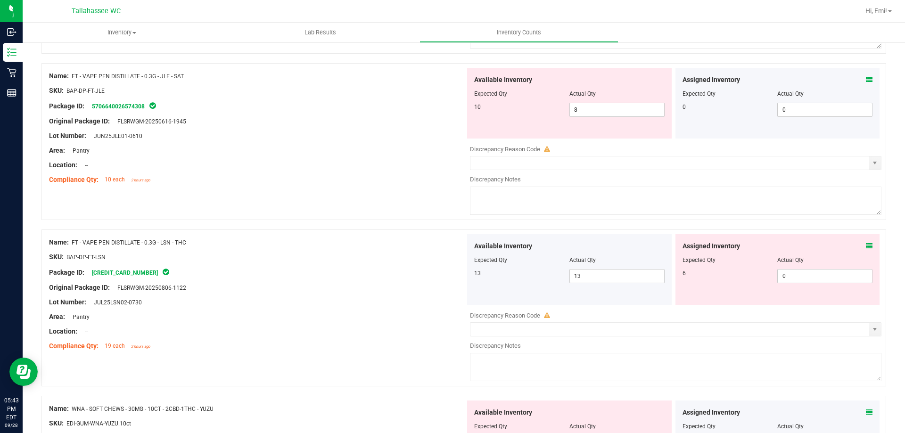
click at [866, 246] on icon at bounding box center [869, 246] width 7 height 7
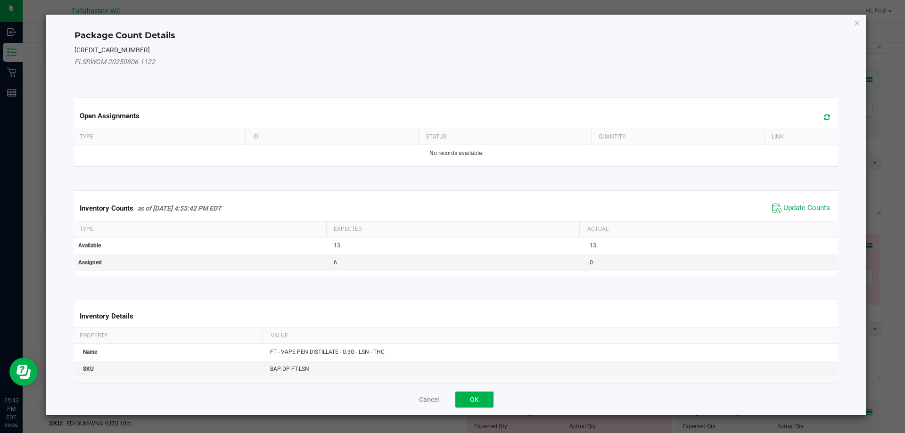
click at [793, 200] on div "Inventory Counts as of Sep 28, 2025 4:55:42 PM EDT Update Counts" at bounding box center [456, 208] width 767 height 25
click at [793, 202] on span "Update Counts" at bounding box center [800, 208] width 63 height 14
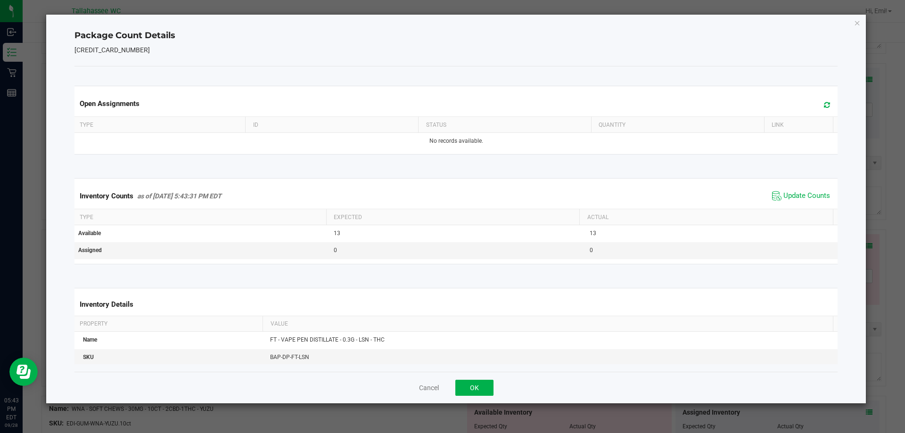
click at [793, 209] on div "Inventory Counts as of Sep 28, 2025 5:43:31 PM EDT Update Counts" at bounding box center [456, 195] width 767 height 25
click at [481, 384] on button "OK" at bounding box center [474, 388] width 38 height 16
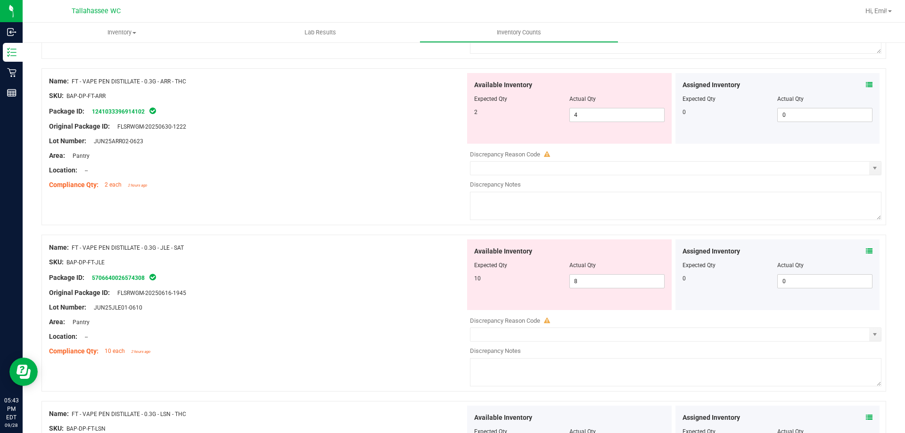
scroll to position [1037, 0]
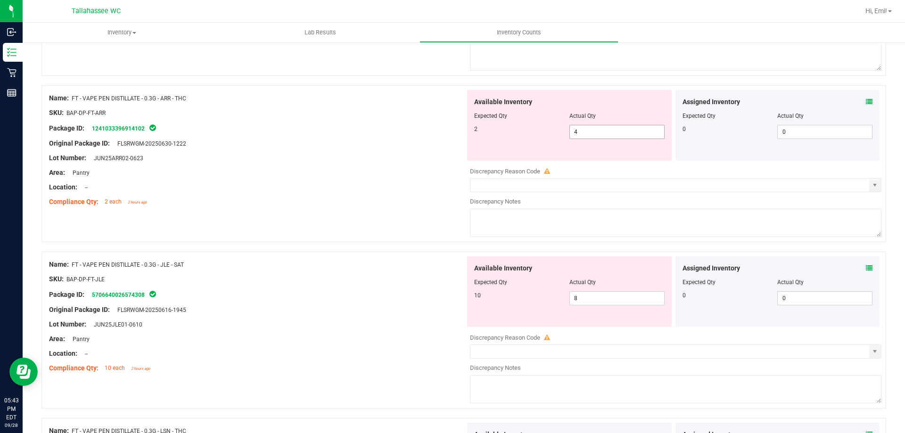
drag, startPoint x: 600, startPoint y: 135, endPoint x: 360, endPoint y: 160, distance: 241.1
click at [400, 155] on div "Name: FT - VAPE PEN DISTILLATE - 0.3G - ARR - THC SKU: BAP-DP-FT-ARR Package ID…" at bounding box center [463, 163] width 844 height 157
type input "2"
click at [455, 188] on div "Location: --" at bounding box center [257, 187] width 416 height 10
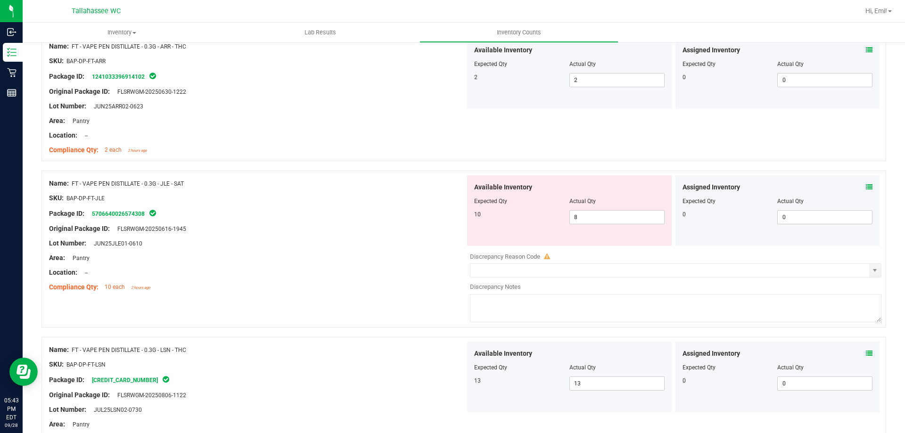
scroll to position [1131, 0]
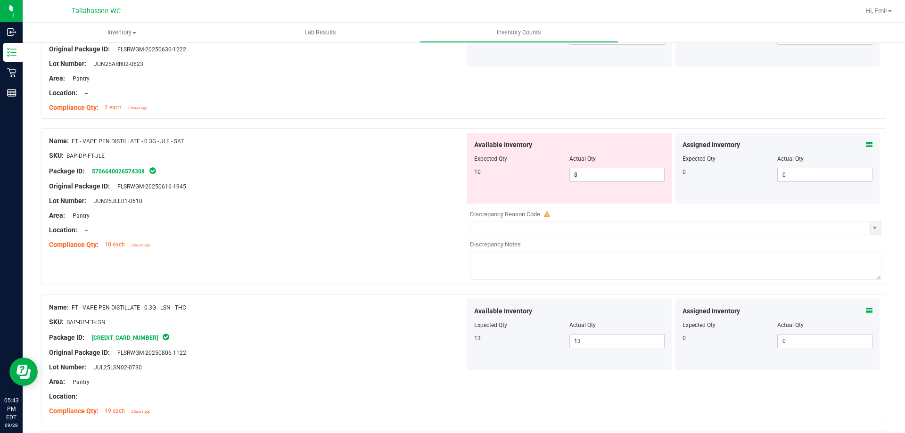
click at [866, 142] on icon at bounding box center [869, 144] width 7 height 7
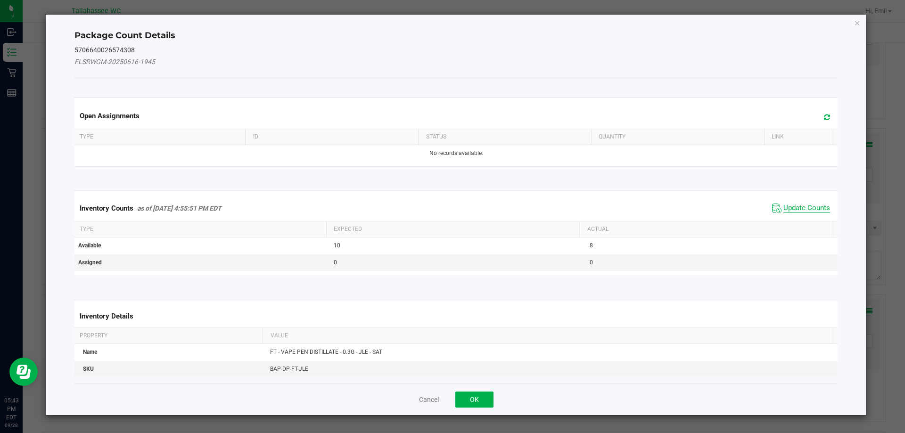
click at [791, 204] on span "Update Counts" at bounding box center [806, 208] width 47 height 9
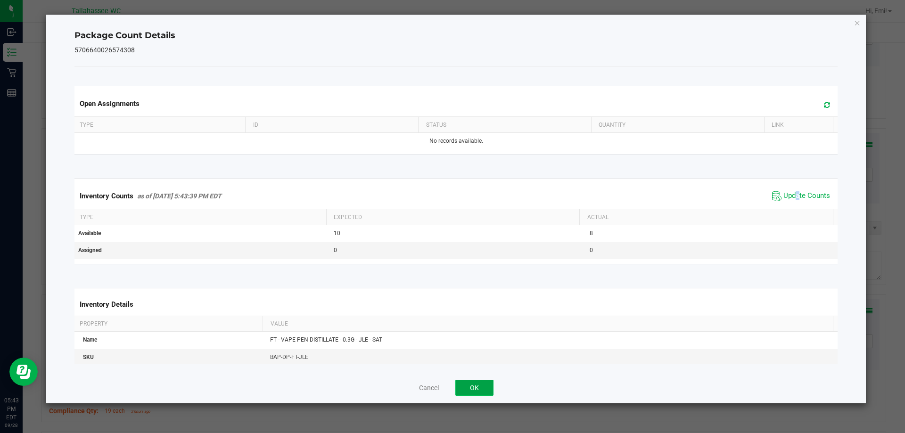
click at [468, 384] on button "OK" at bounding box center [474, 388] width 38 height 16
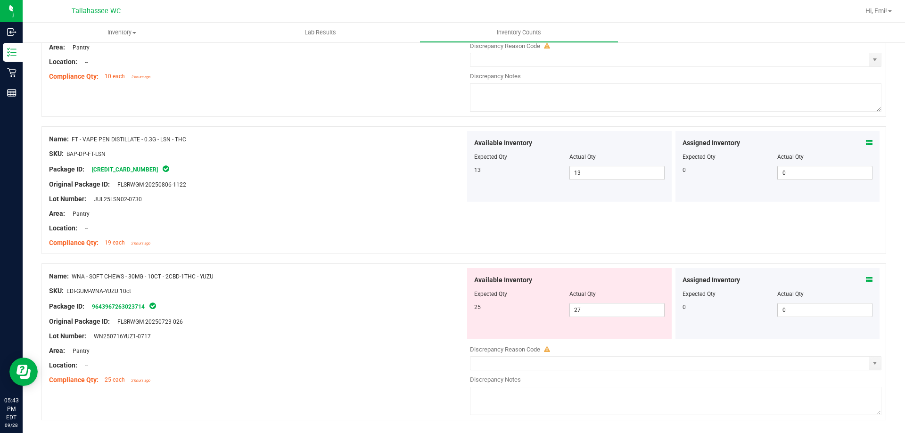
scroll to position [1328, 0]
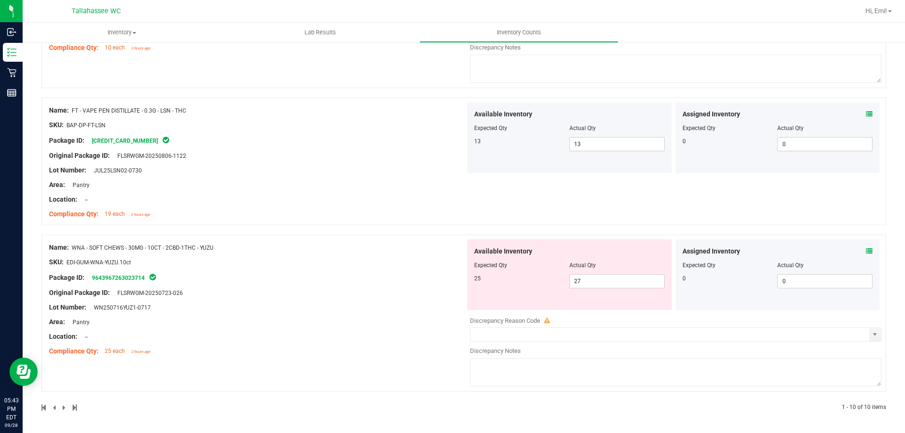
click at [866, 253] on icon at bounding box center [869, 251] width 7 height 7
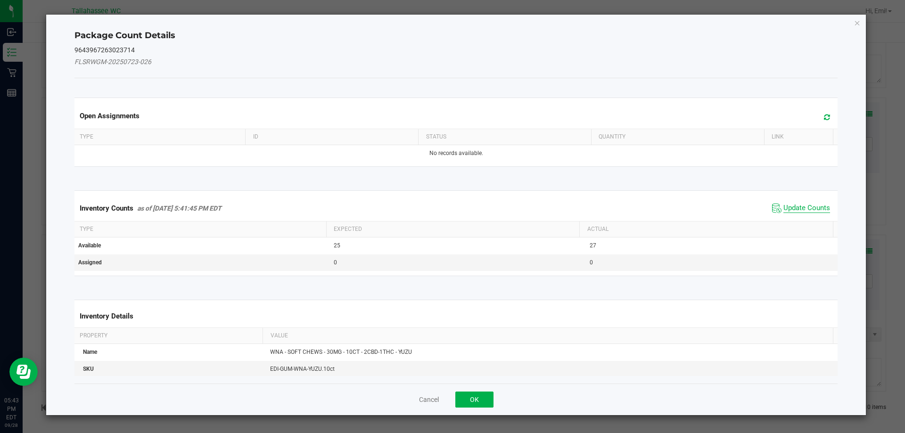
click at [788, 211] on span "Update Counts" at bounding box center [806, 208] width 47 height 9
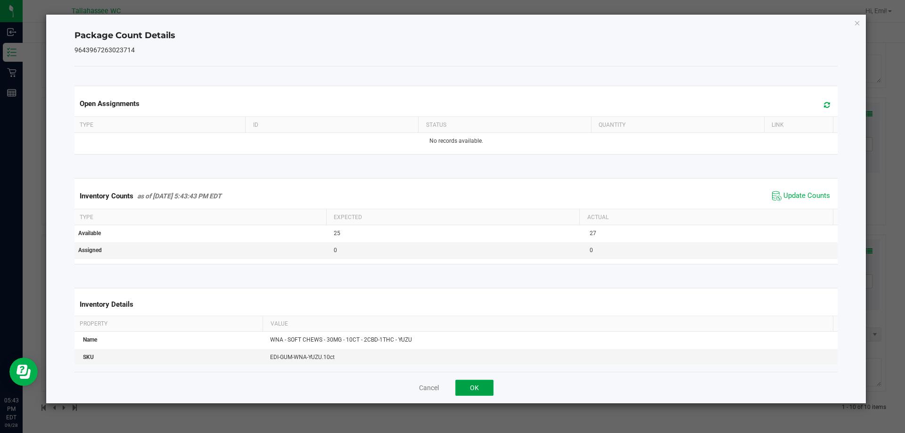
click at [476, 386] on button "OK" at bounding box center [474, 388] width 38 height 16
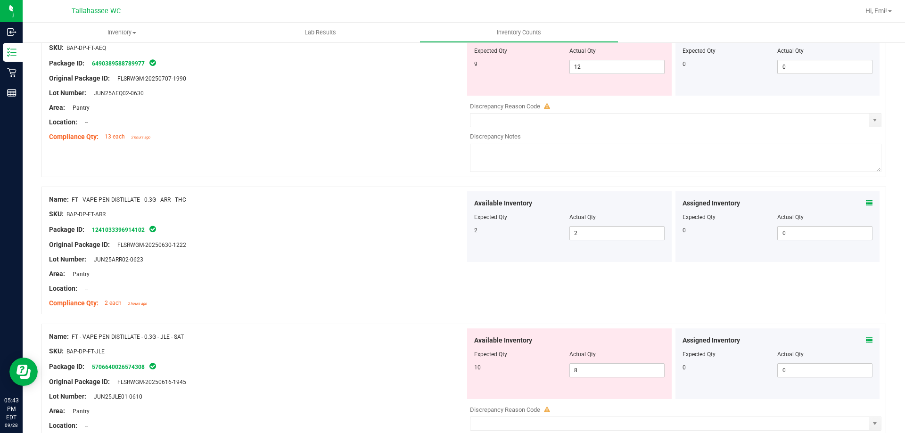
scroll to position [0, 0]
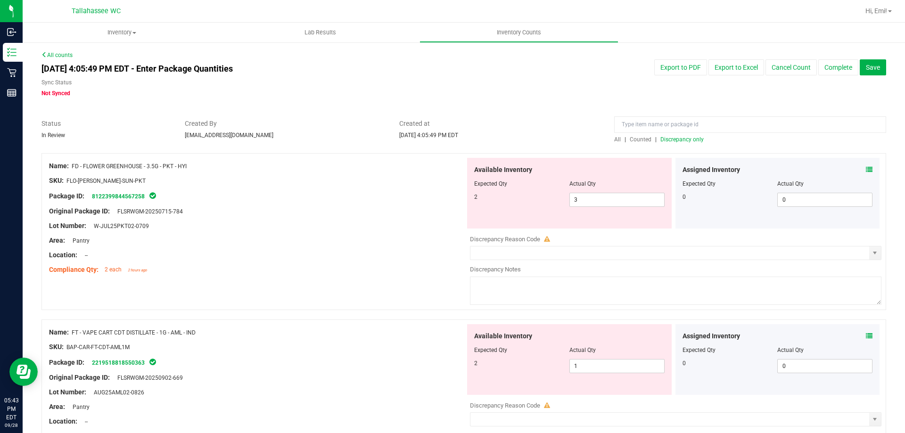
click at [690, 140] on span "Discrepancy only" at bounding box center [681, 139] width 43 height 7
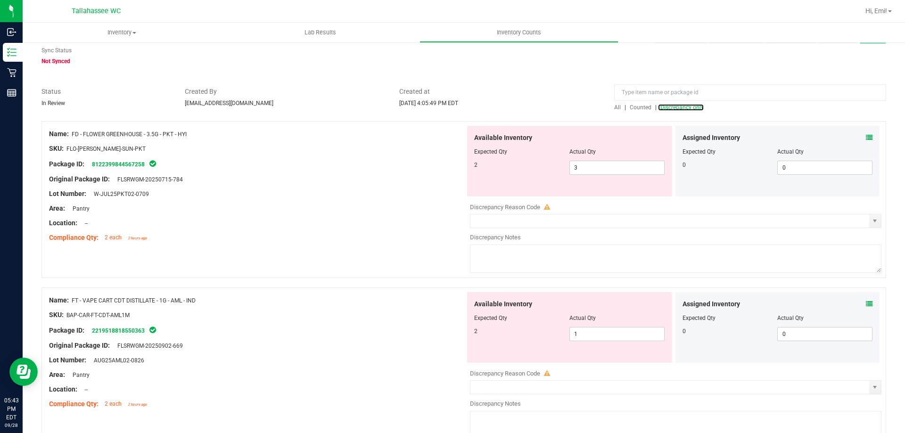
scroll to position [47, 0]
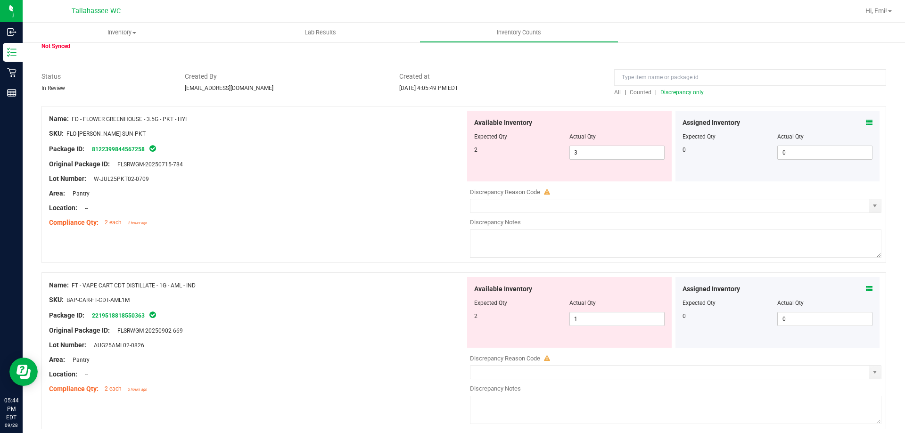
click at [866, 123] on icon at bounding box center [869, 122] width 7 height 7
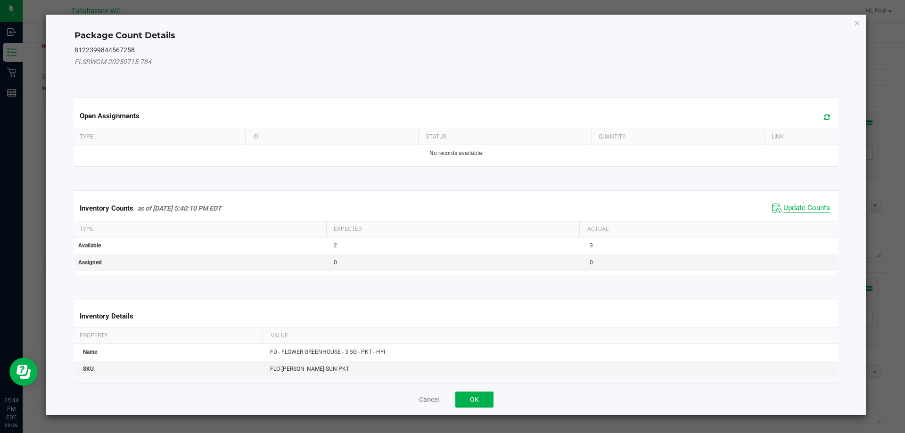
click at [790, 205] on span "Update Counts" at bounding box center [806, 208] width 47 height 9
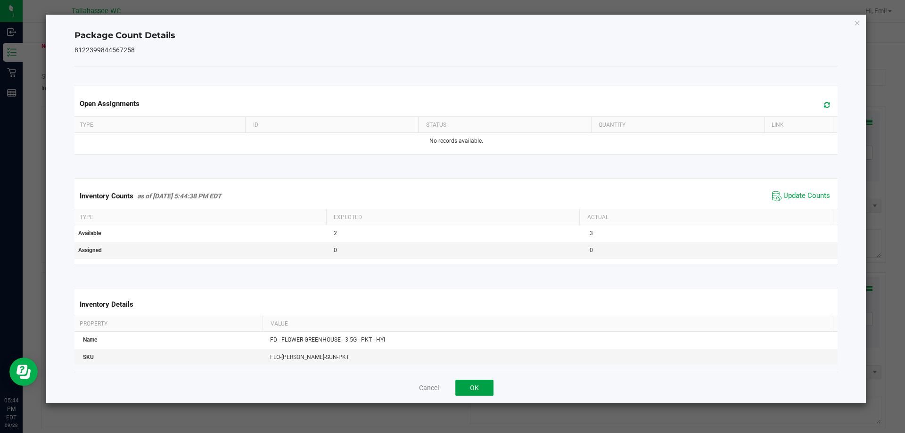
click at [485, 385] on button "OK" at bounding box center [474, 388] width 38 height 16
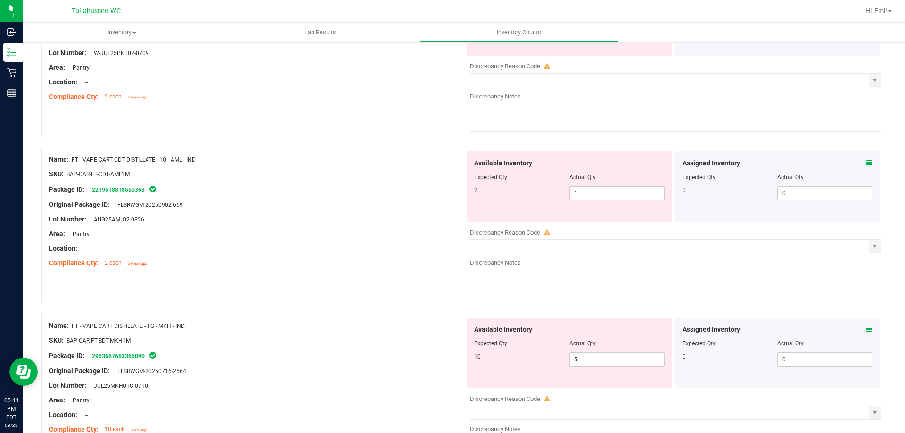
scroll to position [188, 0]
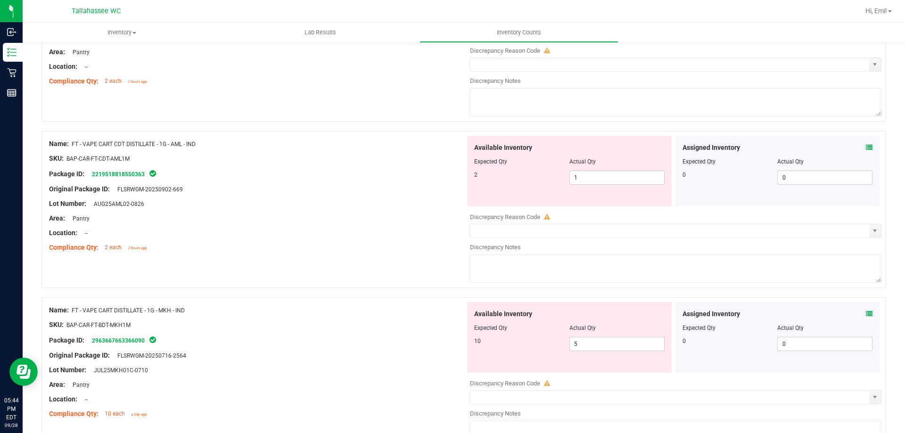
click at [867, 145] on div "Assigned Inventory Expected Qty Actual Qty 0 0 0" at bounding box center [777, 171] width 205 height 71
click at [866, 146] on icon at bounding box center [869, 147] width 7 height 7
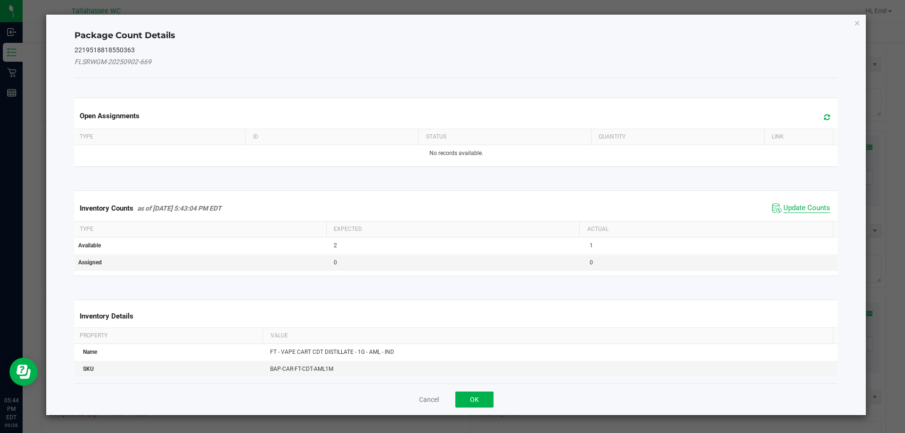
click at [783, 211] on span "Update Counts" at bounding box center [806, 208] width 47 height 9
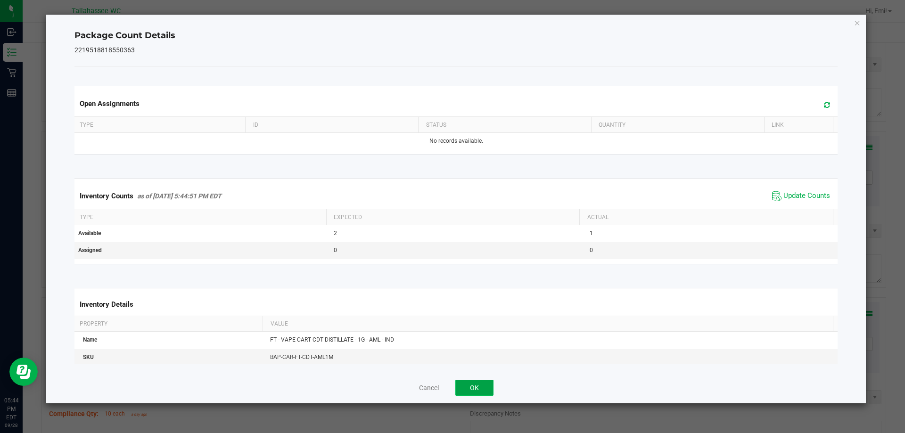
click at [479, 384] on button "OK" at bounding box center [474, 388] width 38 height 16
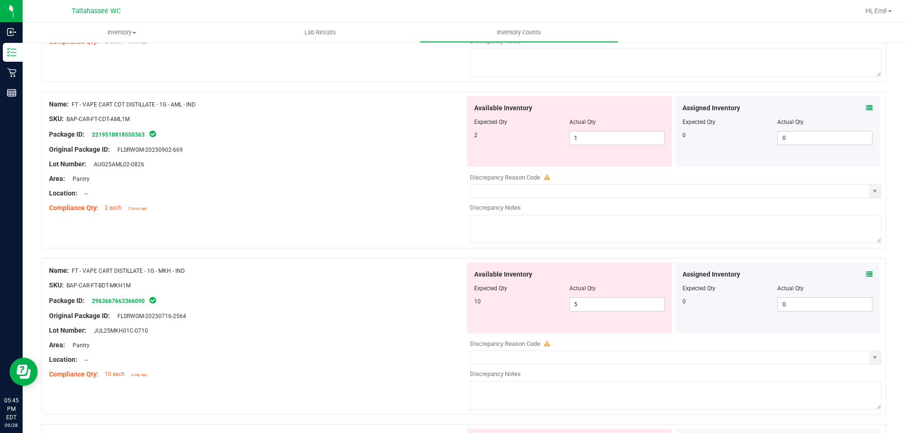
scroll to position [283, 0]
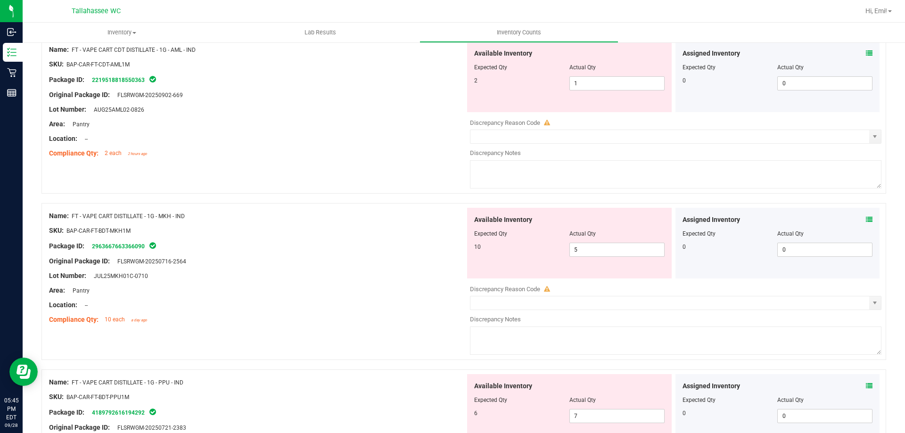
click at [866, 221] on icon at bounding box center [869, 219] width 7 height 7
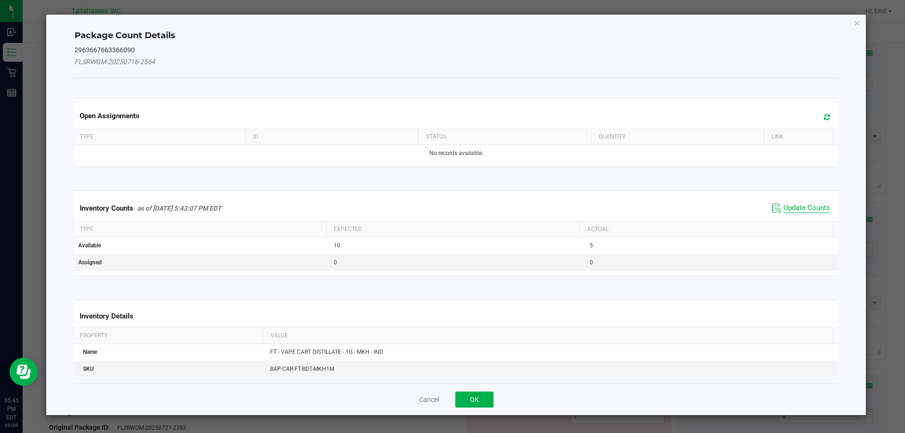
click at [783, 205] on span "Update Counts" at bounding box center [806, 208] width 47 height 9
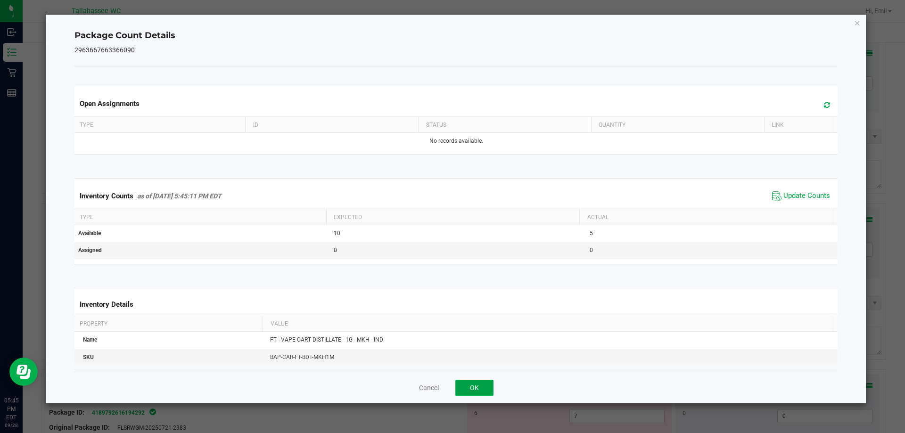
click at [485, 388] on button "OK" at bounding box center [474, 388] width 38 height 16
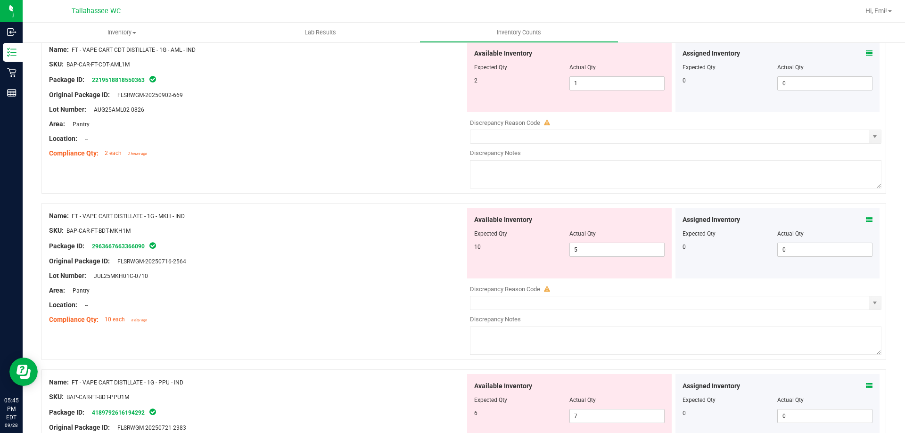
click at [857, 54] on div "Assigned Inventory" at bounding box center [777, 54] width 190 height 10
drag, startPoint x: 629, startPoint y: 82, endPoint x: 139, endPoint y: 88, distance: 489.6
click at [189, 85] on div "Name: FT - VAPE CART CDT DISTILLATE - 1G - AML - IND SKU: BAP-CAR-FT-CDT-AML1M …" at bounding box center [463, 115] width 844 height 157
type input "2"
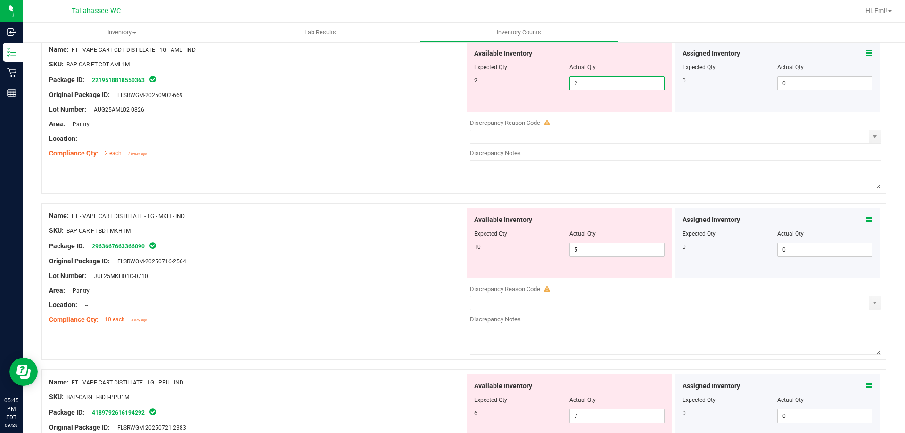
click at [332, 147] on div at bounding box center [257, 146] width 416 height 5
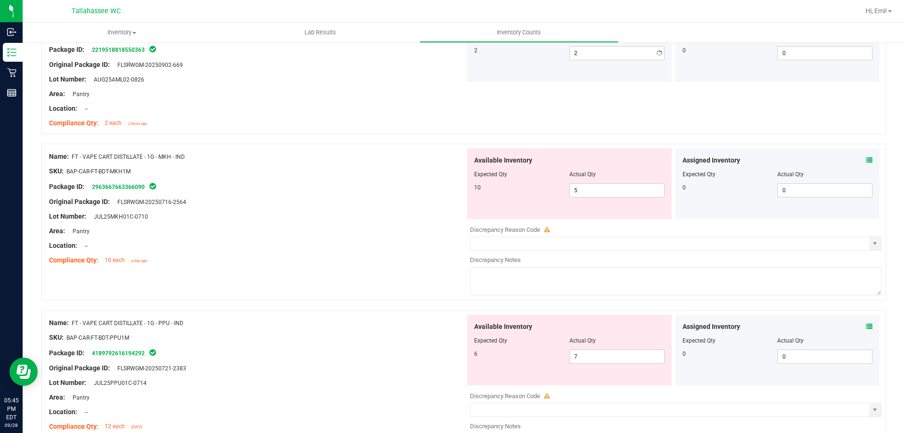
scroll to position [330, 0]
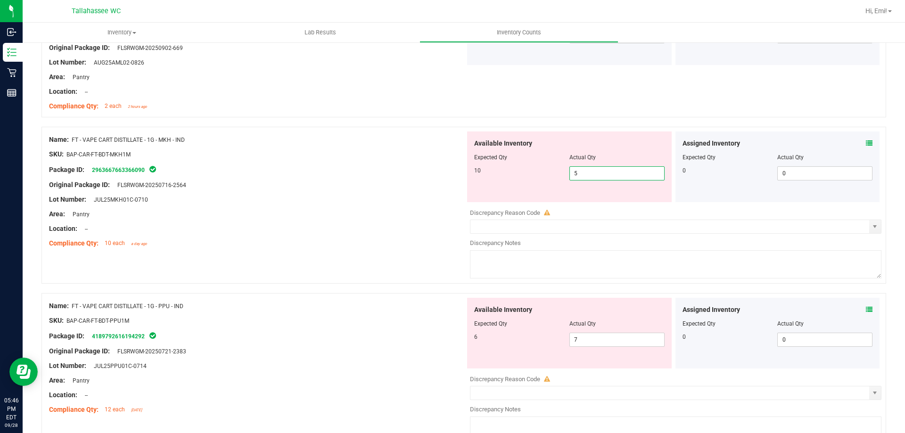
drag, startPoint x: 598, startPoint y: 170, endPoint x: 384, endPoint y: 176, distance: 214.5
click at [391, 176] on div "Name: FT - VAPE CART DISTILLATE - 1G - MKH - IND SKU: BAP-CAR-FT-BDT-MKH1M Pack…" at bounding box center [463, 205] width 844 height 157
type input "10"
click at [329, 180] on div "Original Package ID: FLSRWGM-20250716-2564" at bounding box center [257, 185] width 416 height 10
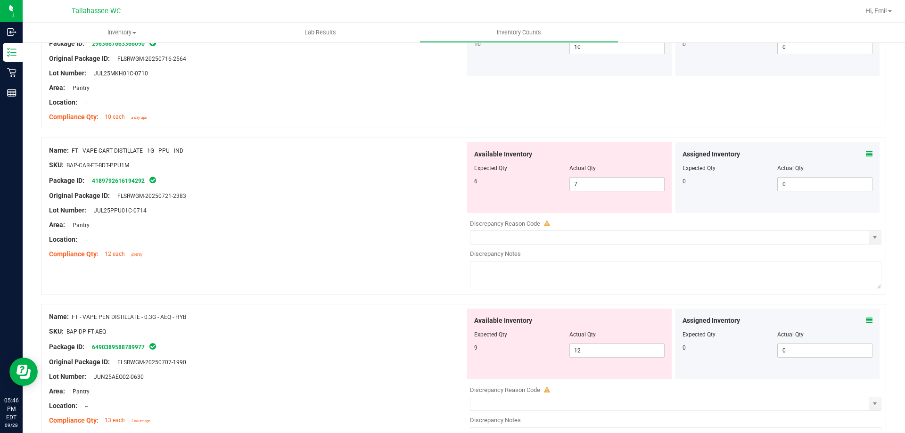
scroll to position [471, 0]
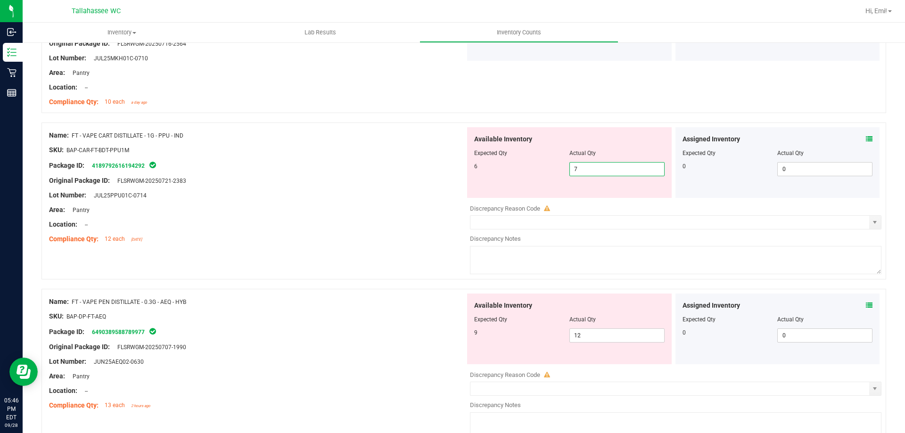
drag, startPoint x: 585, startPoint y: 169, endPoint x: 388, endPoint y: 169, distance: 196.5
click at [395, 169] on div "Name: FT - VAPE CART DISTILLATE - 1G - PPU - IND SKU: BAP-CAR-FT-BDT-PPU1M Pack…" at bounding box center [463, 201] width 844 height 157
type input "6"
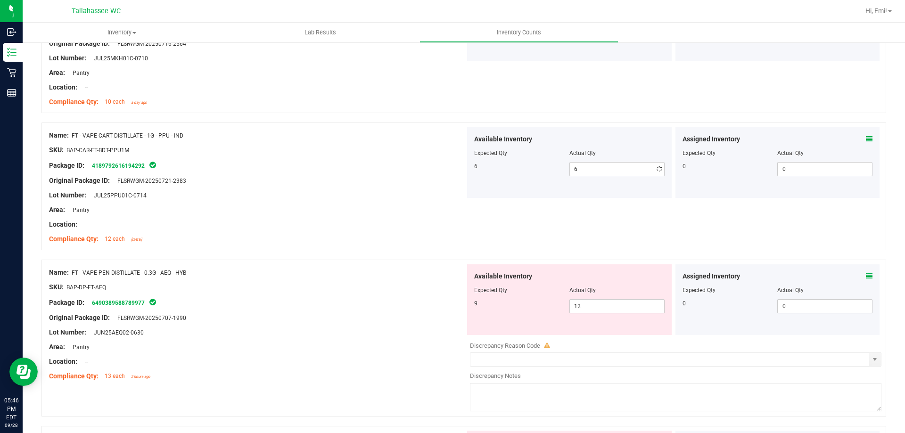
click at [383, 160] on div "Package ID: 4189792616194292" at bounding box center [257, 165] width 416 height 11
click at [867, 137] on div "Assigned Inventory Expected Qty Actual Qty 0 0 0" at bounding box center [777, 162] width 205 height 71
click at [866, 138] on icon at bounding box center [869, 139] width 7 height 7
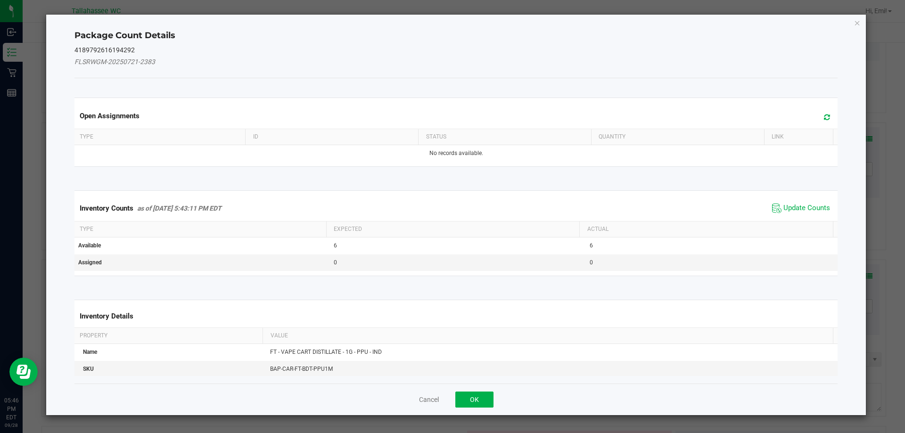
click at [798, 202] on span "Update Counts" at bounding box center [800, 208] width 63 height 14
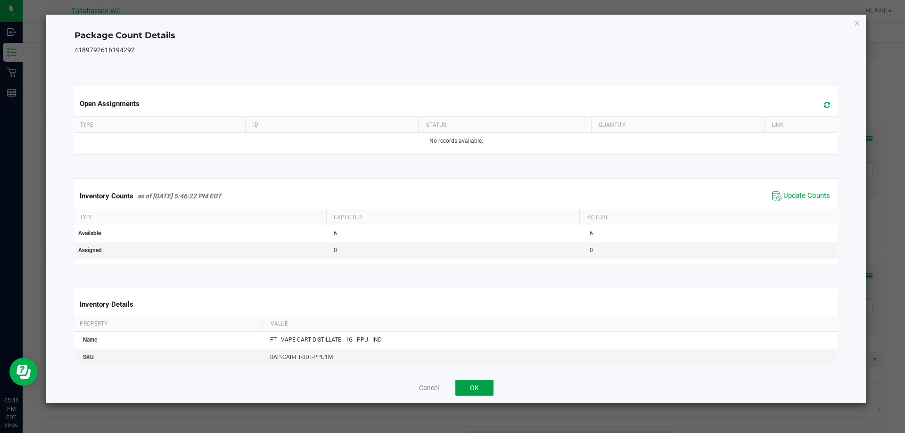
click at [482, 388] on button "OK" at bounding box center [474, 388] width 38 height 16
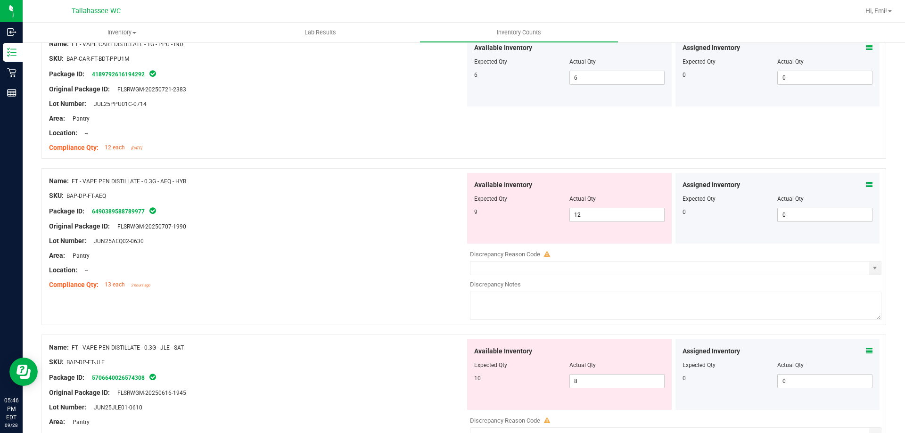
scroll to position [565, 0]
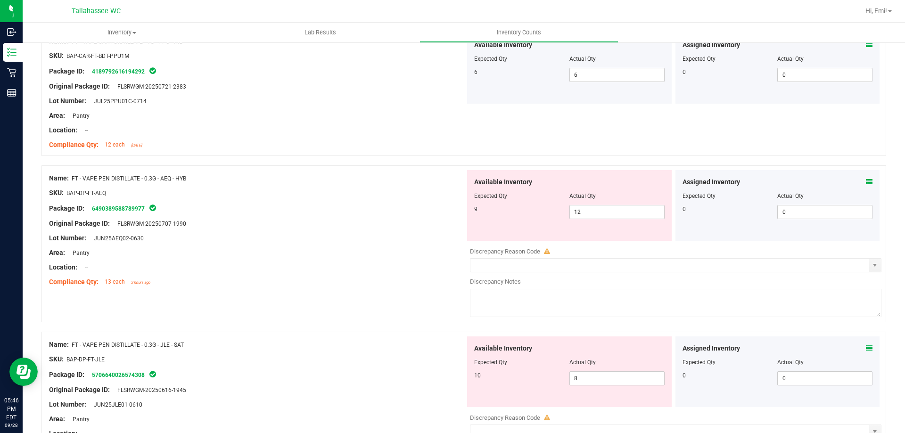
click at [866, 184] on icon at bounding box center [869, 182] width 7 height 7
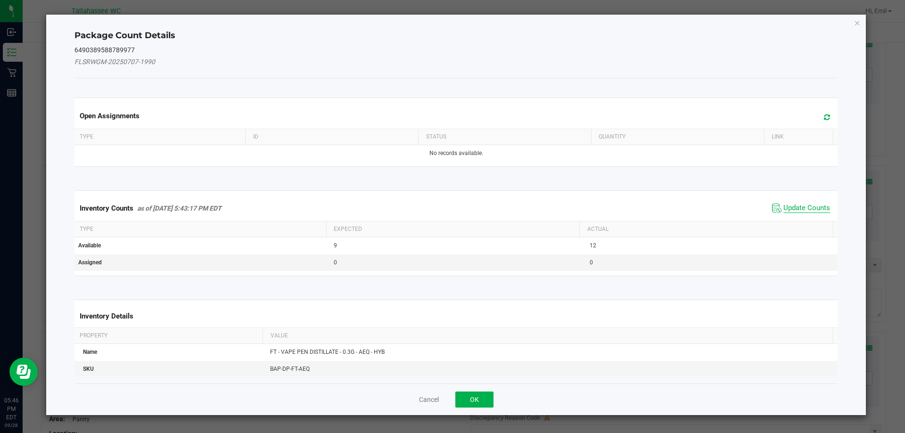
click at [793, 207] on span "Update Counts" at bounding box center [806, 208] width 47 height 9
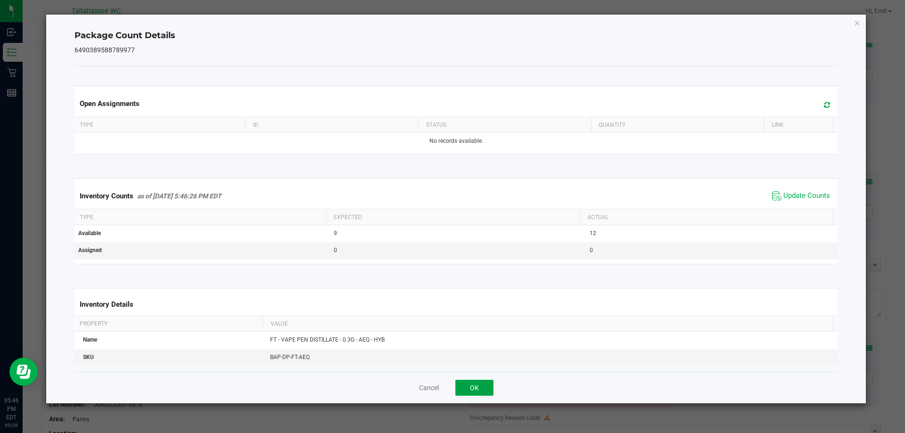
click at [485, 387] on button "OK" at bounding box center [474, 388] width 38 height 16
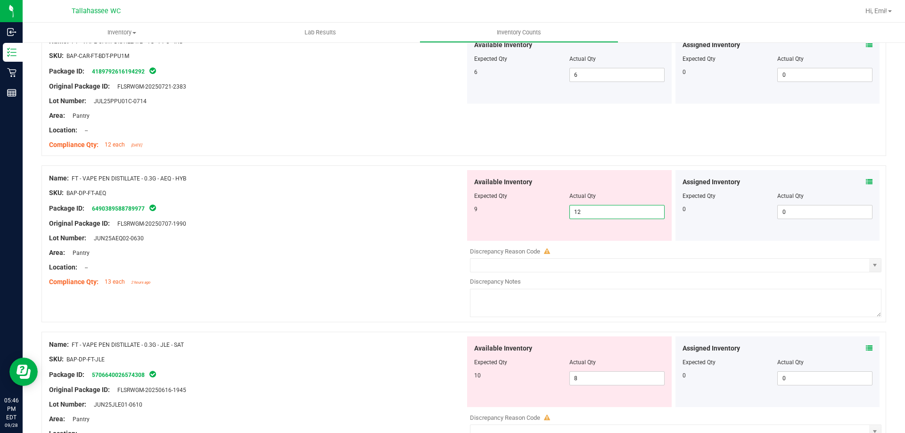
drag, startPoint x: 591, startPoint y: 206, endPoint x: 462, endPoint y: 211, distance: 129.6
click at [467, 210] on div "Available Inventory Expected Qty Actual Qty 9 12 12" at bounding box center [569, 205] width 205 height 71
type input "9"
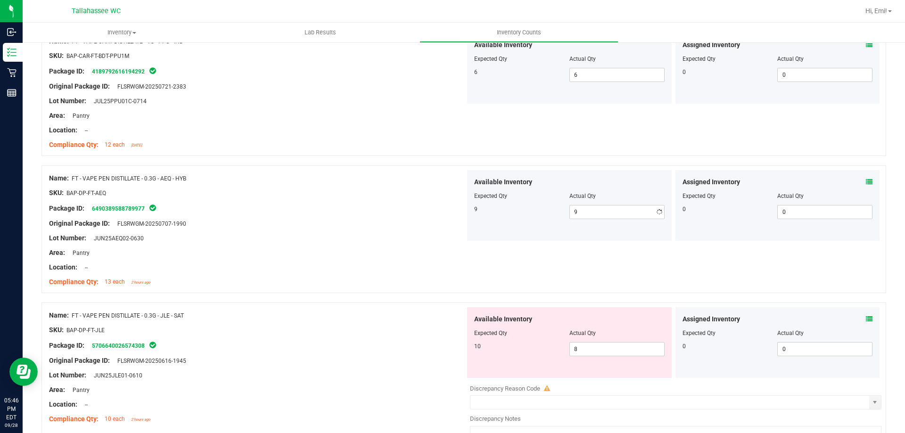
click at [460, 216] on div at bounding box center [257, 216] width 416 height 5
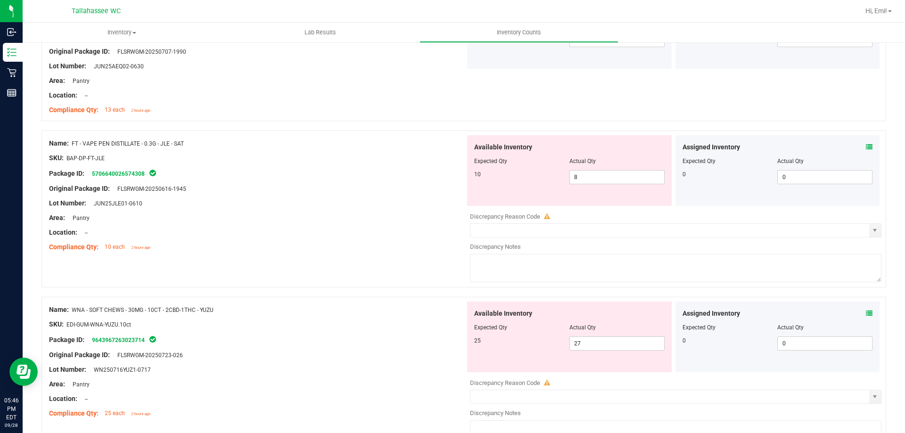
scroll to position [754, 0]
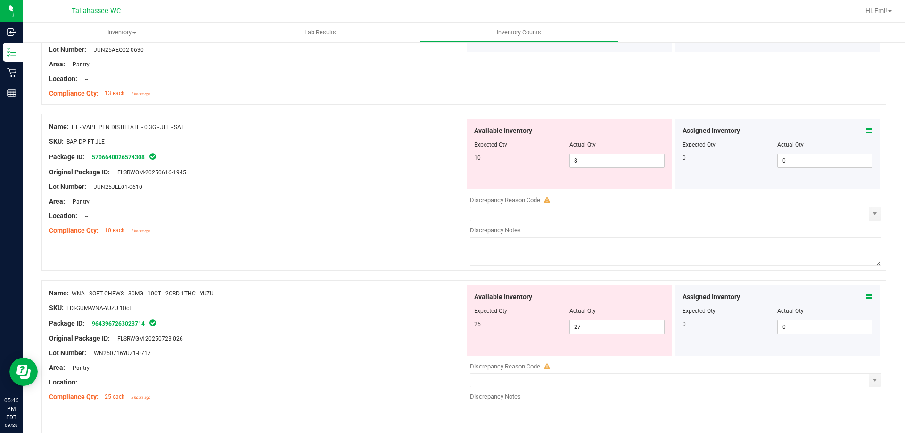
click at [853, 128] on div "Assigned Inventory" at bounding box center [777, 131] width 190 height 10
click at [866, 130] on icon at bounding box center [869, 130] width 7 height 7
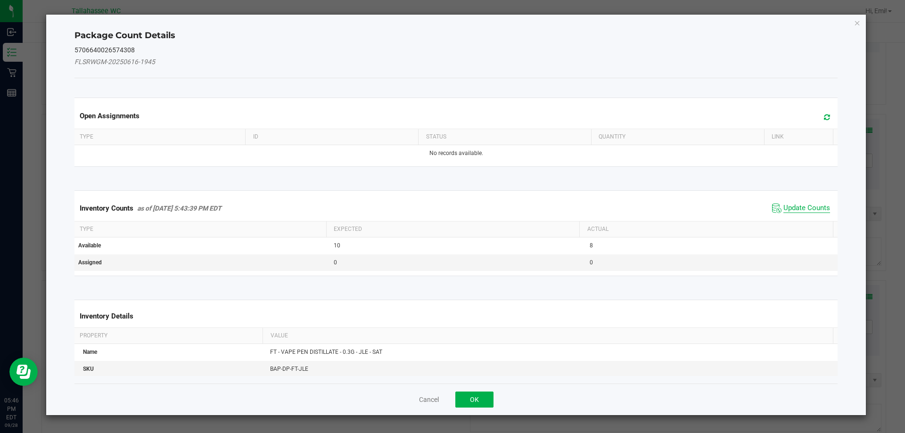
drag, startPoint x: 795, startPoint y: 215, endPoint x: 795, endPoint y: 210, distance: 5.2
click at [795, 214] on span "Update Counts" at bounding box center [800, 208] width 63 height 14
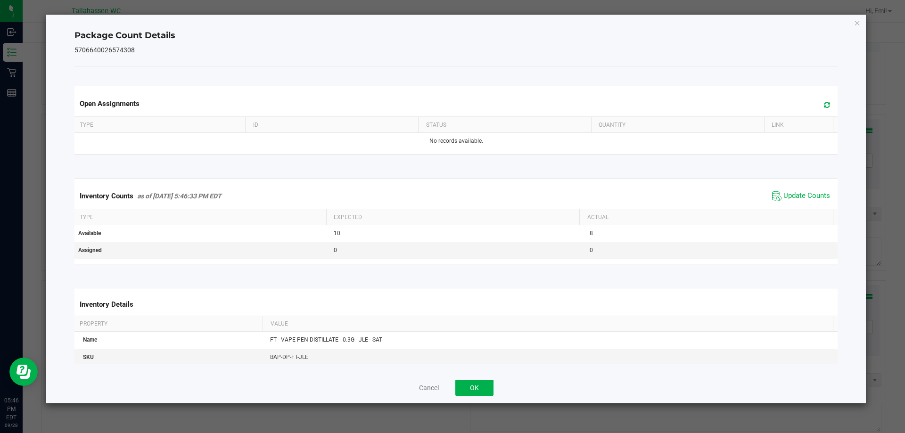
click at [793, 202] on span "Update Counts" at bounding box center [800, 196] width 63 height 14
click at [474, 393] on button "OK" at bounding box center [474, 388] width 38 height 16
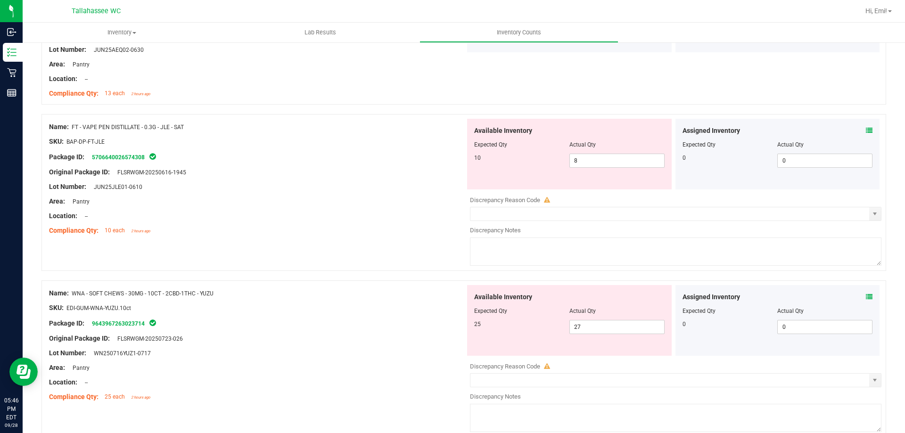
click at [860, 136] on div at bounding box center [777, 138] width 190 height 5
click at [866, 130] on icon at bounding box center [869, 130] width 7 height 7
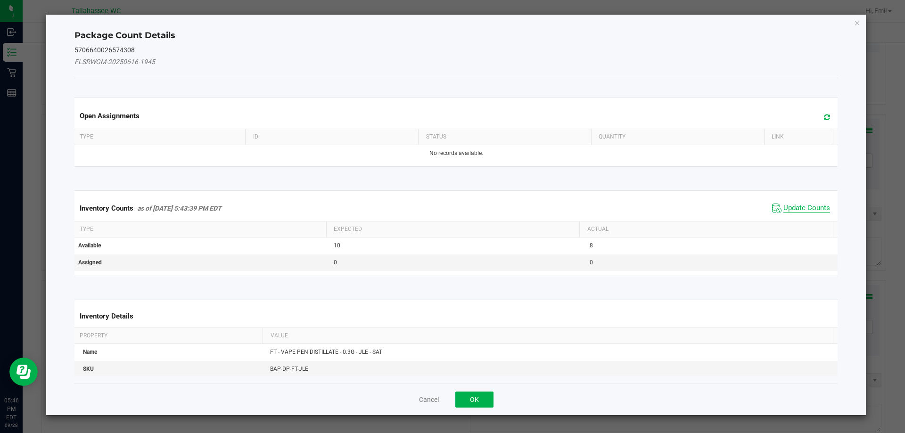
click at [783, 207] on span "Update Counts" at bounding box center [806, 208] width 47 height 9
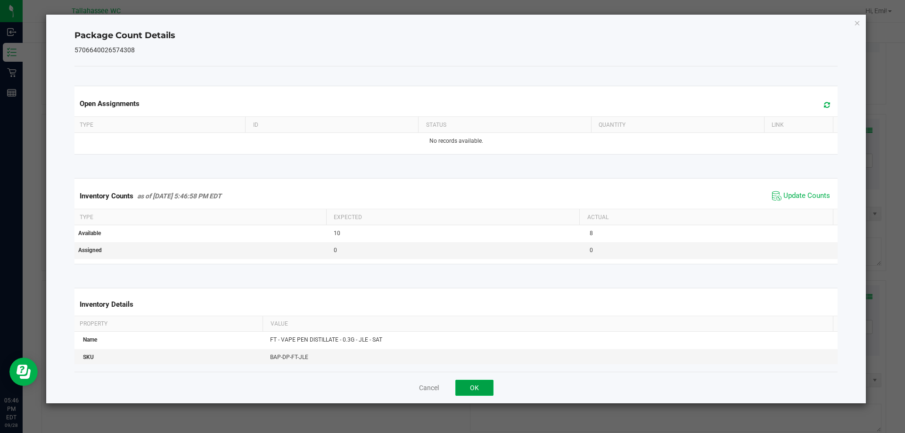
click at [471, 392] on button "OK" at bounding box center [474, 388] width 38 height 16
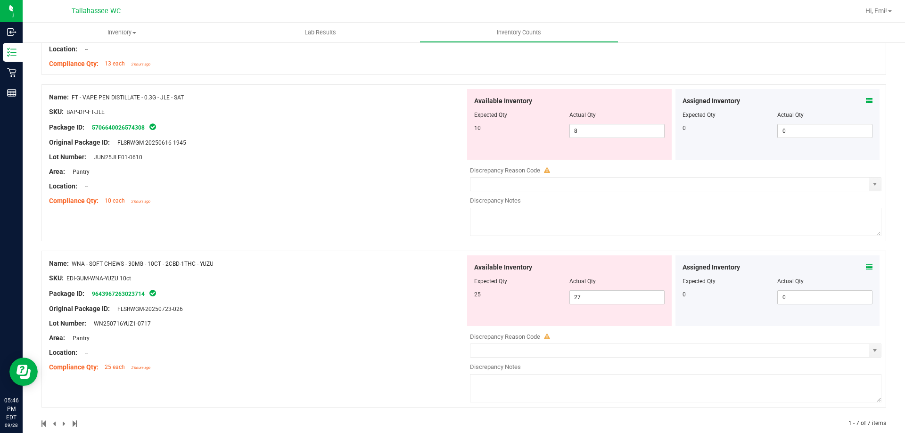
scroll to position [800, 0]
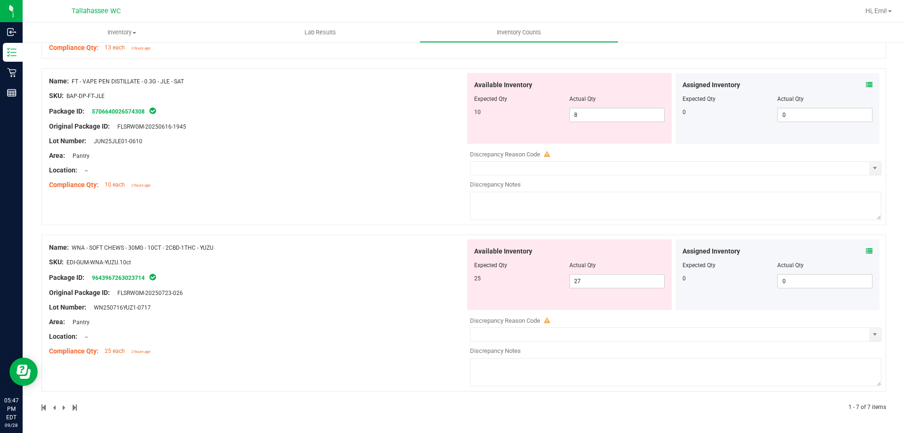
click at [862, 250] on div "Assigned Inventory Expected Qty Actual Qty 0 0 0" at bounding box center [777, 274] width 205 height 71
click at [866, 251] on icon at bounding box center [869, 251] width 7 height 7
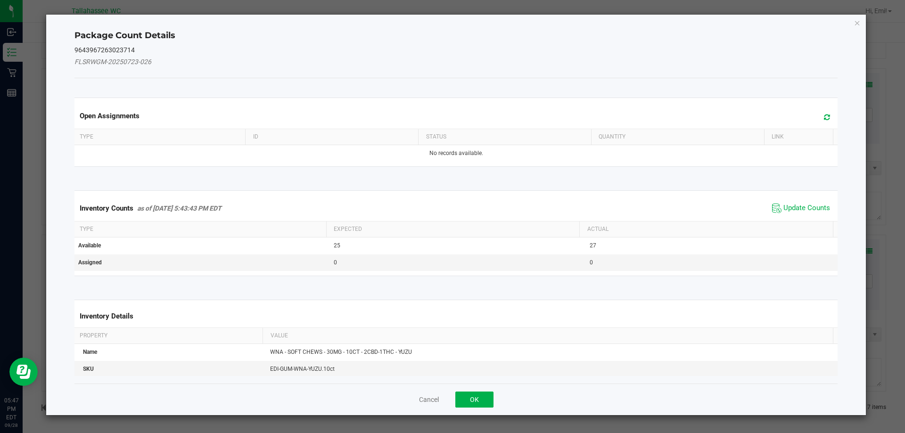
click at [775, 213] on span "Update Counts" at bounding box center [800, 208] width 63 height 14
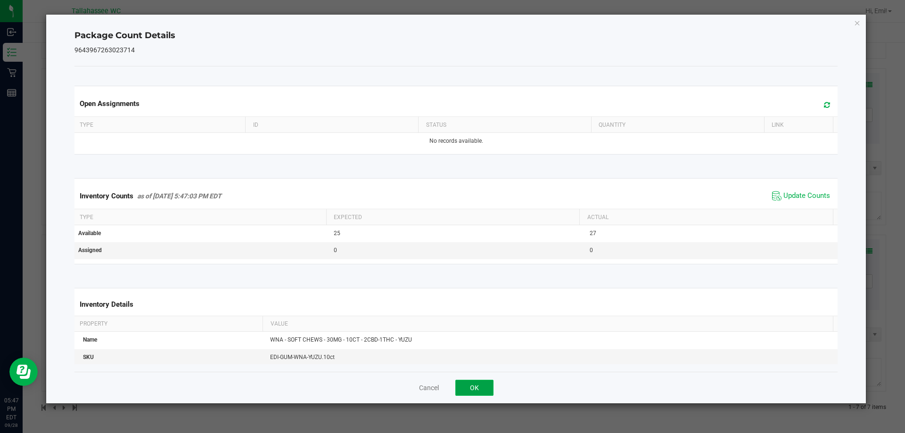
click at [490, 390] on button "OK" at bounding box center [474, 388] width 38 height 16
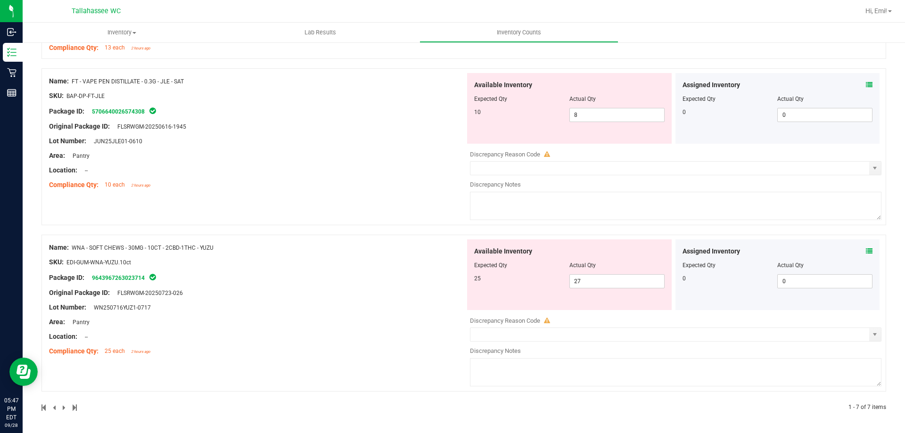
click at [393, 222] on div "Name: FT - VAPE PEN DISTILLATE - 0.3G - JLE - SAT SKU: BAP-DP-FT-JLE Package ID…" at bounding box center [463, 146] width 844 height 157
drag, startPoint x: 579, startPoint y: 278, endPoint x: 573, endPoint y: 282, distance: 7.1
click at [573, 282] on span "27 27" at bounding box center [616, 281] width 95 height 14
type input "25"
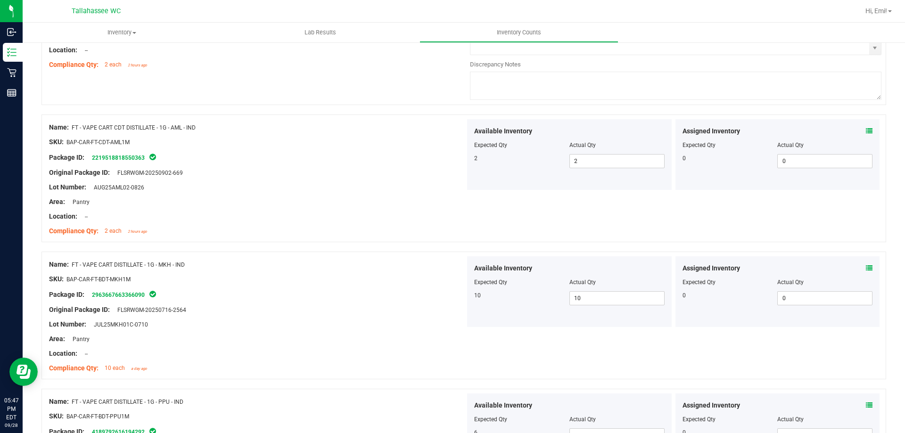
scroll to position [0, 0]
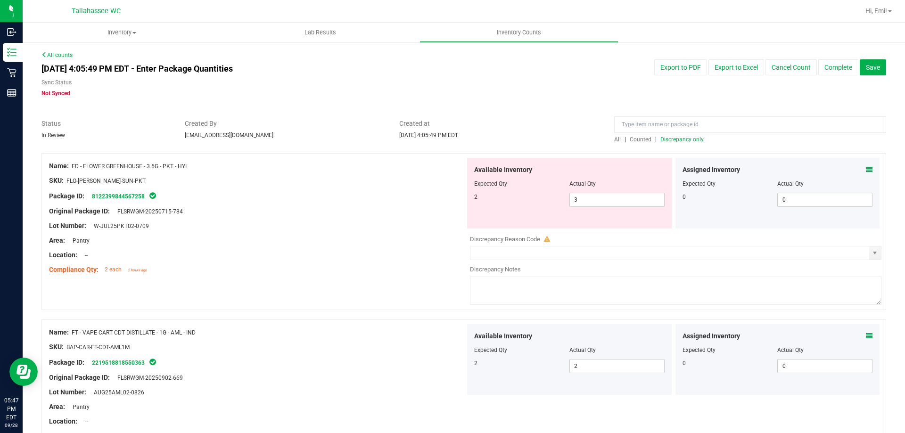
click at [694, 136] on span "Discrepancy only" at bounding box center [681, 139] width 43 height 7
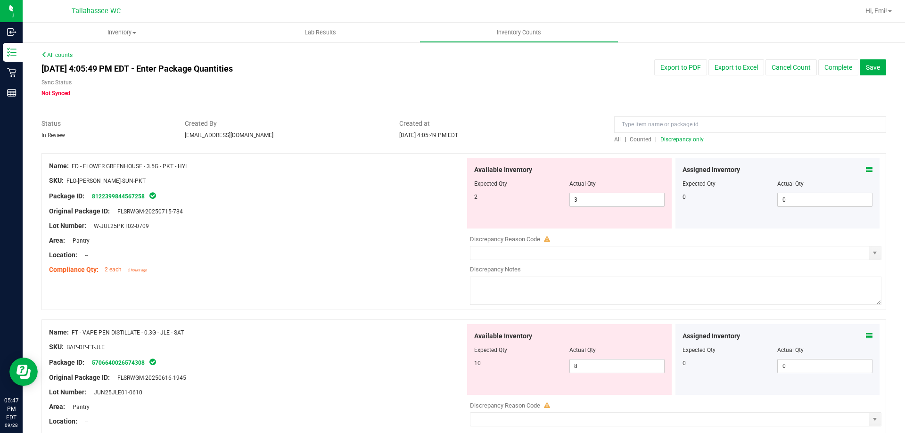
click at [429, 209] on div "Original Package ID: FLSRWGM-20250715-784" at bounding box center [257, 211] width 416 height 10
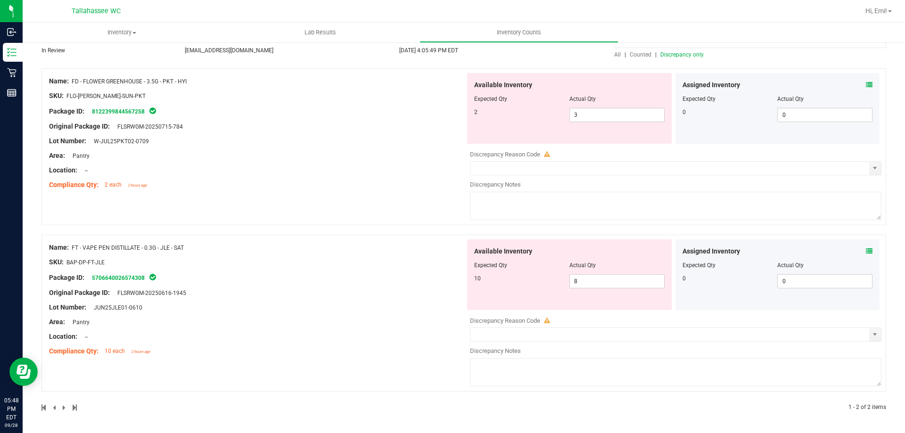
click at [866, 248] on icon at bounding box center [869, 251] width 7 height 7
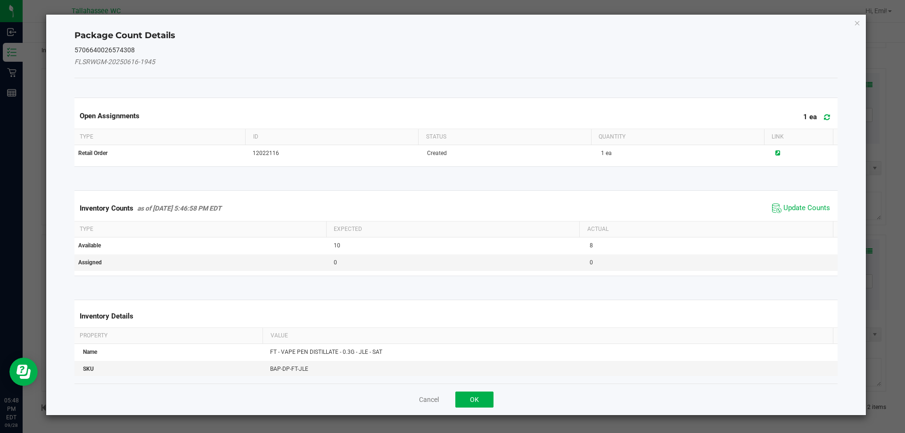
click at [796, 214] on span "Update Counts" at bounding box center [800, 208] width 63 height 14
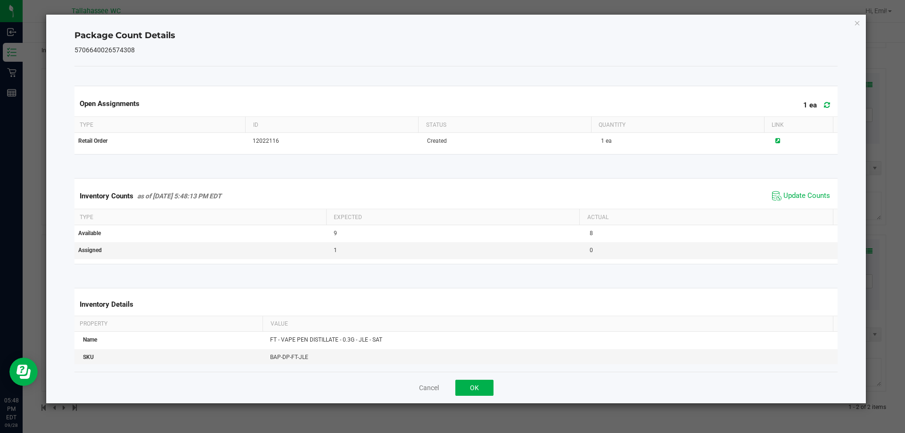
click at [788, 204] on div "Inventory Counts as of Sep 28, 2025 5:48:13 PM EDT Update Counts" at bounding box center [456, 195] width 767 height 25
click at [786, 200] on span "Update Counts" at bounding box center [806, 195] width 47 height 9
click at [468, 387] on button "OK" at bounding box center [474, 388] width 38 height 16
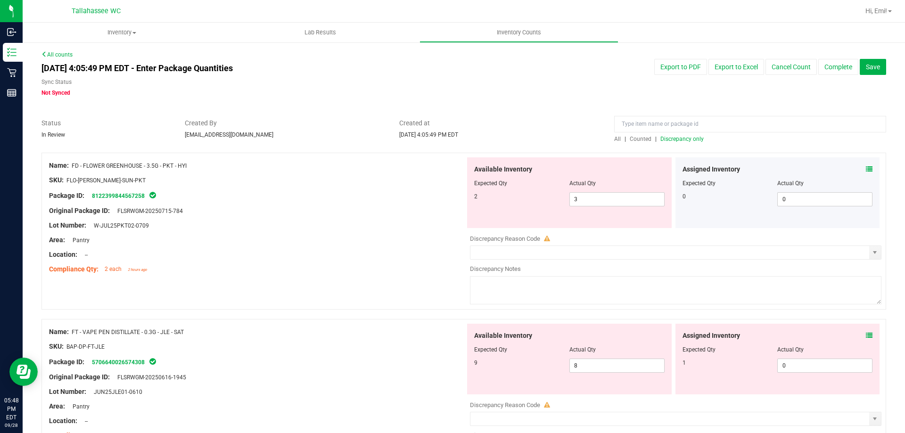
scroll to position [0, 0]
click at [687, 139] on span "Discrepancy only" at bounding box center [681, 139] width 43 height 7
click at [867, 166] on div "Assigned Inventory Expected Qty Actual Qty 0 0 0" at bounding box center [777, 193] width 205 height 71
click at [866, 167] on div "Assigned Inventory Expected Qty Actual Qty 0 0 0" at bounding box center [777, 193] width 205 height 71
click at [866, 168] on div "Assigned Inventory Expected Qty Actual Qty 0 0 0" at bounding box center [777, 193] width 205 height 71
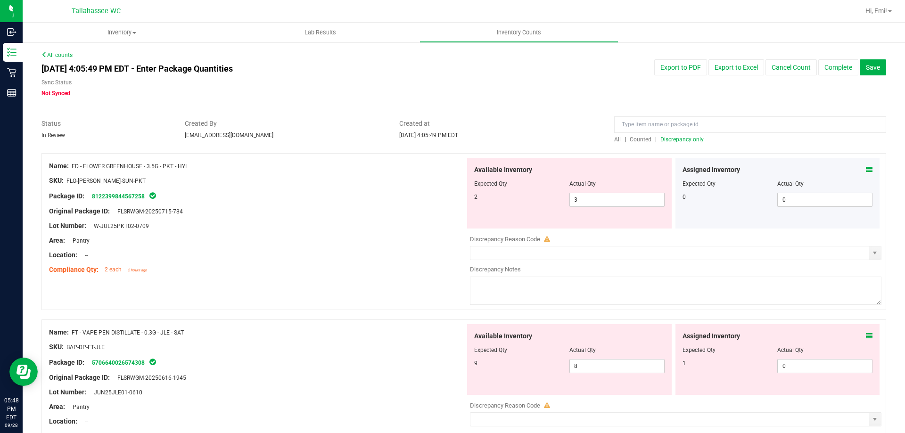
click at [866, 168] on icon at bounding box center [869, 169] width 7 height 7
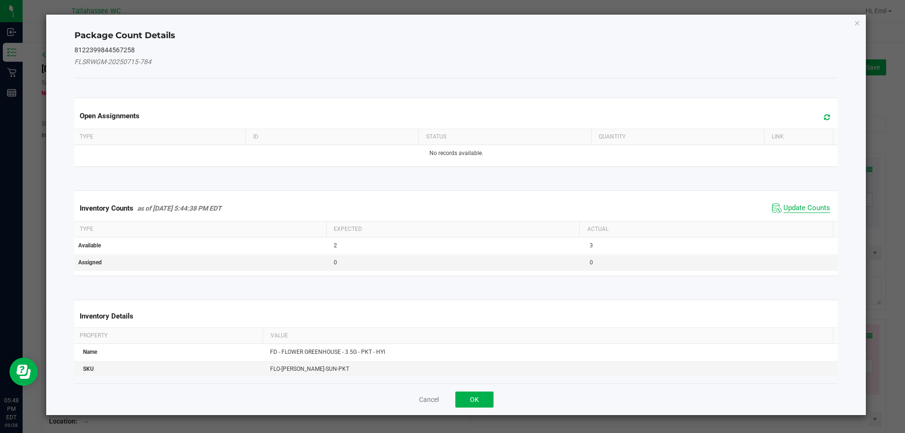
click at [787, 204] on span "Update Counts" at bounding box center [806, 208] width 47 height 9
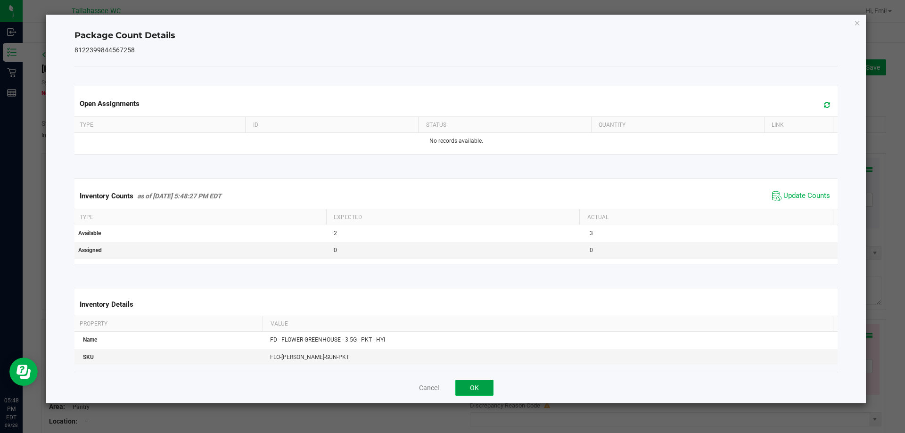
click at [468, 391] on button "OK" at bounding box center [474, 388] width 38 height 16
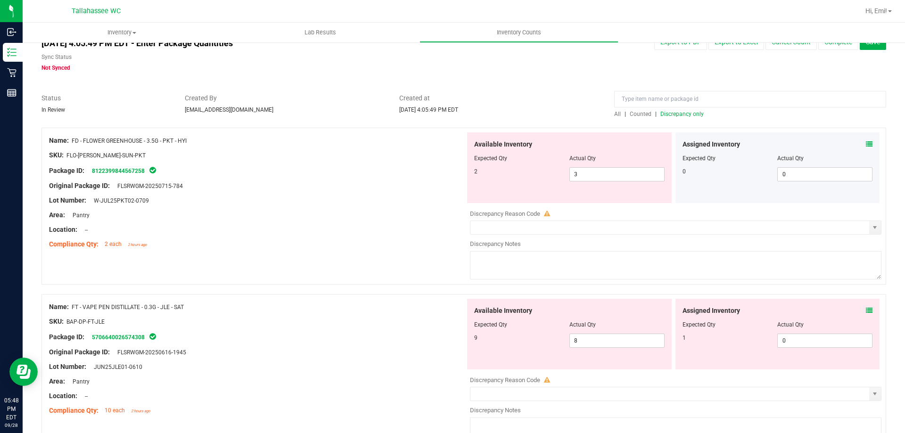
scroll to position [47, 0]
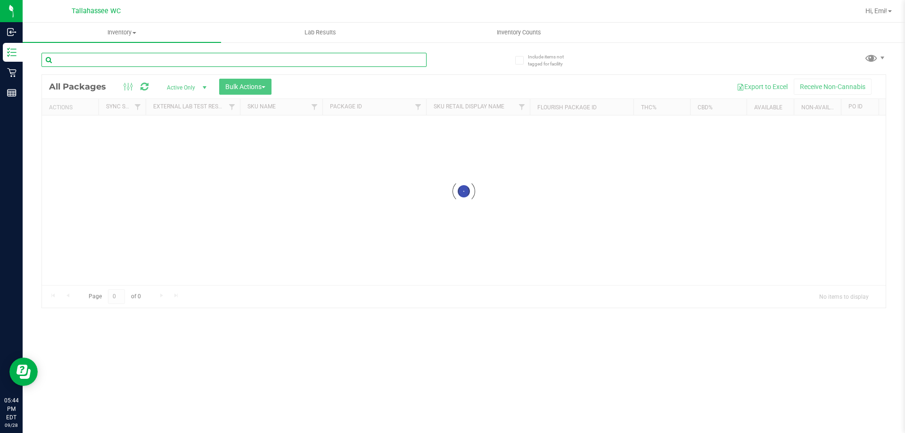
click at [227, 62] on input "text" at bounding box center [233, 60] width 385 height 14
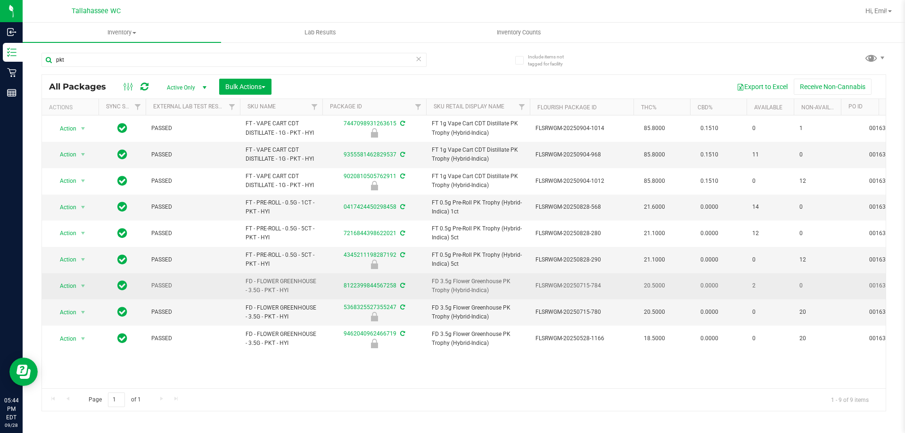
click at [498, 290] on span "FD 3.5g Flower Greenhouse PK Trophy (Hybrid-Indica)" at bounding box center [478, 286] width 92 height 18
drag, startPoint x: 491, startPoint y: 289, endPoint x: 423, endPoint y: 278, distance: 69.3
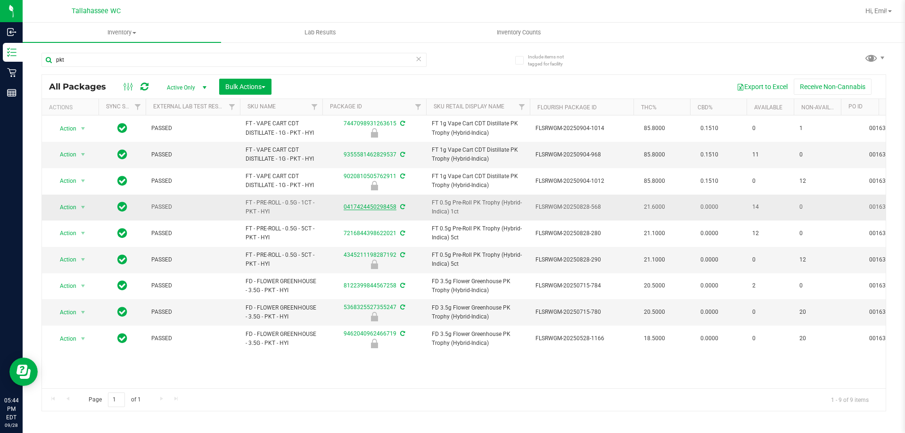
copy tr "FD 3.5g Flower Greenhouse PK Trophy (Hybrid-Indica)"
drag, startPoint x: 198, startPoint y: 62, endPoint x: 256, endPoint y: 162, distance: 115.1
click at [0, 96] on div "Inbound Inventory Retail Reports 05:44 PM EDT 09/28/2025 09/28 Tallahassee WC H…" at bounding box center [452, 216] width 905 height 433
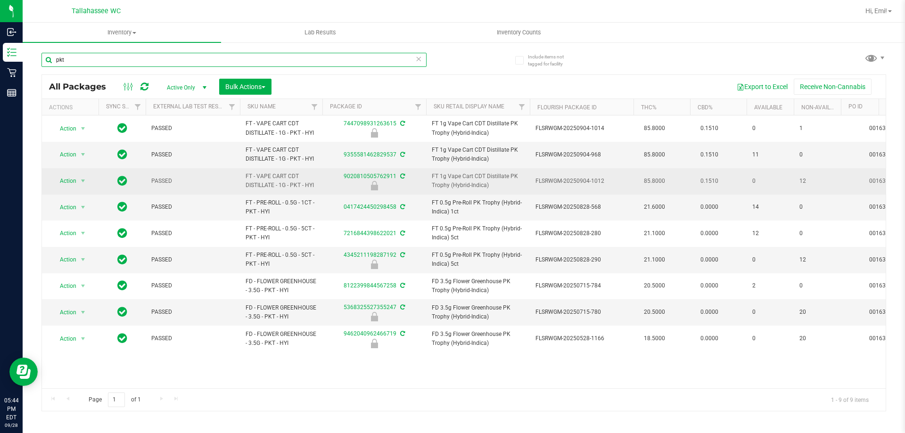
paste input "FD 3.5g Flower Greenhouse PK Trophy (Hybrid-Indica)"
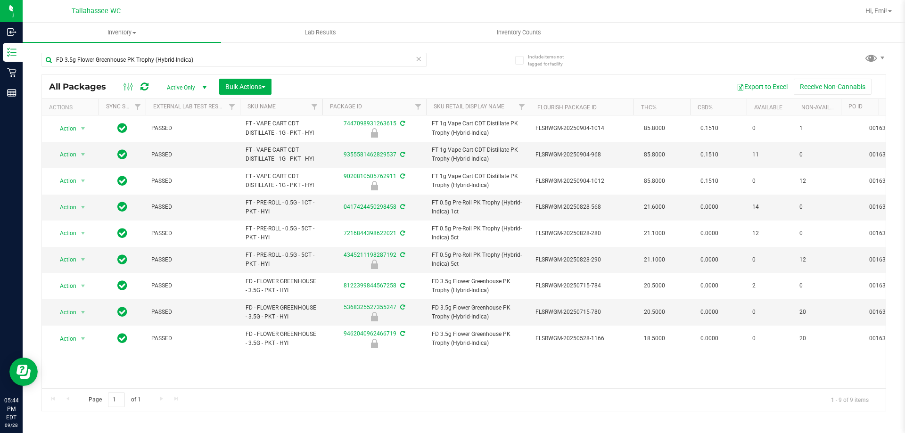
click at [458, 57] on div "FD 3.5g Flower Greenhouse PK Trophy (Hybrid-Indica)" at bounding box center [252, 59] width 422 height 30
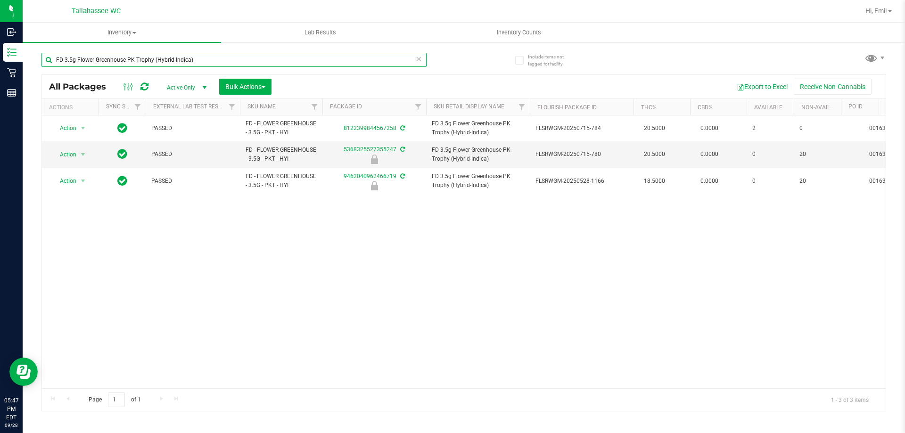
drag, startPoint x: 261, startPoint y: 53, endPoint x: 119, endPoint y: 90, distance: 146.6
click at [0, 54] on div "Inbound Inventory Retail Reports 05:47 PM EDT 09/28/2025 09/28 Tallahassee WC H…" at bounding box center [452, 216] width 905 height 433
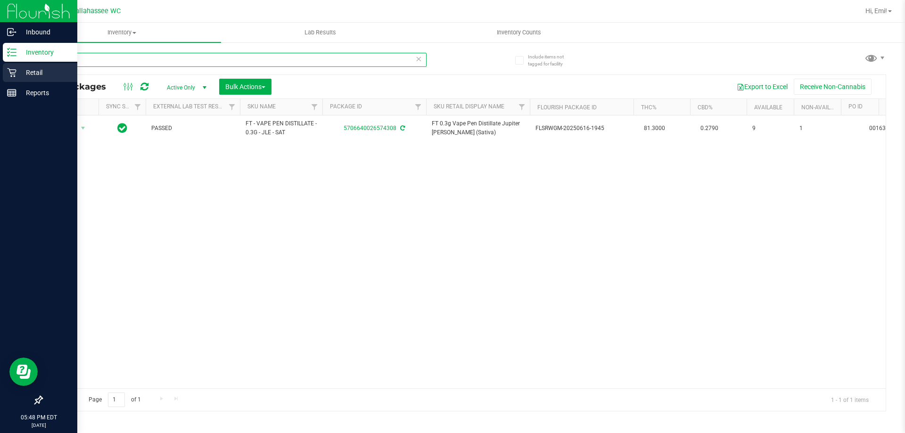
drag, startPoint x: 138, startPoint y: 53, endPoint x: 0, endPoint y: 68, distance: 138.8
click at [0, 68] on div "Inbound Inventory Retail Reports 05:48 PM EDT 09/28/2025 09/28 Tallahassee WC H…" at bounding box center [452, 216] width 905 height 433
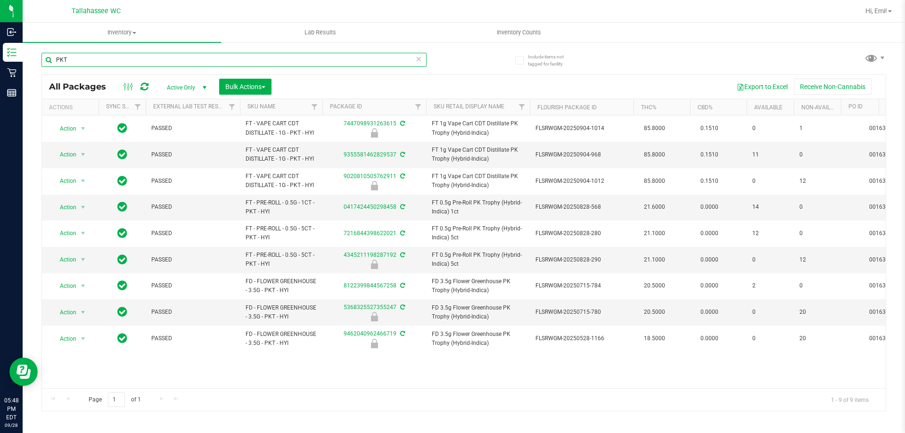
type input "PKT"
click at [418, 62] on icon at bounding box center [418, 58] width 7 height 11
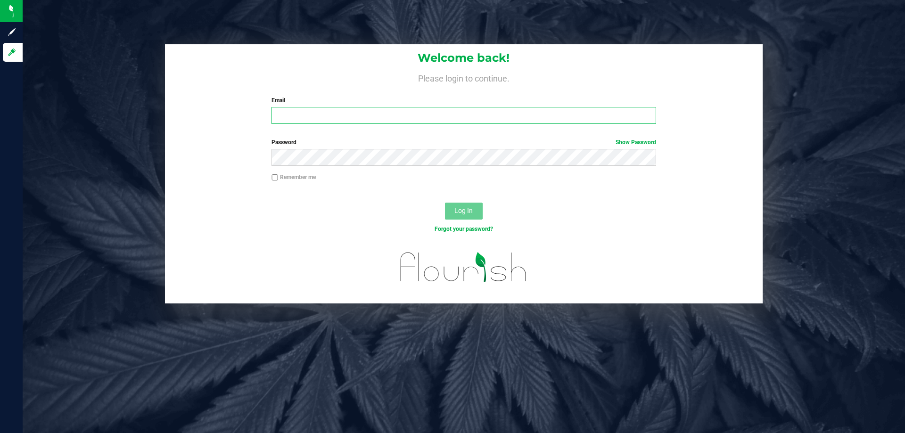
click at [428, 119] on input "Email" at bounding box center [463, 115] width 384 height 17
type input "[EMAIL_ADDRESS][DOMAIN_NAME]"
click at [445, 203] on button "Log In" at bounding box center [464, 211] width 38 height 17
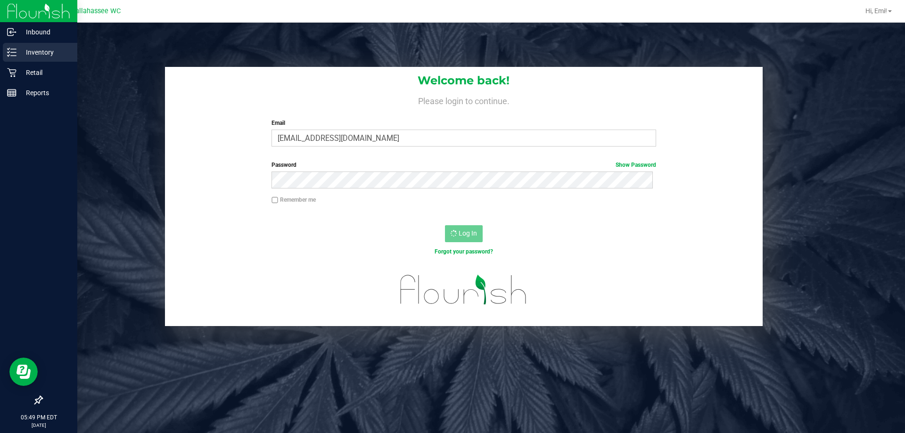
click at [19, 55] on p "Inventory" at bounding box center [44, 52] width 57 height 11
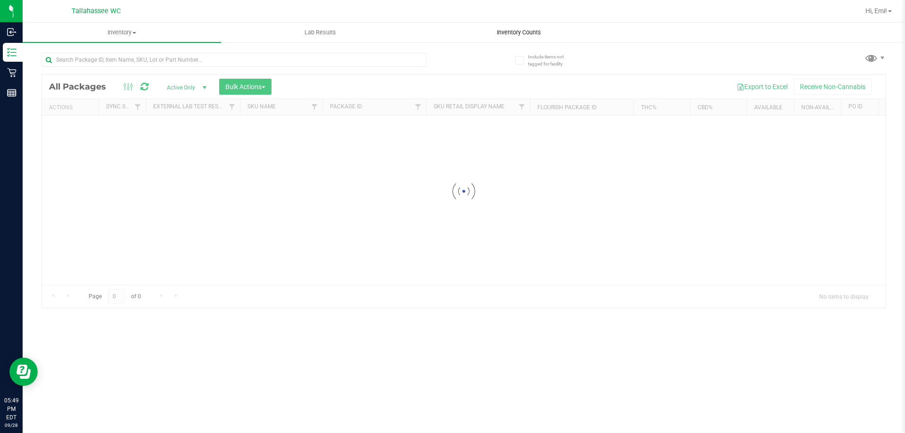
click at [508, 32] on div "Inventory All packages All inventory Waste log Create inventory Lab Results Inv…" at bounding box center [464, 228] width 882 height 410
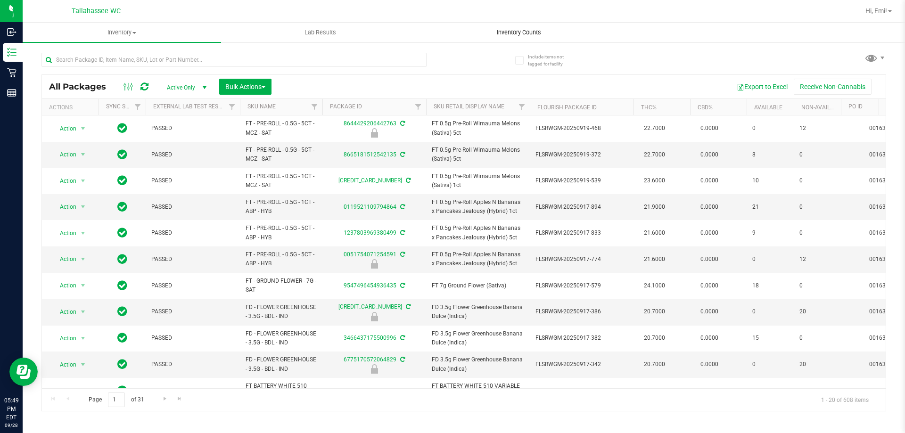
click at [515, 34] on span "Inventory Counts" at bounding box center [519, 32] width 70 height 8
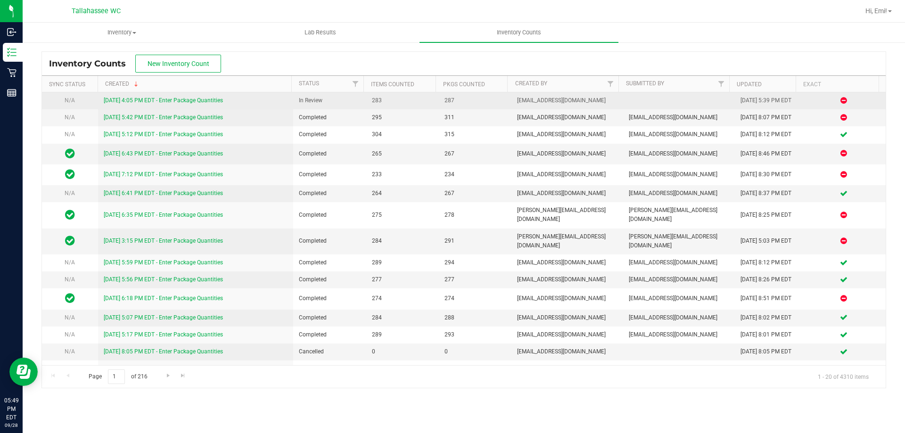
click at [209, 98] on link "[DATE] 4:05 PM EDT - Enter Package Quantities" at bounding box center [163, 100] width 119 height 7
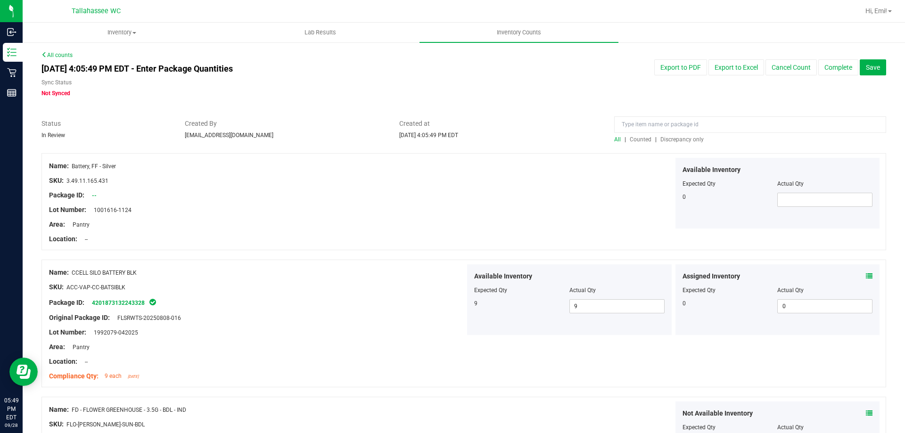
click at [681, 138] on span "Discrepancy only" at bounding box center [681, 139] width 43 height 7
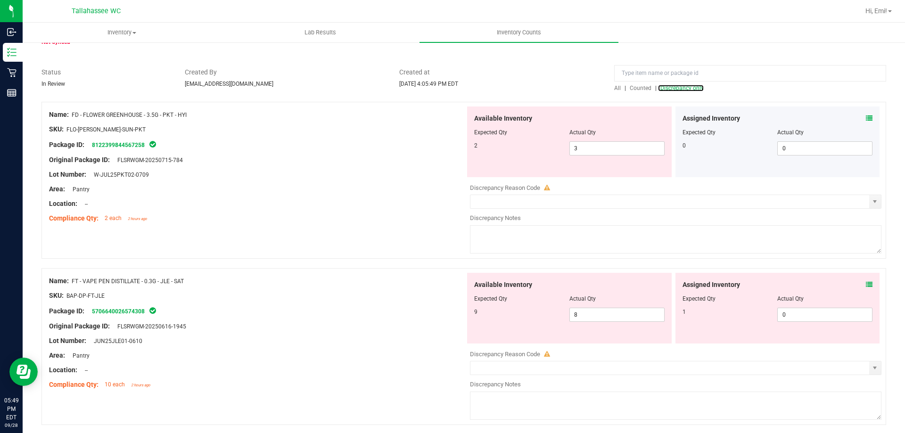
scroll to position [85, 0]
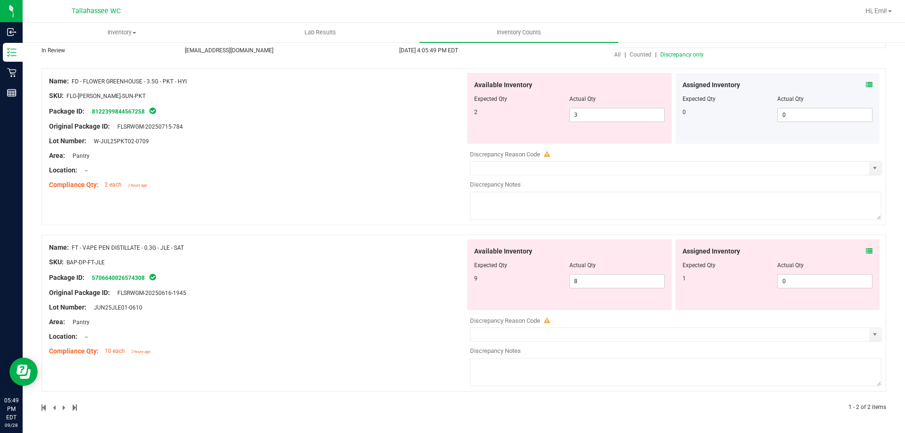
click at [866, 253] on icon at bounding box center [869, 251] width 7 height 7
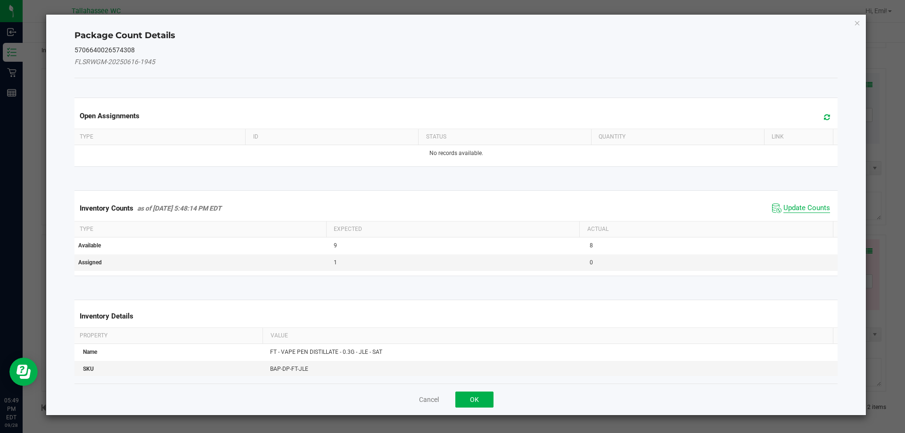
click at [804, 204] on span "Update Counts" at bounding box center [806, 208] width 47 height 9
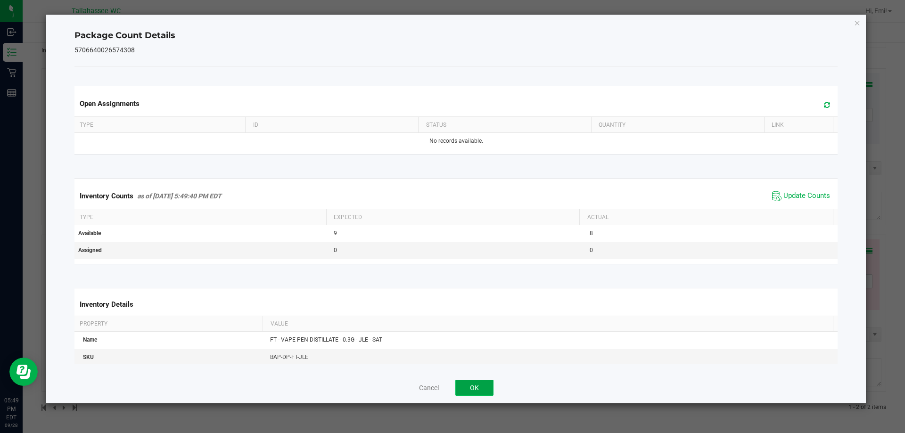
click at [470, 386] on button "OK" at bounding box center [474, 388] width 38 height 16
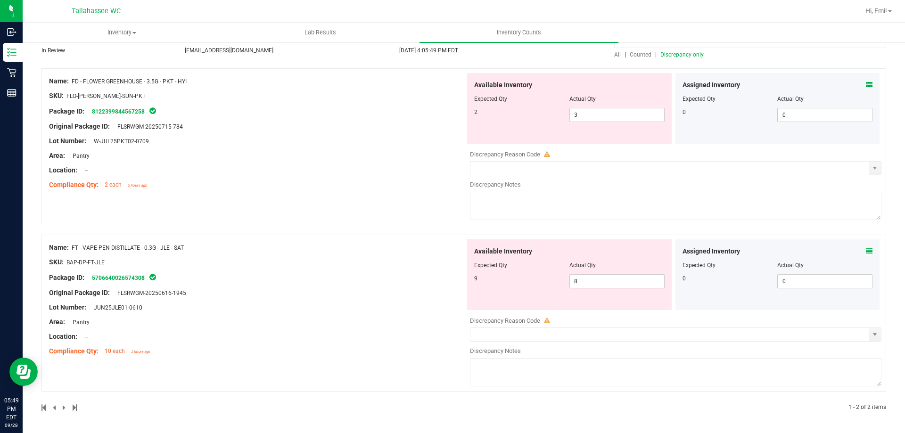
drag, startPoint x: 303, startPoint y: 276, endPoint x: 303, endPoint y: 288, distance: 12.3
click at [302, 276] on div "Package ID: 5706640026574308" at bounding box center [257, 277] width 416 height 11
click at [866, 253] on icon at bounding box center [869, 251] width 7 height 7
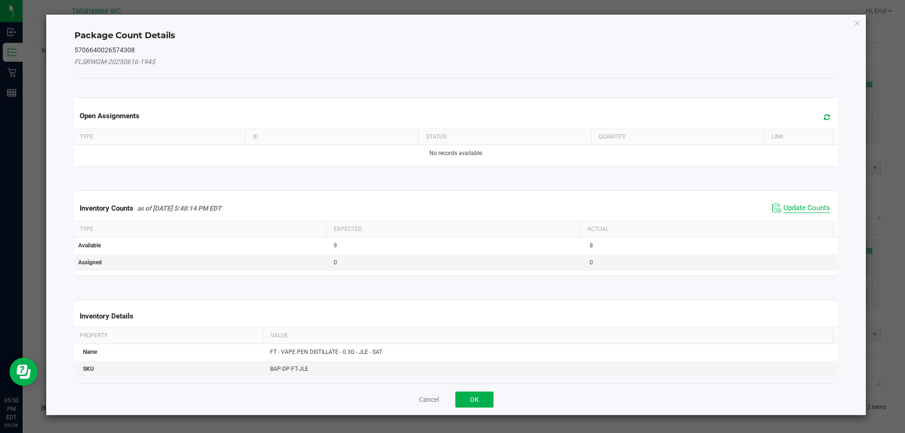
click at [791, 207] on span "Update Counts" at bounding box center [806, 208] width 47 height 9
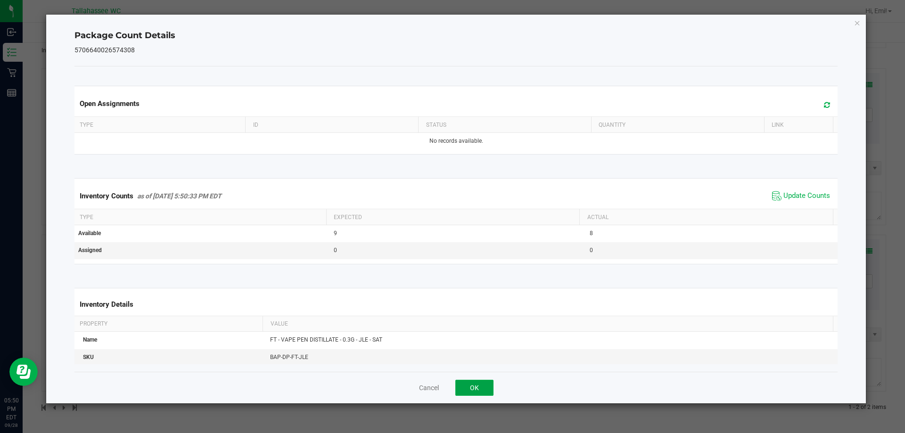
click at [475, 385] on button "OK" at bounding box center [474, 388] width 38 height 16
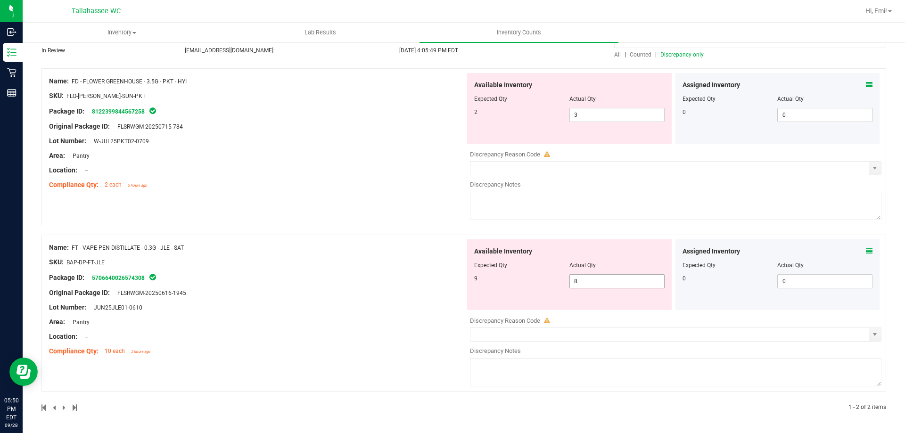
drag, startPoint x: 603, startPoint y: 280, endPoint x: 377, endPoint y: 284, distance: 225.7
click at [422, 284] on div "Name: FT - VAPE PEN DISTILLATE - 0.3G - JLE - SAT SKU: BAP-DP-FT-JLE Package ID…" at bounding box center [463, 313] width 844 height 157
type input "9"
click at [387, 305] on div "Name: FT - VAPE PEN DISTILLATE - 0.3G - JLE - SAT SKU: BAP-DP-FT-JLE Package ID…" at bounding box center [257, 299] width 416 height 120
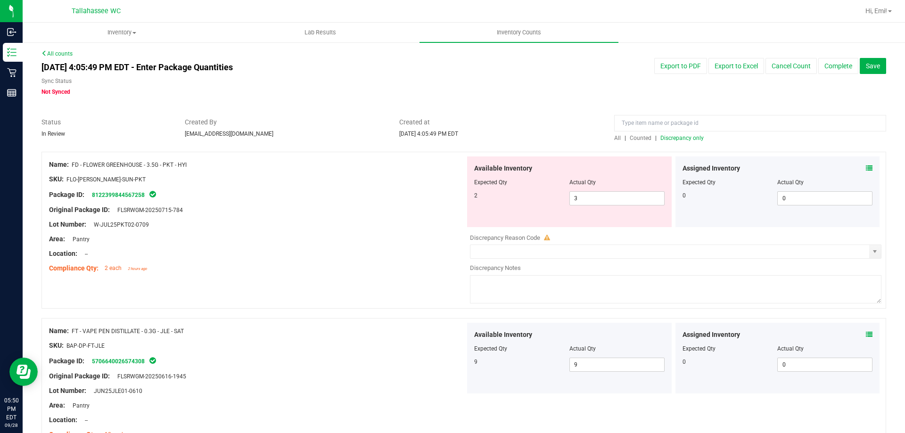
scroll to position [0, 0]
drag, startPoint x: 687, startPoint y: 128, endPoint x: 683, endPoint y: 140, distance: 12.4
click at [687, 132] on input at bounding box center [750, 124] width 272 height 16
click at [683, 140] on span "Discrepancy only" at bounding box center [681, 139] width 43 height 7
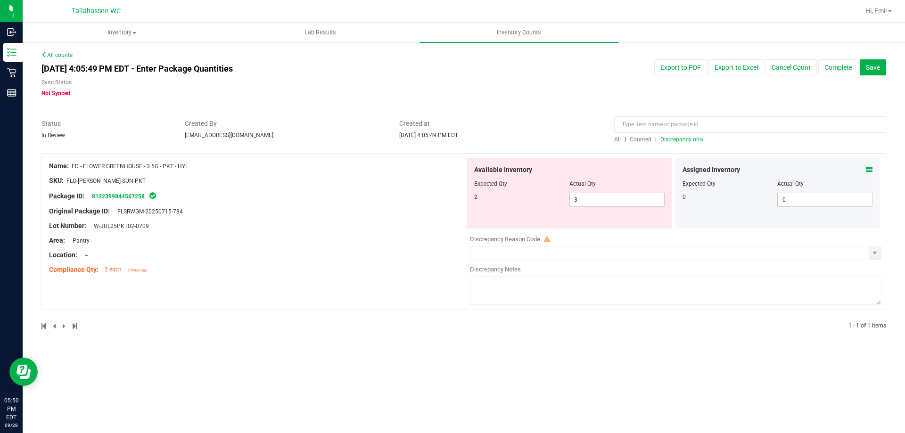
click at [411, 209] on div "Original Package ID: FLSRWGM-20250715-784" at bounding box center [257, 211] width 416 height 10
click at [683, 136] on span "Discrepancy only" at bounding box center [681, 139] width 43 height 7
click at [675, 138] on span "Discrepancy only" at bounding box center [681, 139] width 43 height 7
click at [752, 144] on div at bounding box center [463, 148] width 844 height 9
click at [580, 255] on input "text" at bounding box center [669, 252] width 399 height 13
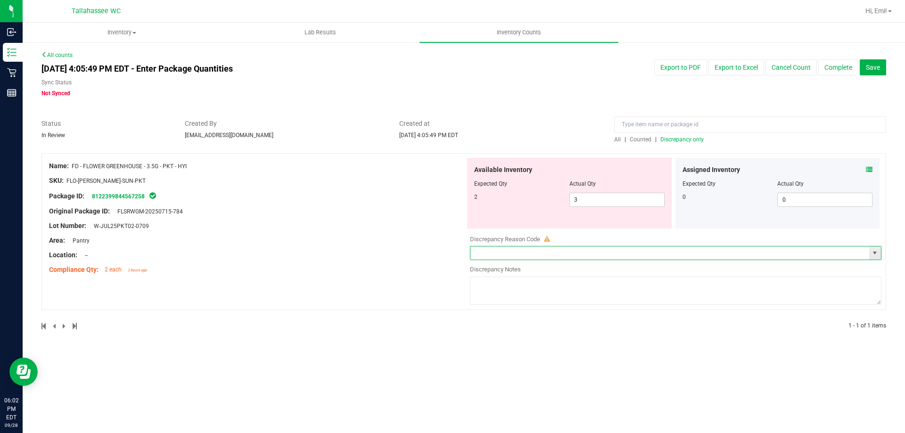
click at [877, 251] on span "select" at bounding box center [875, 253] width 8 height 8
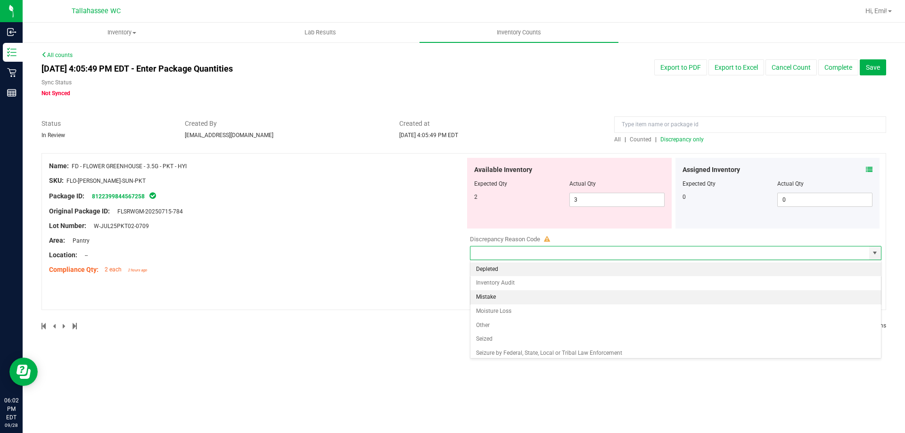
click at [521, 297] on li "Mistake" at bounding box center [675, 297] width 410 height 14
type input "Mistake"
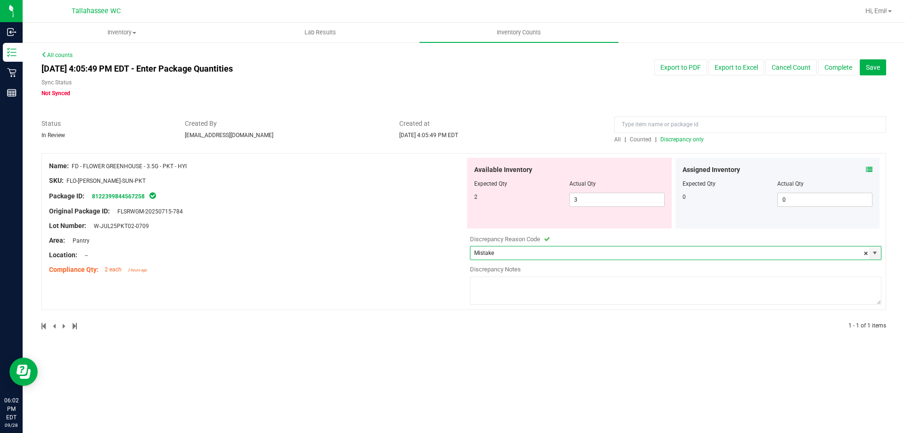
click at [520, 293] on textarea at bounding box center [675, 291] width 411 height 28
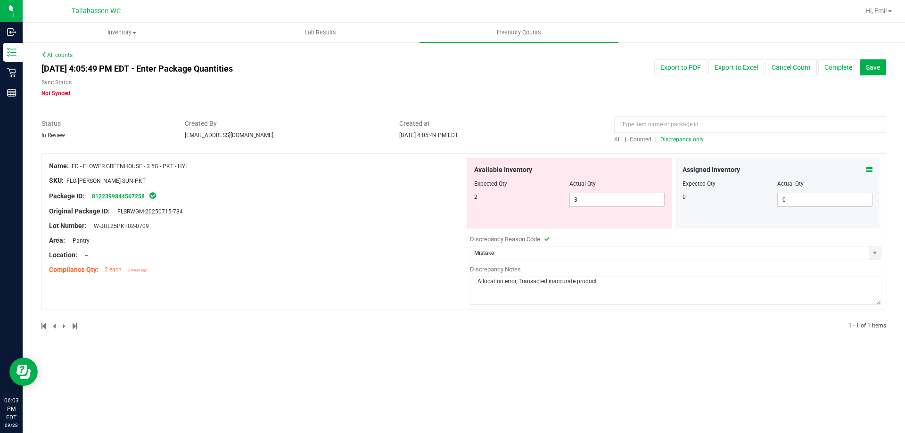
type textarea "Allocation error, Transacted inaccurate product"
click at [745, 272] on div "Discrepancy Notes" at bounding box center [675, 269] width 411 height 9
click at [783, 111] on div at bounding box center [463, 113] width 844 height 9
click at [840, 71] on button "Complete" at bounding box center [838, 67] width 40 height 16
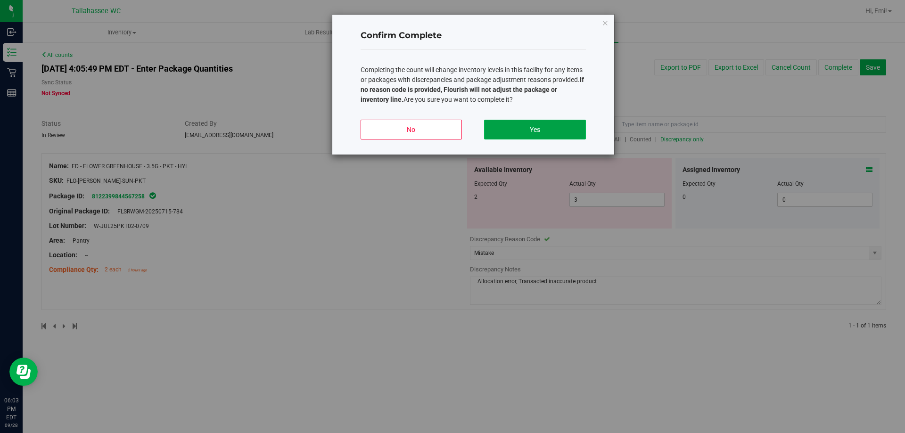
click at [522, 127] on button "Yes" at bounding box center [534, 130] width 101 height 20
